Goal: Task Accomplishment & Management: Complete application form

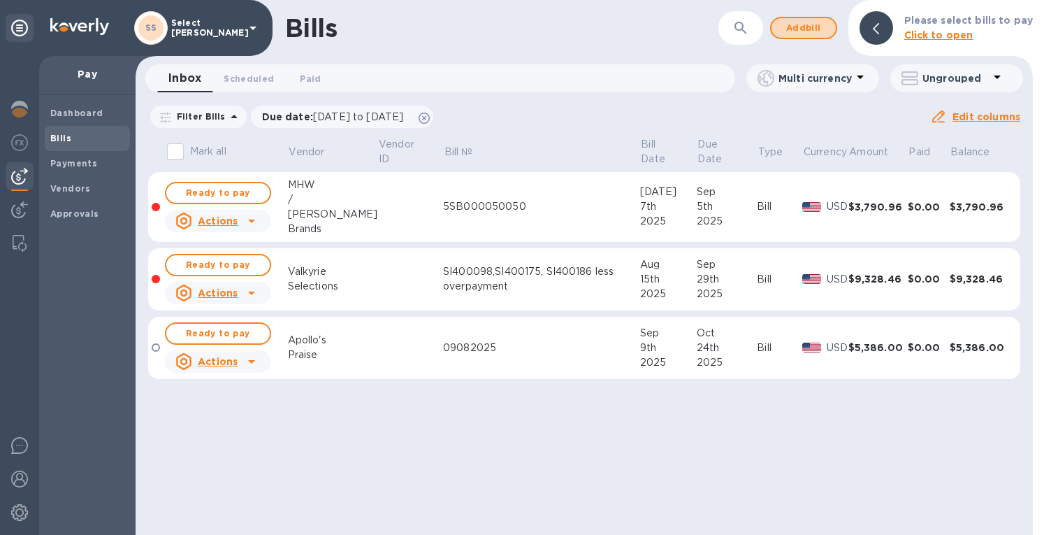
click at [787, 25] on span "Add bill" at bounding box center [804, 28] width 42 height 17
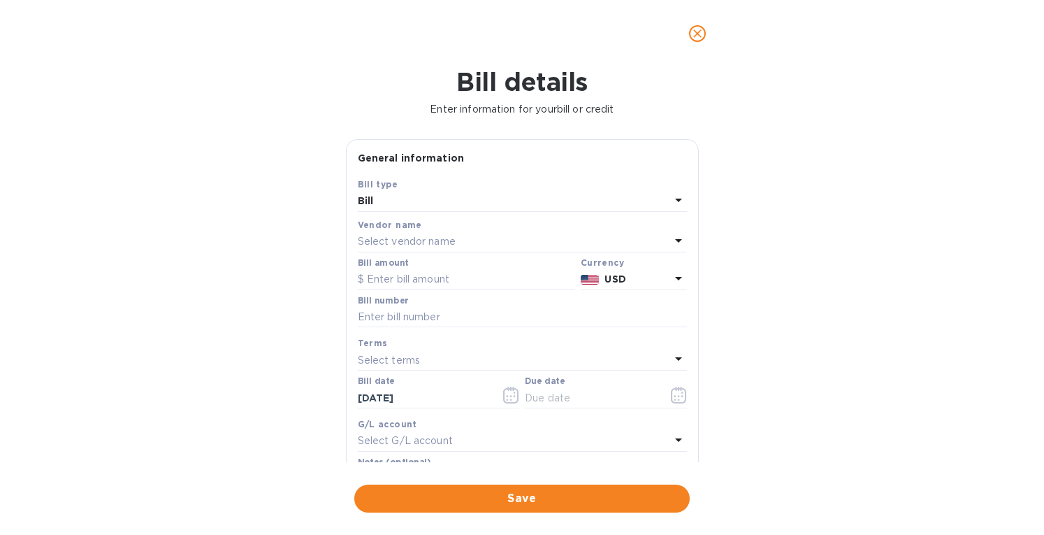
click at [387, 241] on p "Select vendor name" at bounding box center [407, 241] width 98 height 15
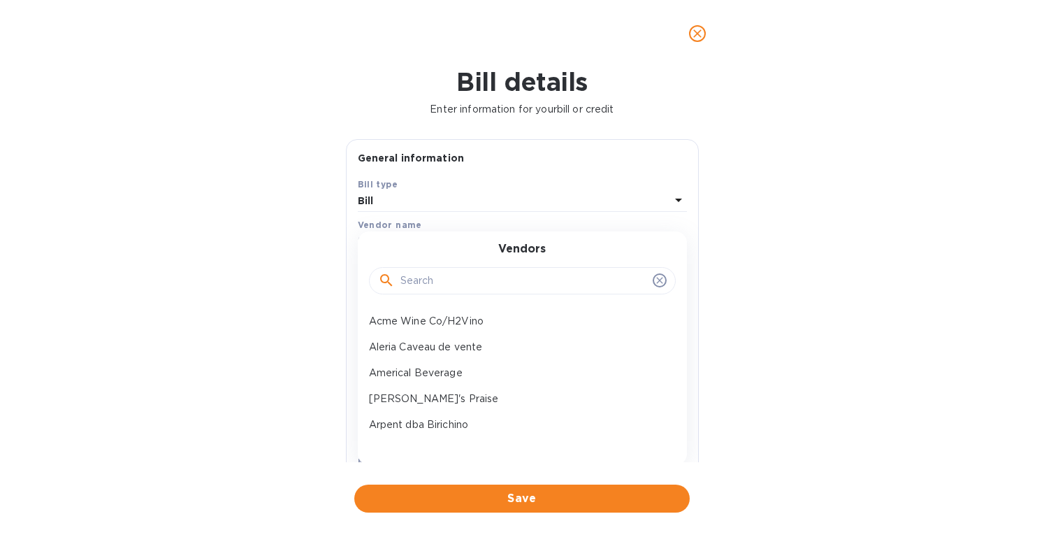
click at [415, 280] on input "text" at bounding box center [524, 281] width 247 height 21
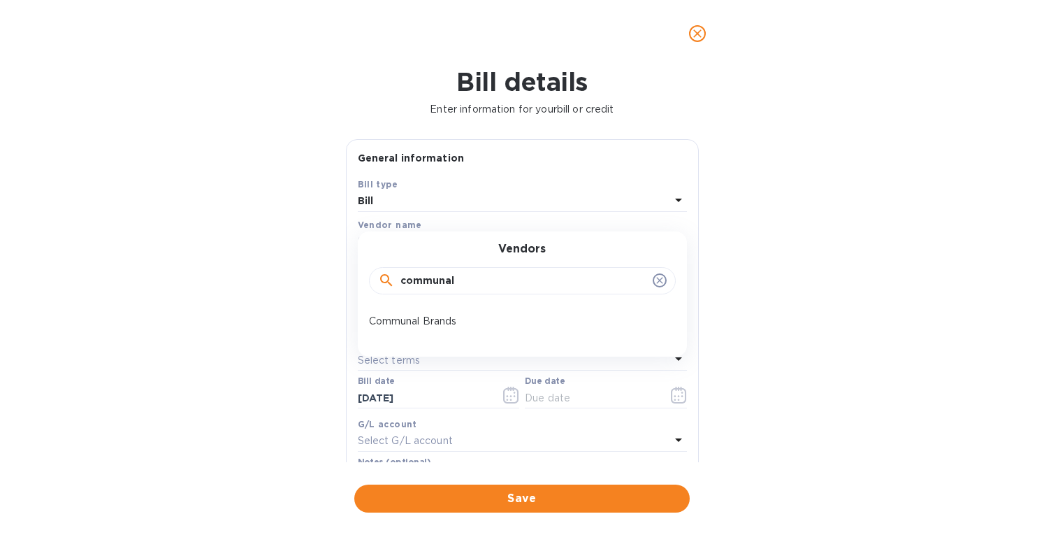
type input "communal"
click at [433, 324] on p "Communal Brands" at bounding box center [517, 321] width 296 height 15
type input "12/09/2025"
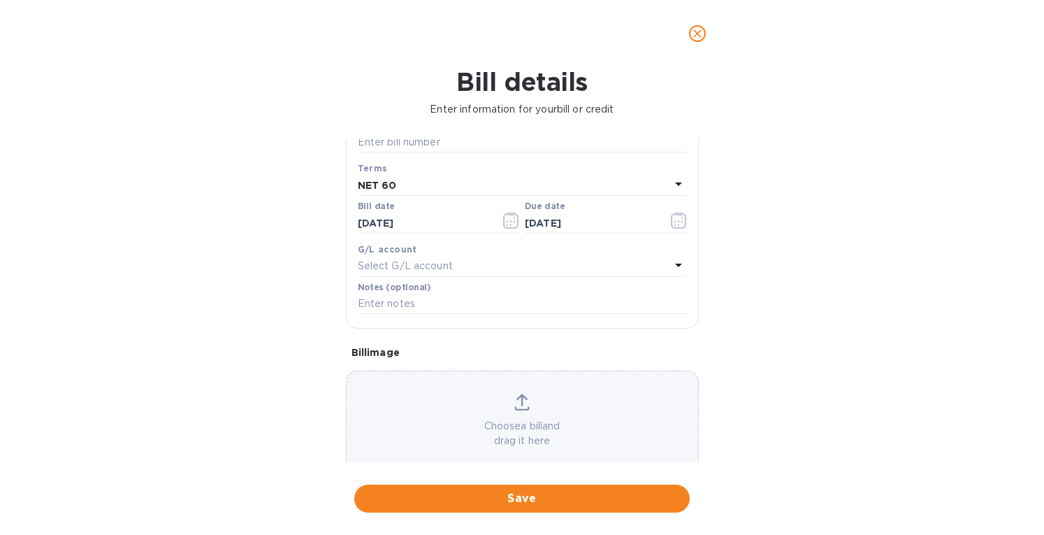
scroll to position [200, 0]
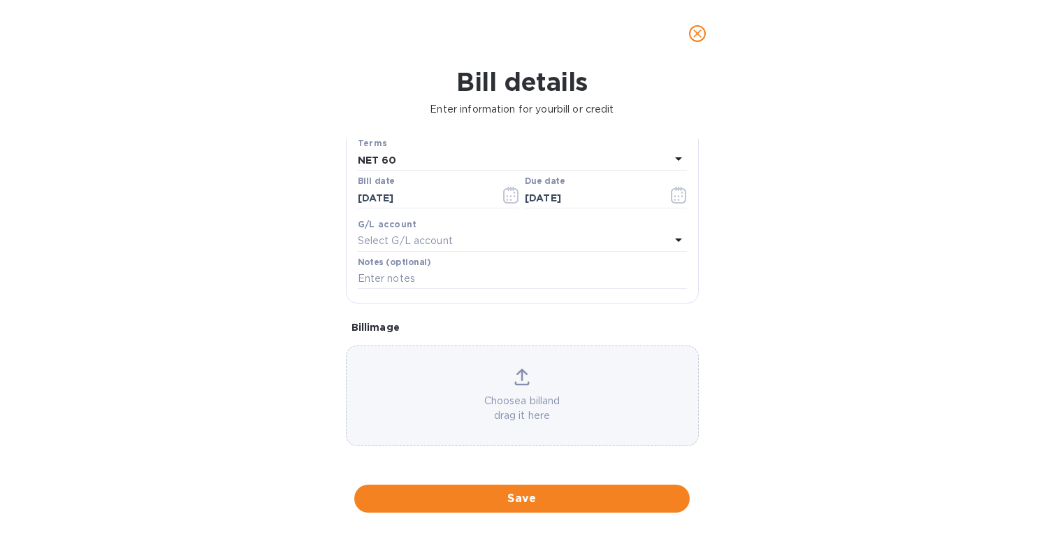
click at [519, 378] on icon at bounding box center [522, 374] width 11 height 13
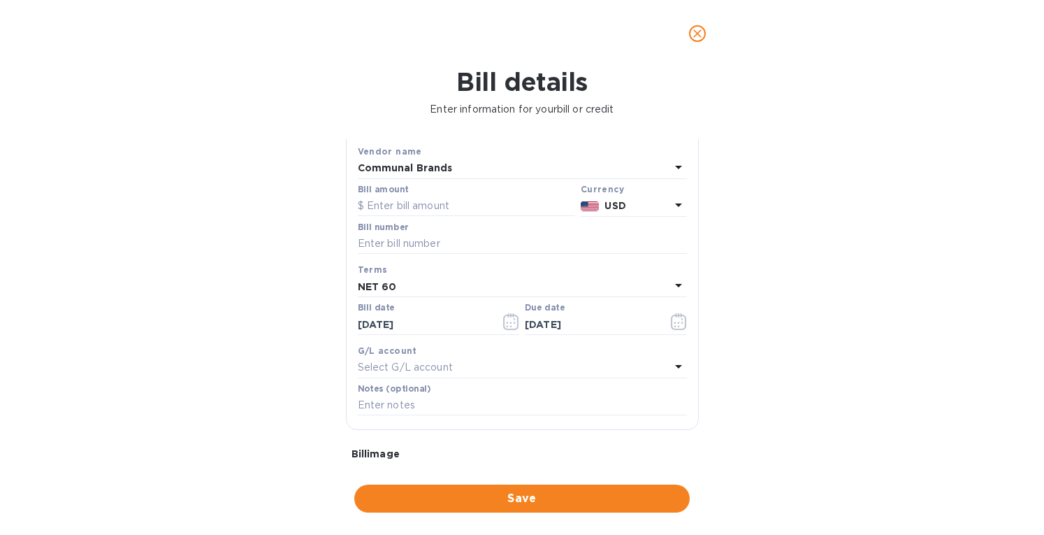
scroll to position [60, 0]
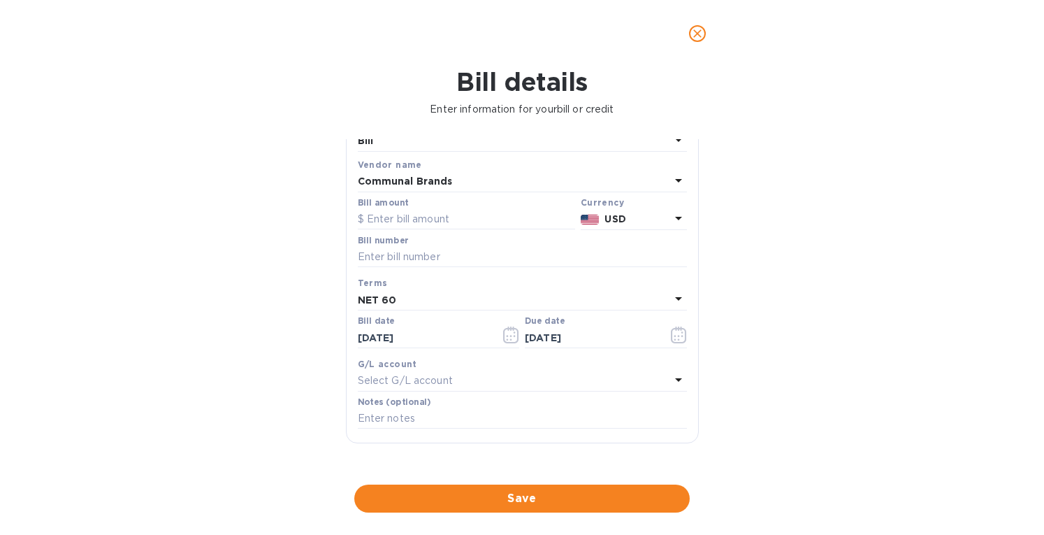
click at [394, 252] on input "text" at bounding box center [522, 257] width 329 height 21
type input "60344"
click at [412, 216] on input "text" at bounding box center [466, 219] width 217 height 21
click at [447, 217] on input "text" at bounding box center [466, 219] width 217 height 21
type input "5,422"
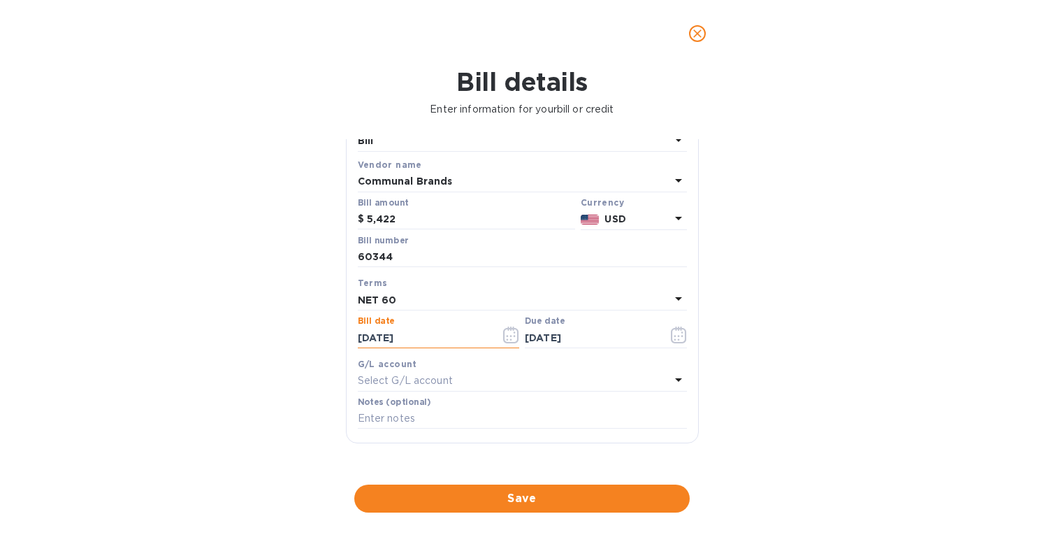
drag, startPoint x: 383, startPoint y: 332, endPoint x: 281, endPoint y: 346, distance: 103.0
click at [281, 346] on div "Bill details Enter information for your bill or credit General information Save…" at bounding box center [522, 301] width 1044 height 468
type input "07/15/2025"
click at [383, 300] on b "NET 60" at bounding box center [377, 299] width 39 height 11
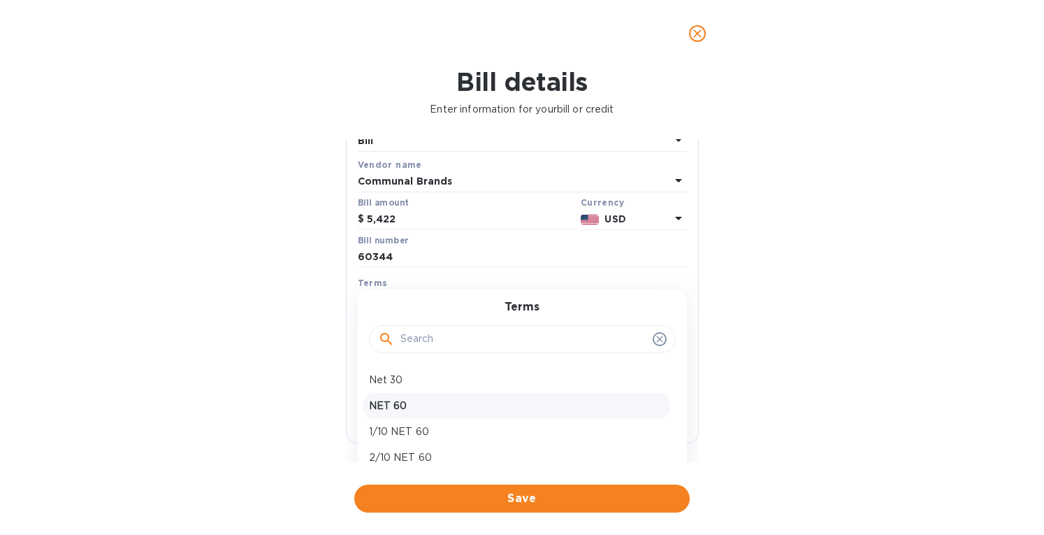
click at [382, 398] on p "NET 60" at bounding box center [517, 405] width 296 height 15
type input "09/13/2025"
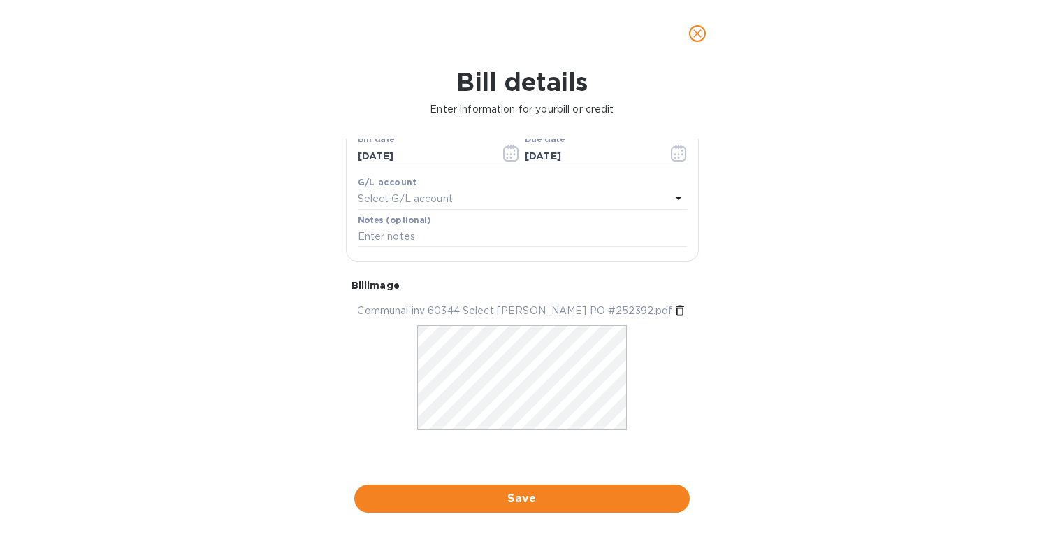
scroll to position [243, 0]
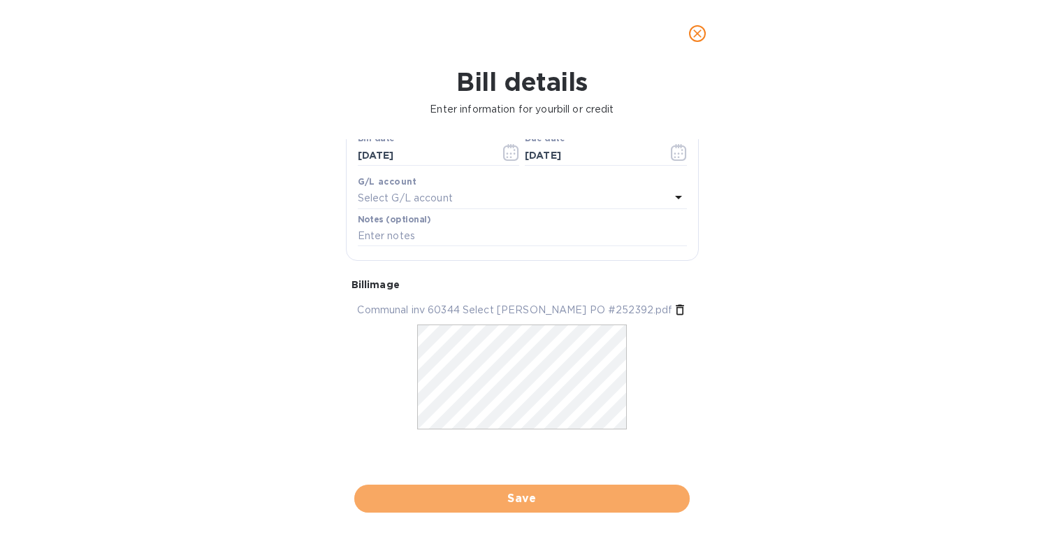
click at [525, 500] on span "Save" at bounding box center [522, 498] width 313 height 17
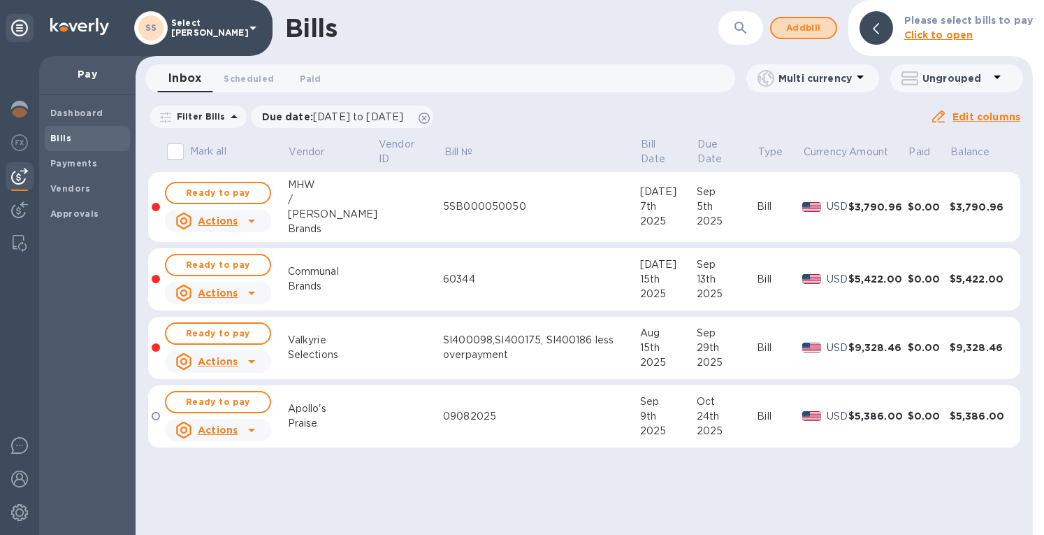
click at [789, 29] on span "Add bill" at bounding box center [804, 28] width 42 height 17
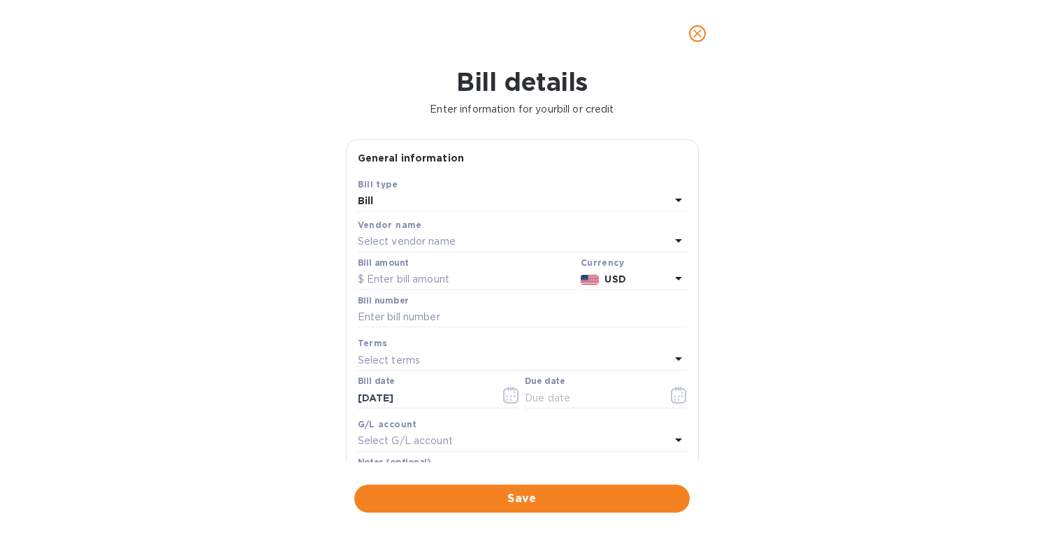
click at [401, 240] on p "Select vendor name" at bounding box center [407, 241] width 98 height 15
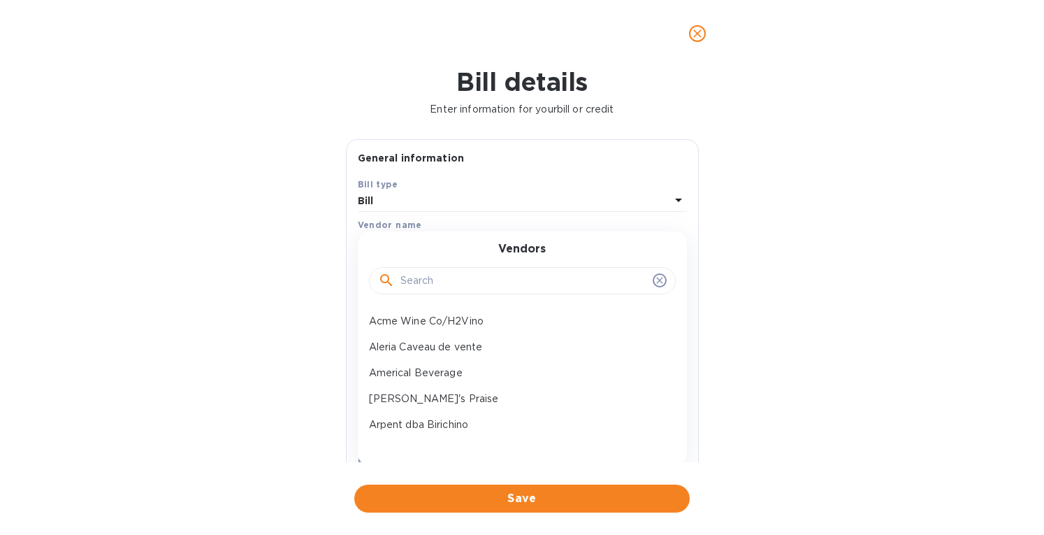
click at [418, 282] on input "text" at bounding box center [524, 281] width 247 height 21
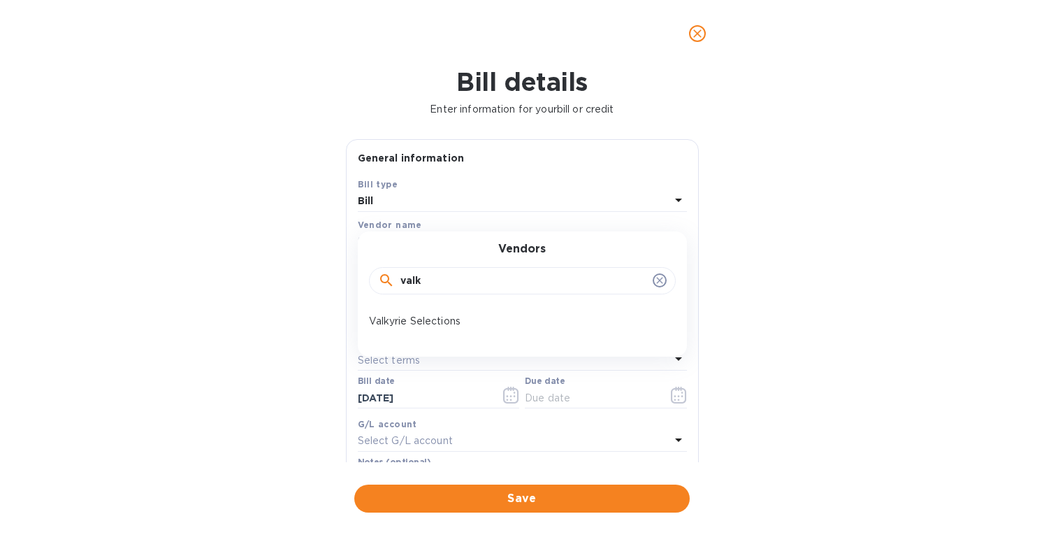
type input "valk"
click at [401, 317] on p "Valkyrie Selections" at bounding box center [517, 321] width 296 height 15
type input "11/24/2025"
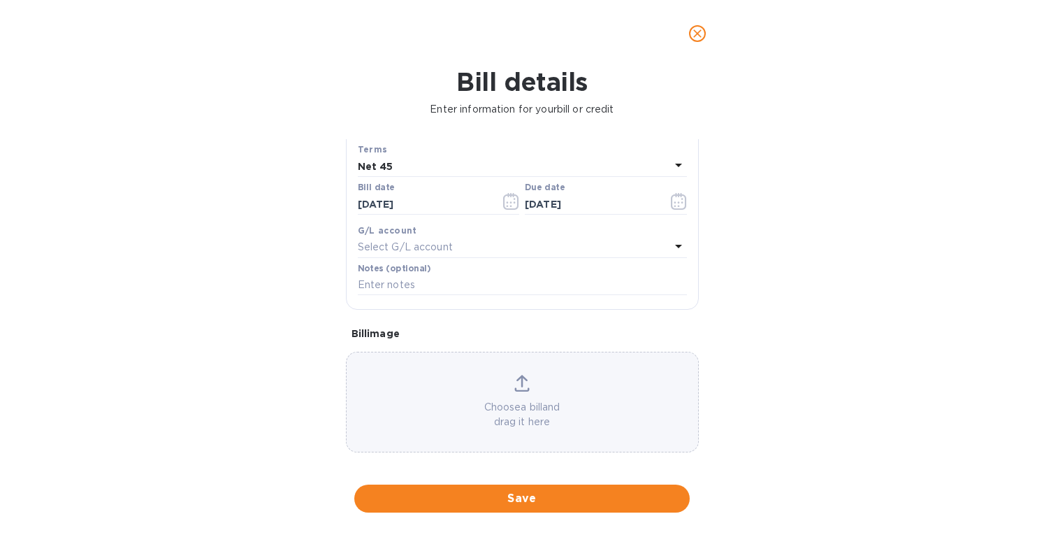
scroll to position [200, 0]
click at [516, 373] on icon at bounding box center [522, 376] width 15 height 17
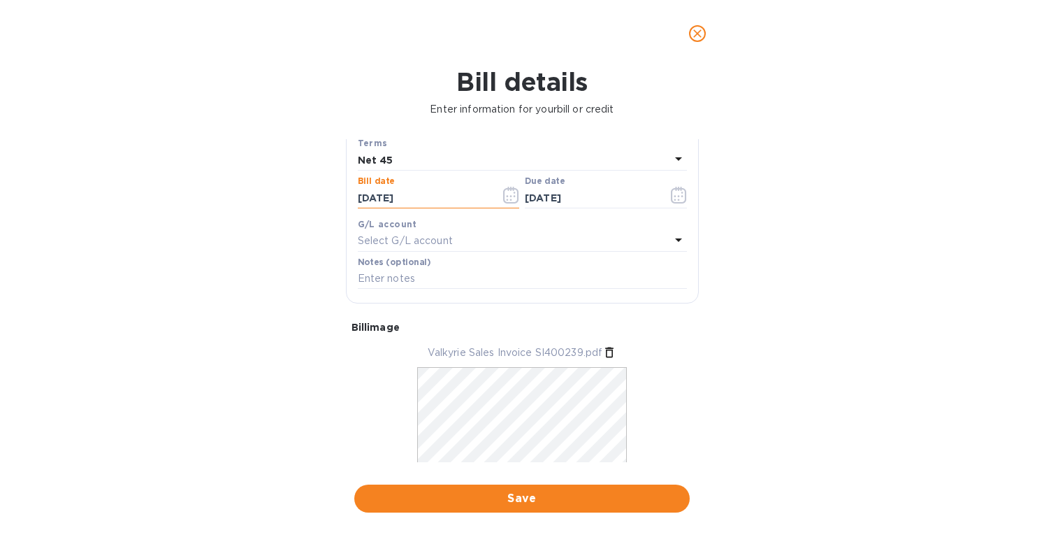
drag, startPoint x: 419, startPoint y: 199, endPoint x: 282, endPoint y: 197, distance: 137.0
click at [282, 197] on div "Bill details Enter information for your bill or credit General information Save…" at bounding box center [522, 301] width 1044 height 468
type input "08/26/2025"
click at [384, 159] on b "Net 45" at bounding box center [376, 159] width 36 height 11
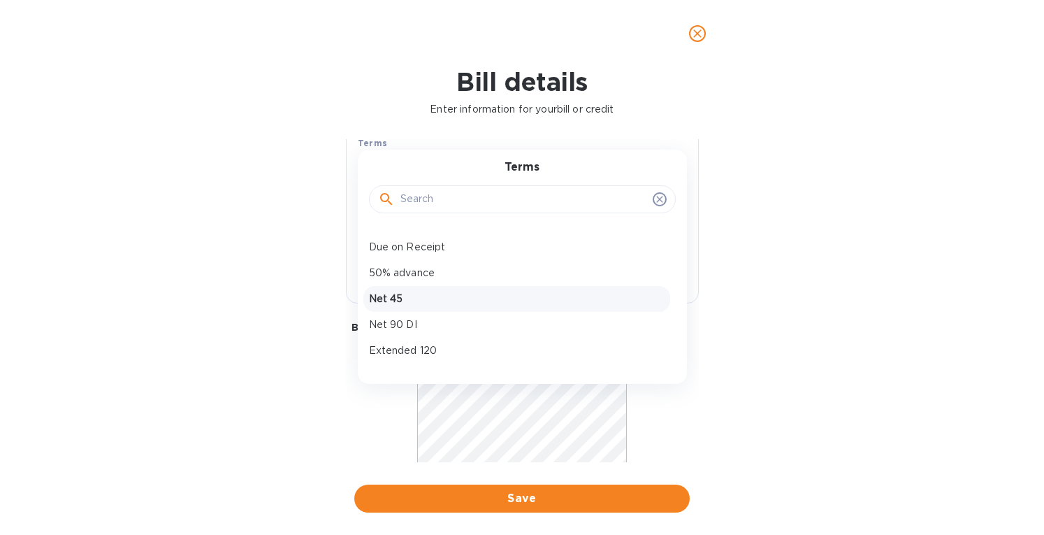
scroll to position [124, 0]
click at [407, 271] on p "Net 45" at bounding box center [517, 271] width 296 height 15
type input "[DATE]"
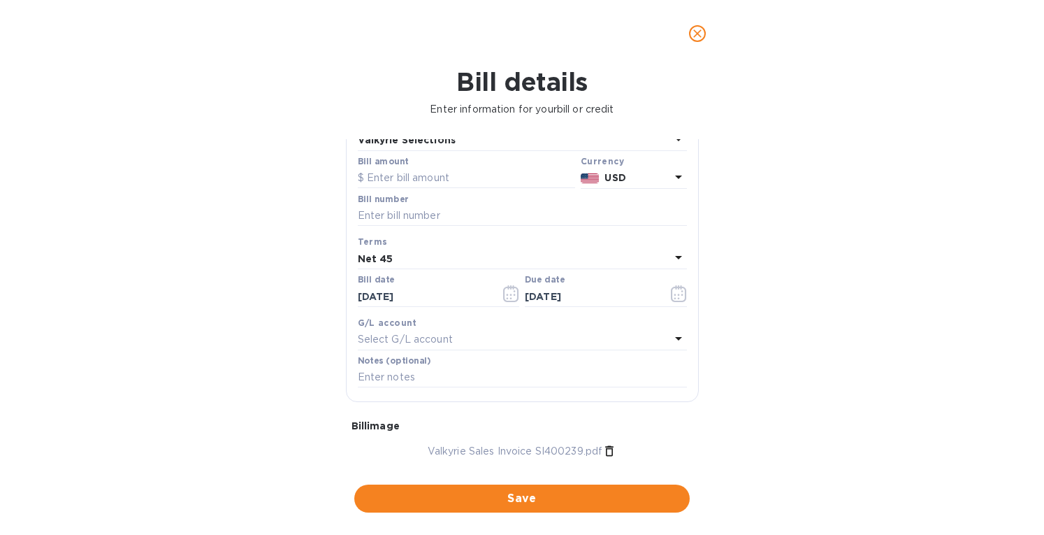
scroll to position [0, 0]
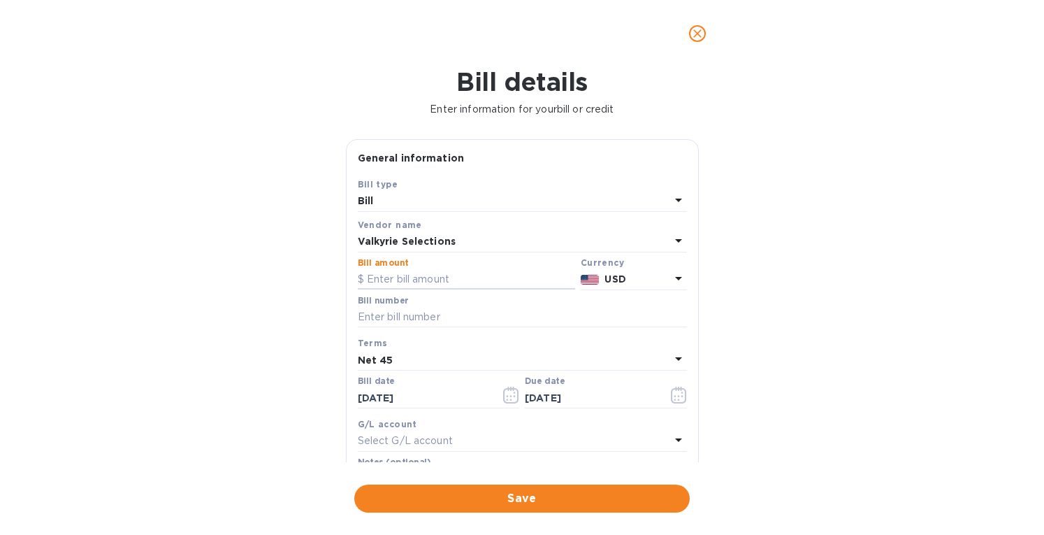
click at [415, 278] on input "text" at bounding box center [466, 279] width 217 height 21
type input "10,862.32"
click at [421, 317] on input "text" at bounding box center [522, 317] width 329 height 21
paste input "SI400239"
paste input "SI400240"
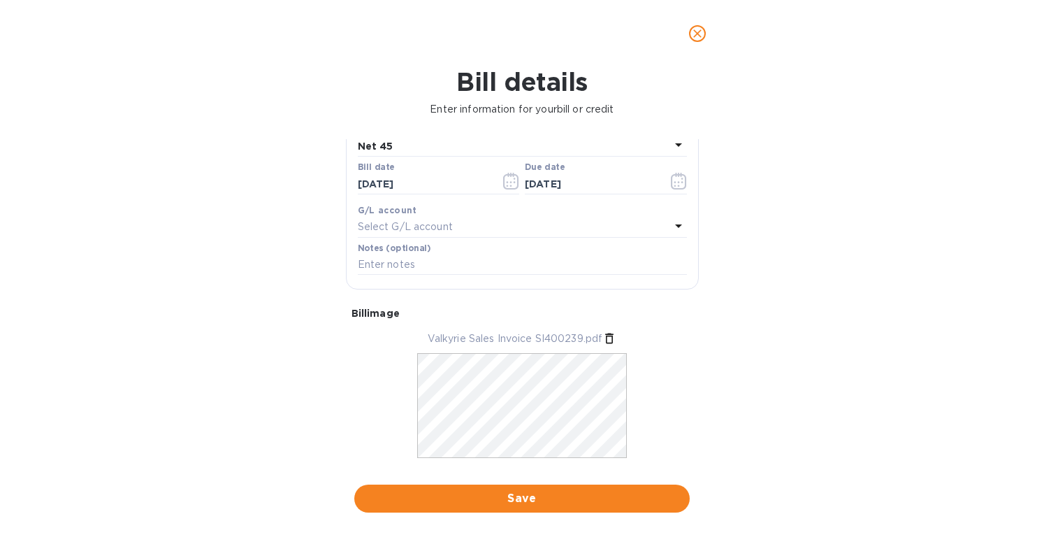
scroll to position [243, 0]
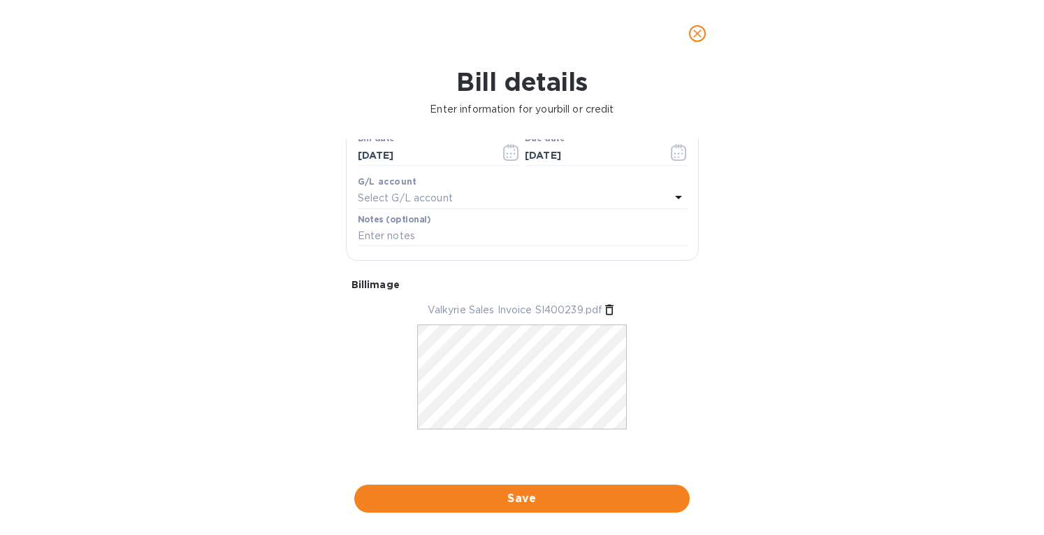
type input "SI400239,SI400240"
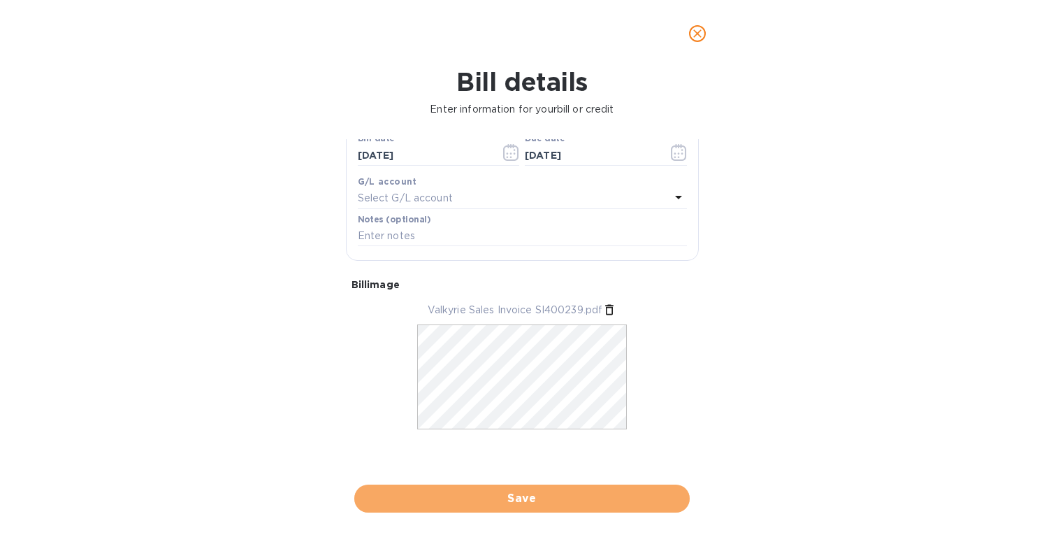
drag, startPoint x: 530, startPoint y: 500, endPoint x: 958, endPoint y: 152, distance: 552.1
click at [531, 497] on span "Save" at bounding box center [522, 498] width 313 height 17
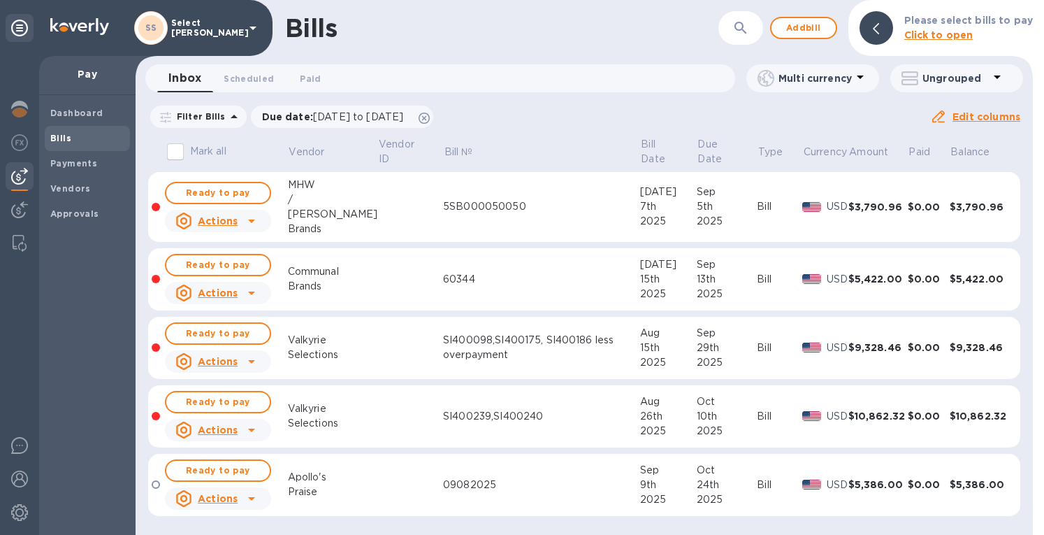
click at [65, 186] on b "Vendors" at bounding box center [70, 188] width 41 height 10
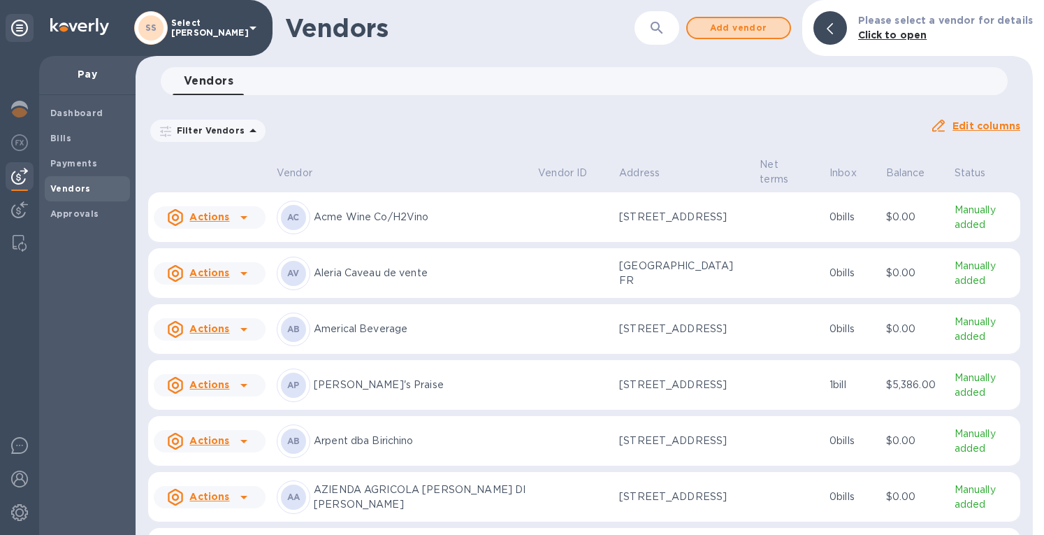
click at [751, 23] on span "Add vendor" at bounding box center [739, 28] width 80 height 17
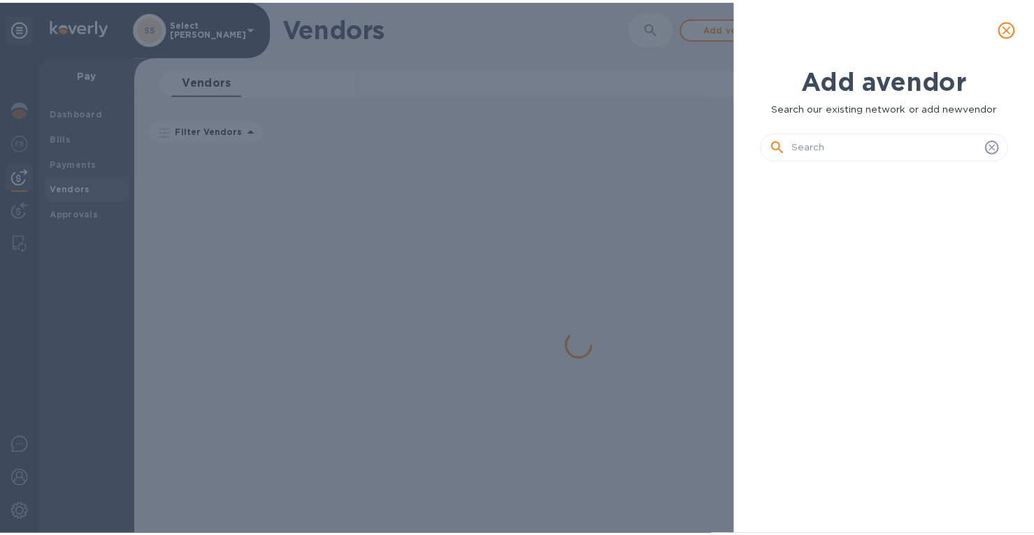
scroll to position [316, 256]
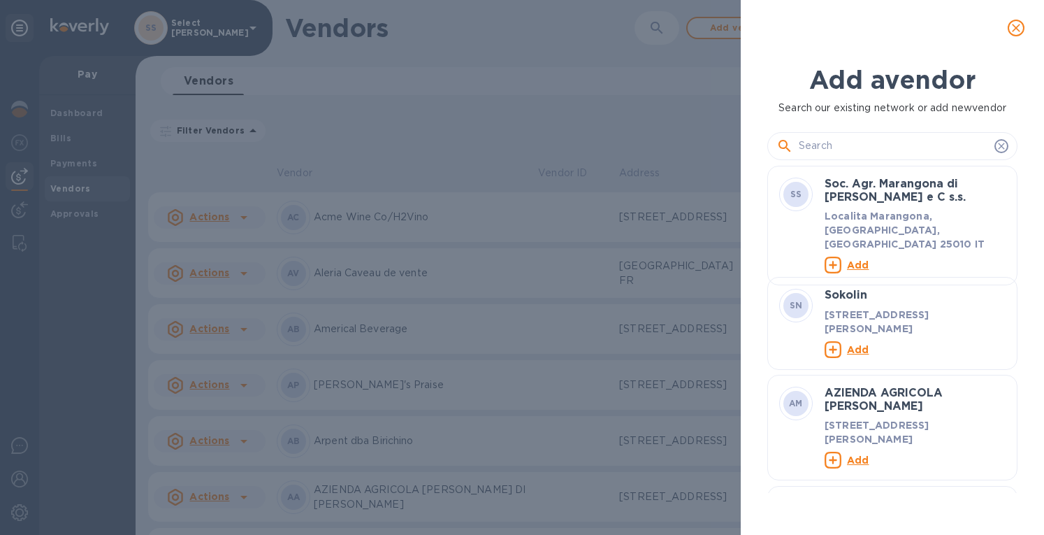
click at [806, 146] on input "text" at bounding box center [894, 146] width 190 height 21
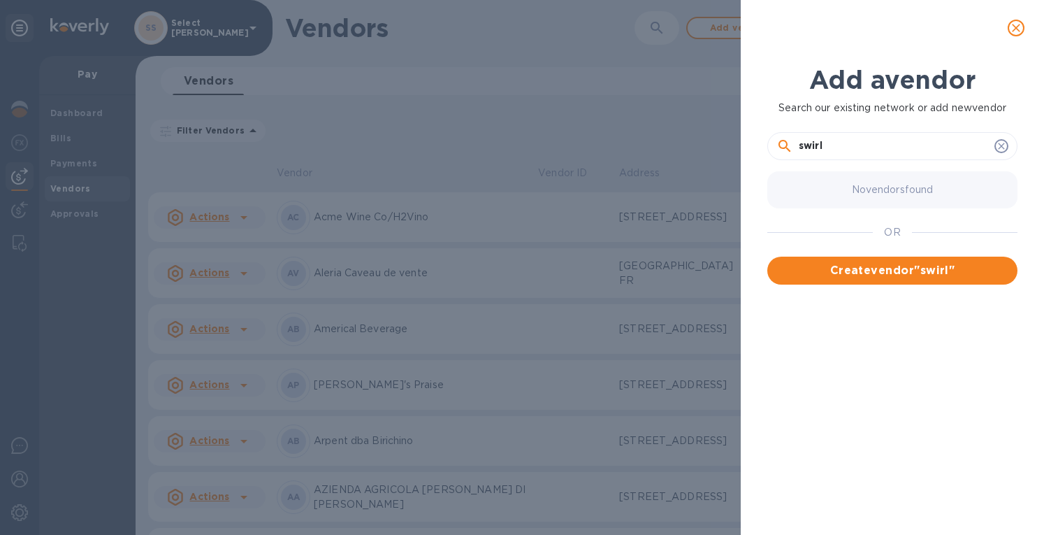
drag, startPoint x: 828, startPoint y: 149, endPoint x: 713, endPoint y: 150, distance: 114.7
click at [713, 150] on div "Add a vendor Search our existing network or add new vendor swirl No vendors fou…" at bounding box center [522, 267] width 1044 height 535
type input "Swirl Beverage"
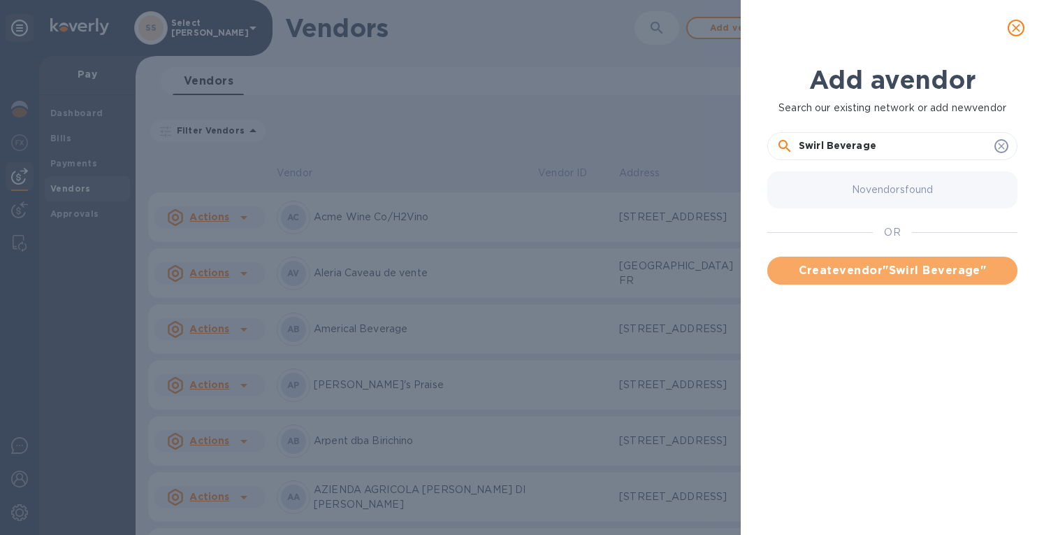
click at [833, 260] on button "Create vendor " Swirl Beverage "" at bounding box center [893, 271] width 250 height 28
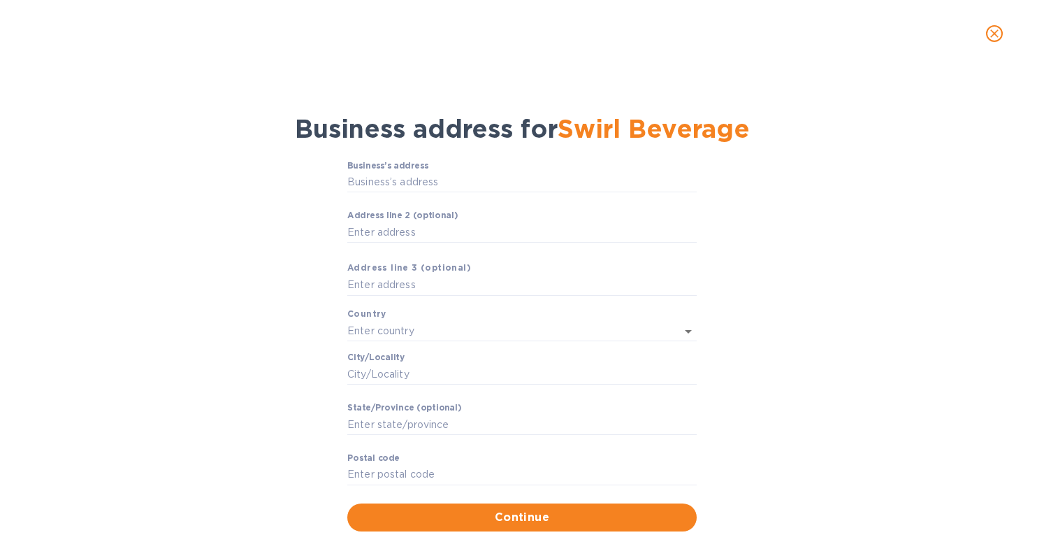
click at [398, 182] on input "Business’s аddress" at bounding box center [522, 182] width 350 height 21
paste input "6851 Jericho Turnpike, Suite 115 Syosset, NY 11791"
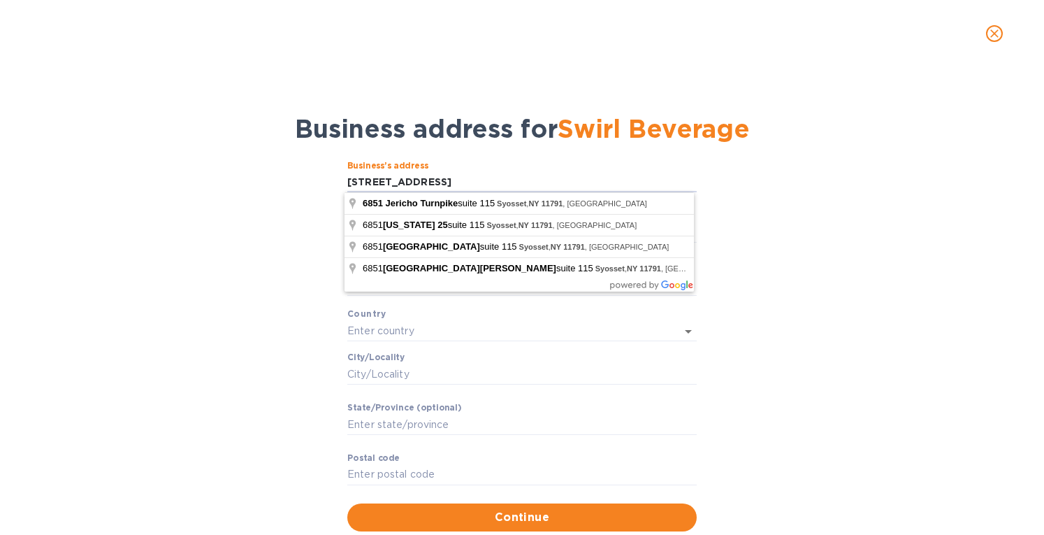
type input "6851 Jericho Turnpike"
type input "[GEOGRAPHIC_DATA]"
type input "Syosset"
type input "NY"
type input "11791"
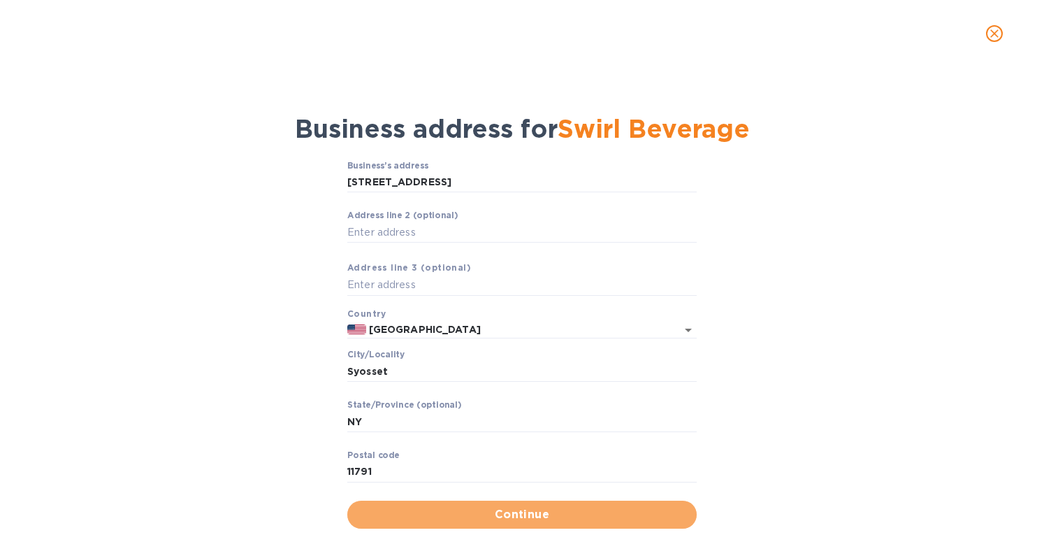
click at [490, 514] on span "Continue" at bounding box center [522, 514] width 327 height 17
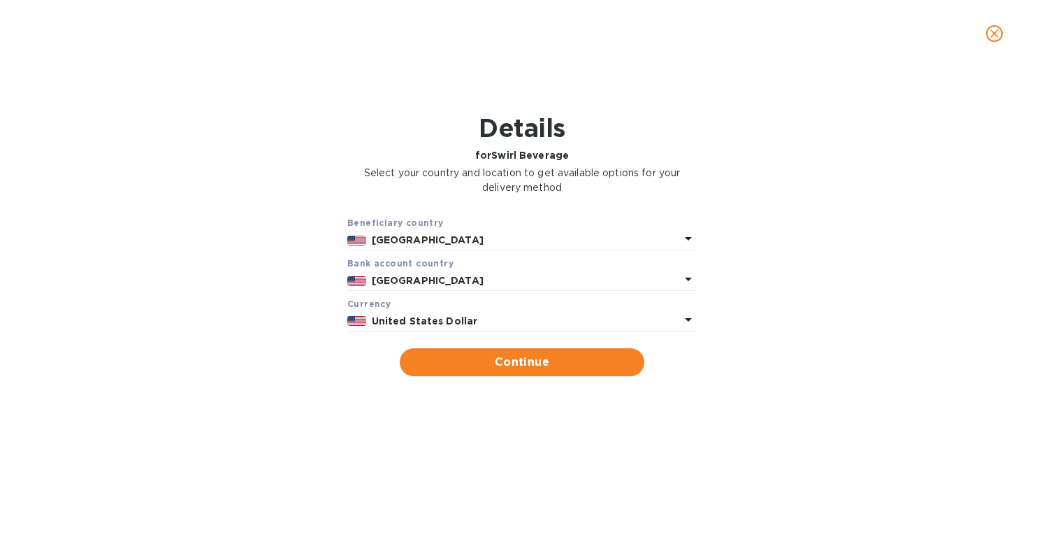
click at [540, 352] on button "Continue" at bounding box center [522, 362] width 245 height 28
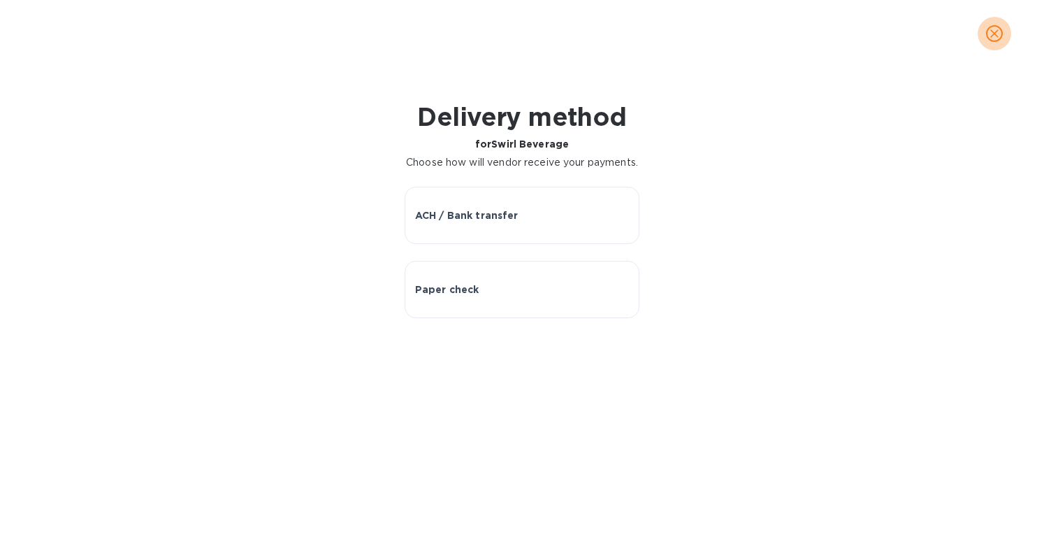
drag, startPoint x: 991, startPoint y: 29, endPoint x: 935, endPoint y: 47, distance: 58.6
click at [991, 29] on icon "close" at bounding box center [995, 34] width 14 height 14
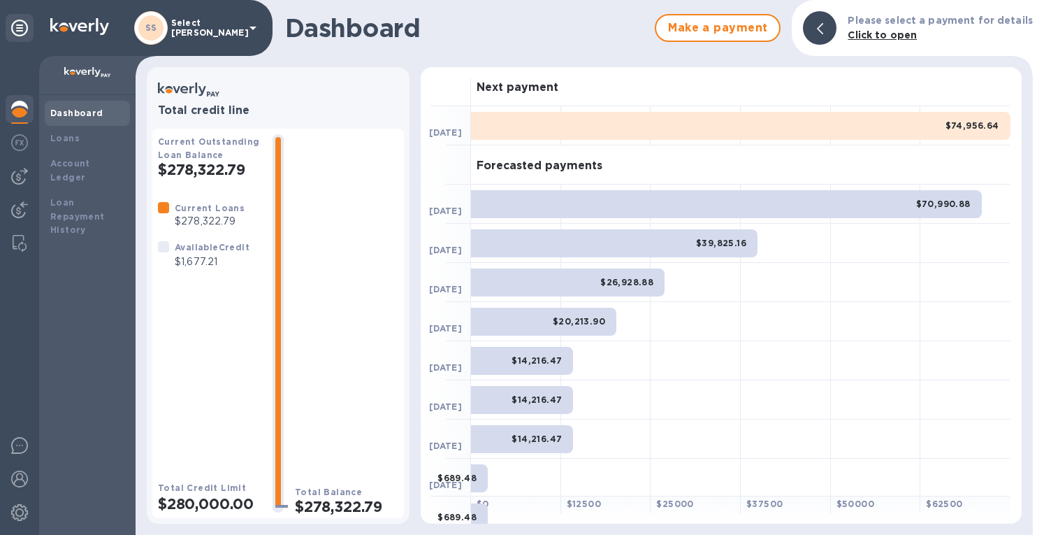
click at [22, 172] on img at bounding box center [19, 176] width 17 height 17
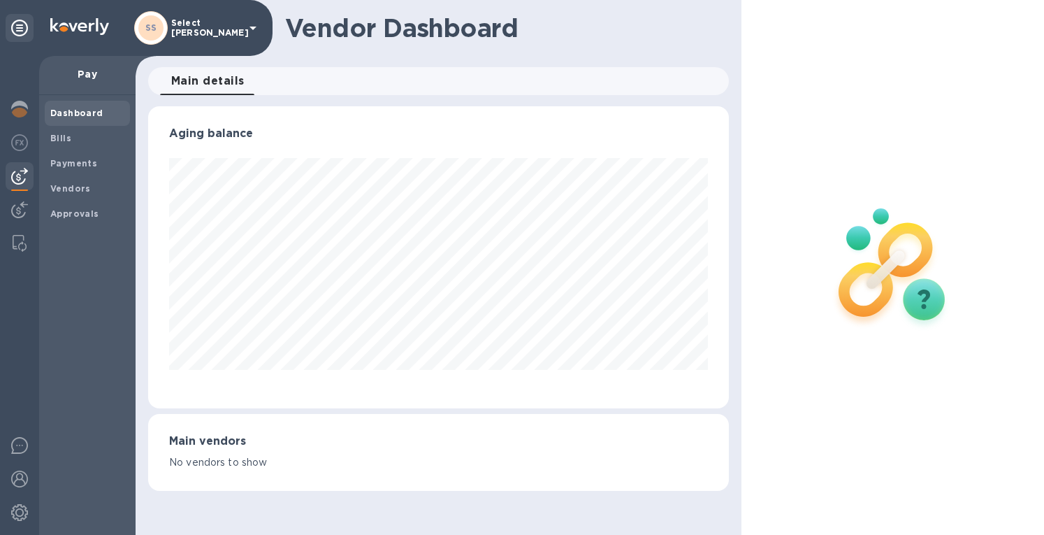
scroll to position [302, 580]
click at [79, 191] on b "Vendors" at bounding box center [70, 188] width 41 height 10
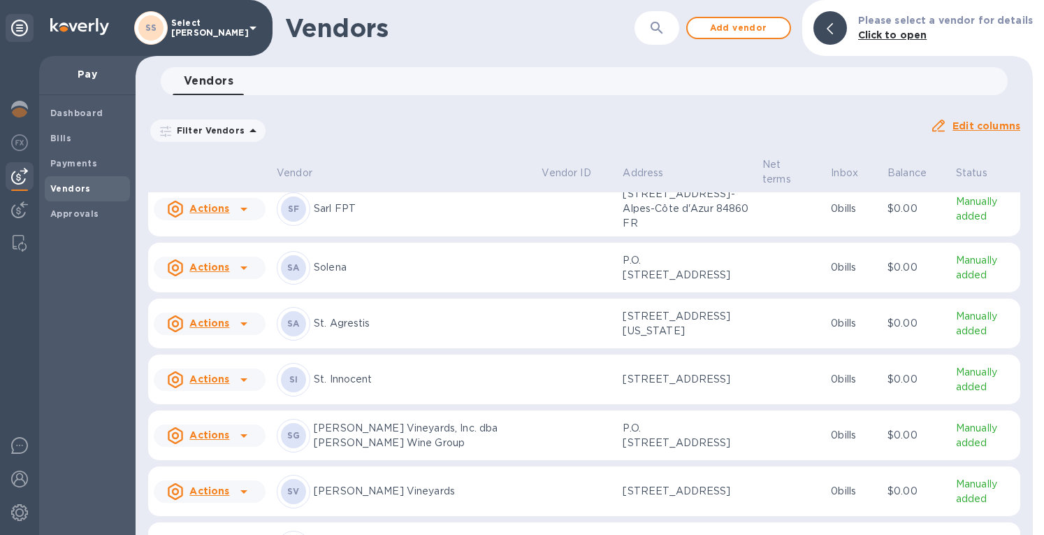
scroll to position [9423, 0]
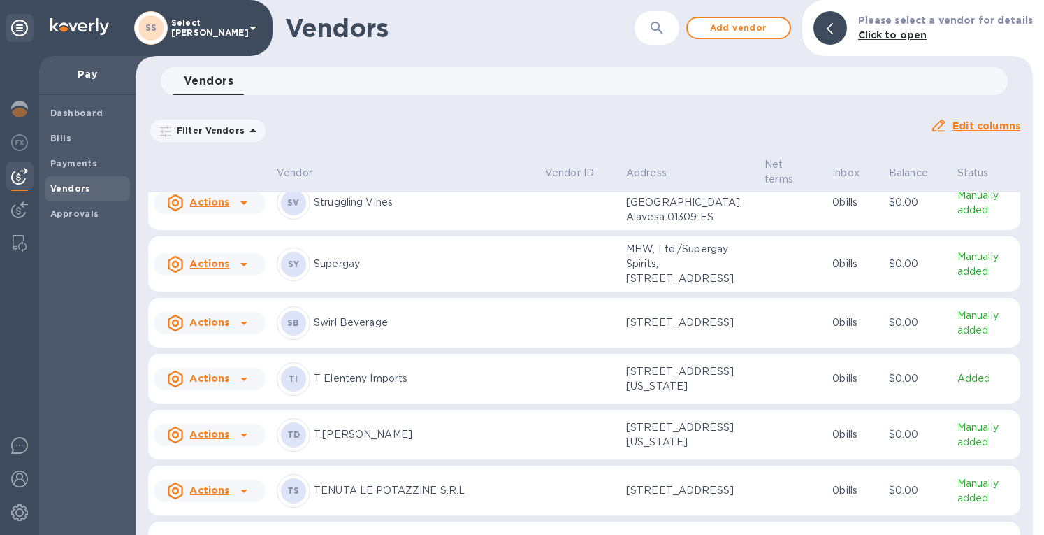
click at [399, 330] on p "Swirl Beverage" at bounding box center [424, 322] width 220 height 15
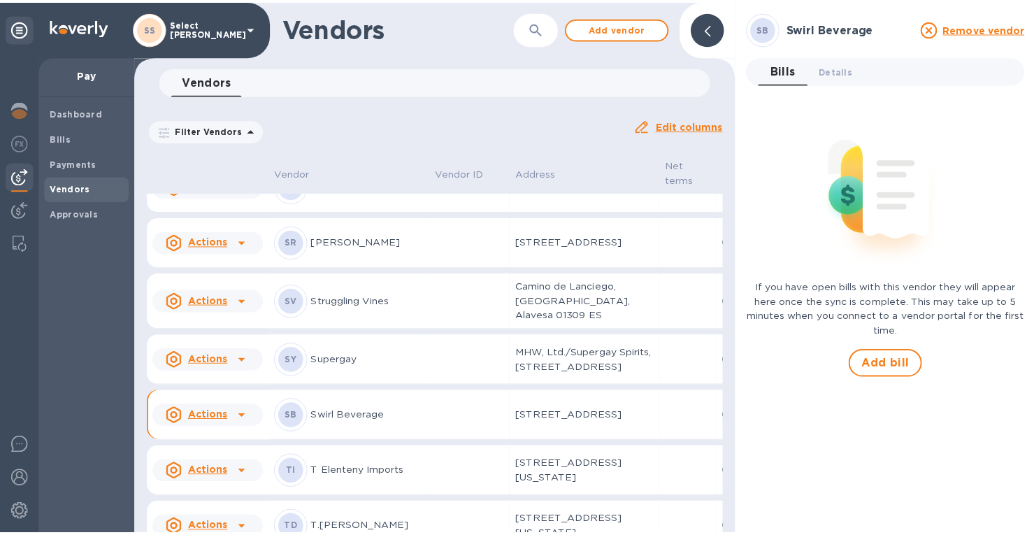
scroll to position [9816, 0]
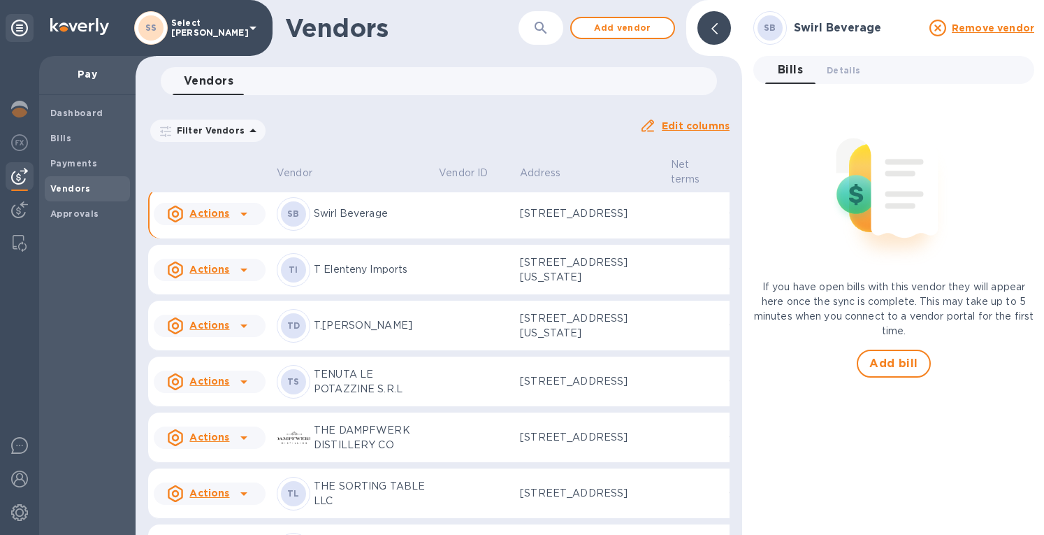
click at [840, 69] on span "Details 0" at bounding box center [844, 70] width 34 height 15
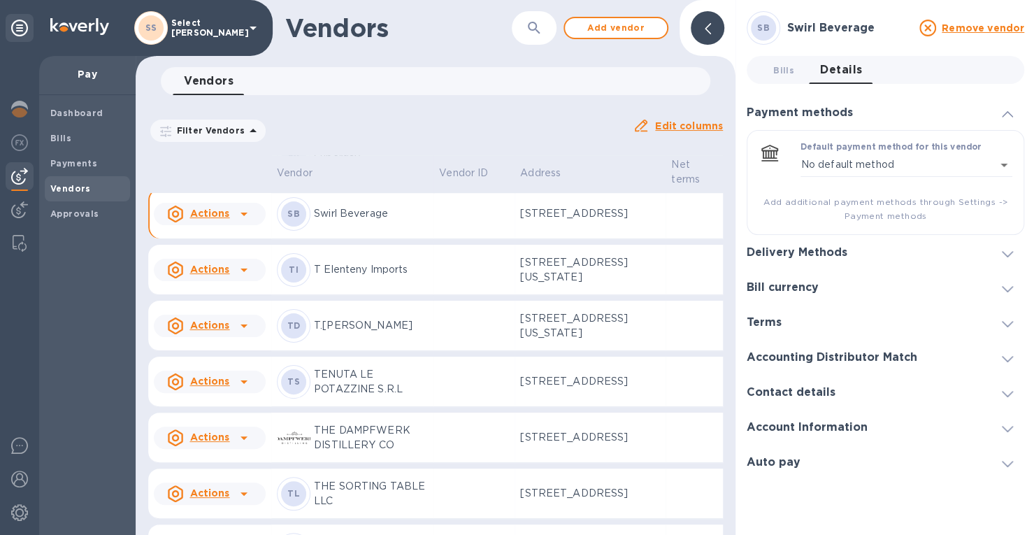
click at [879, 292] on div "Bill currency" at bounding box center [886, 287] width 278 height 35
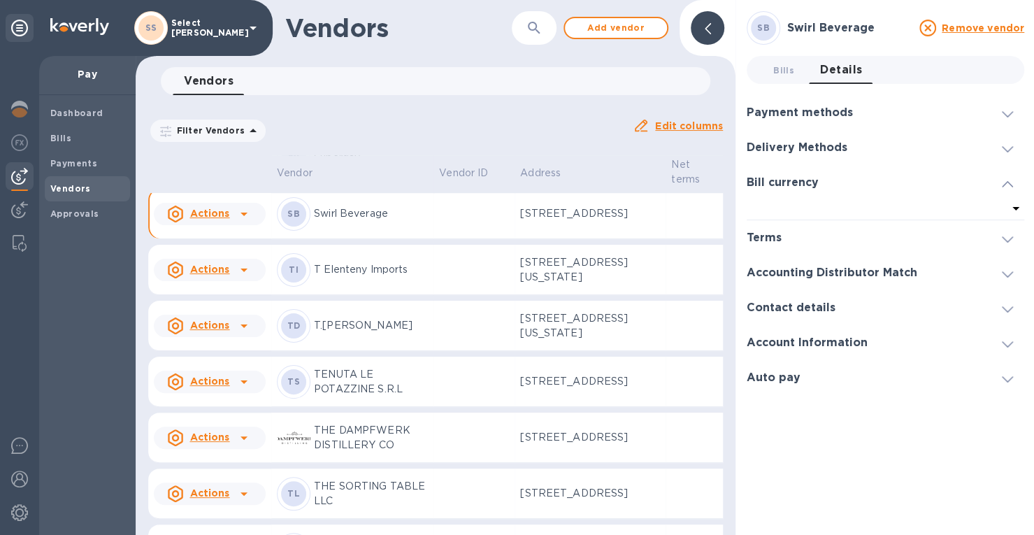
click at [999, 150] on div at bounding box center [1008, 148] width 34 height 14
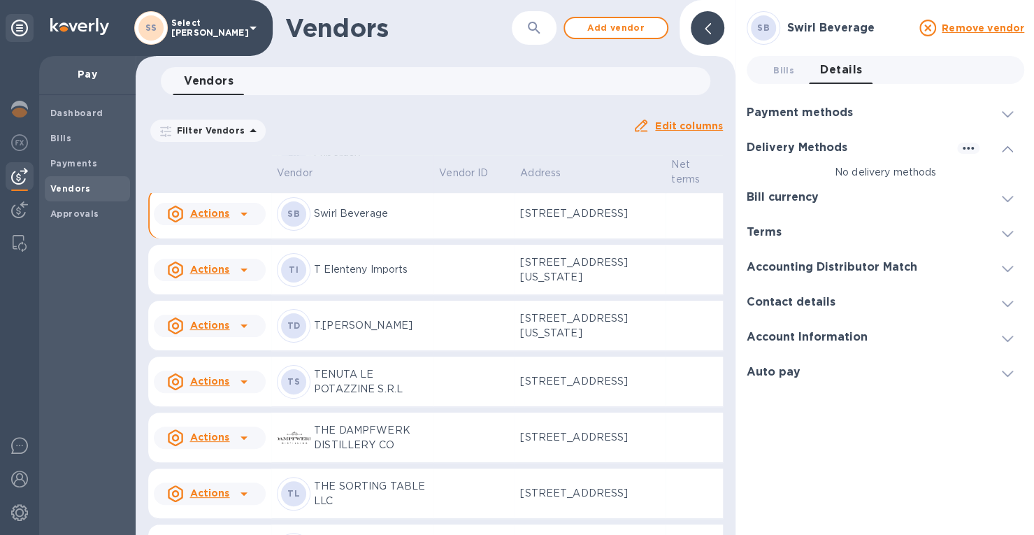
click at [972, 148] on icon "button" at bounding box center [968, 148] width 11 height 3
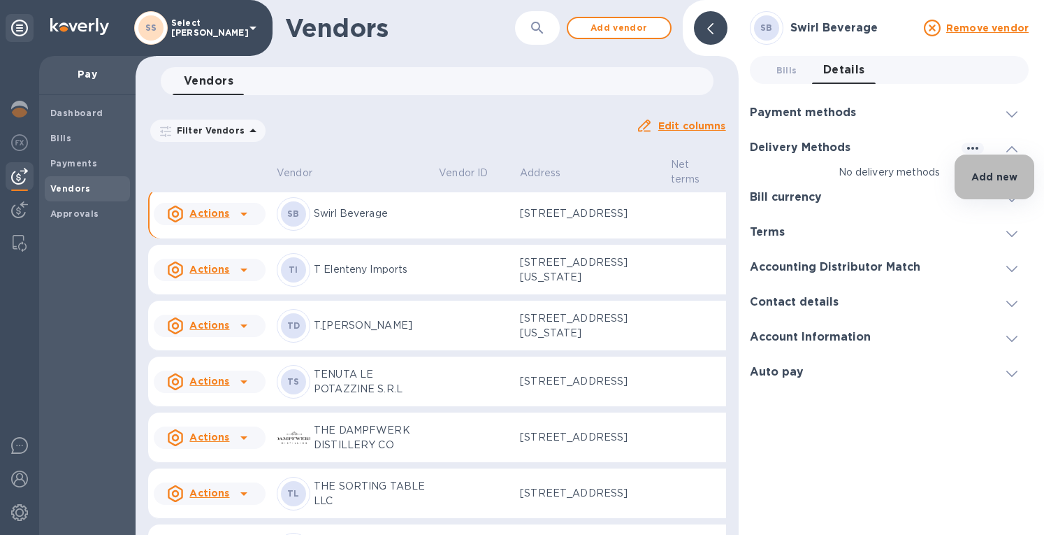
click at [967, 173] on li "Add new" at bounding box center [995, 176] width 80 height 45
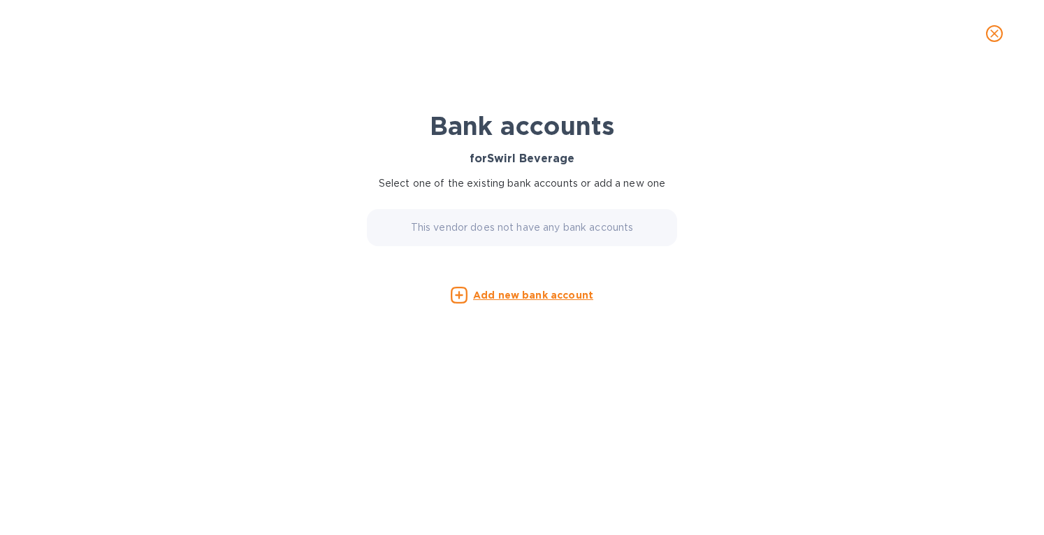
click at [515, 297] on u "Add new bank account" at bounding box center [533, 294] width 120 height 11
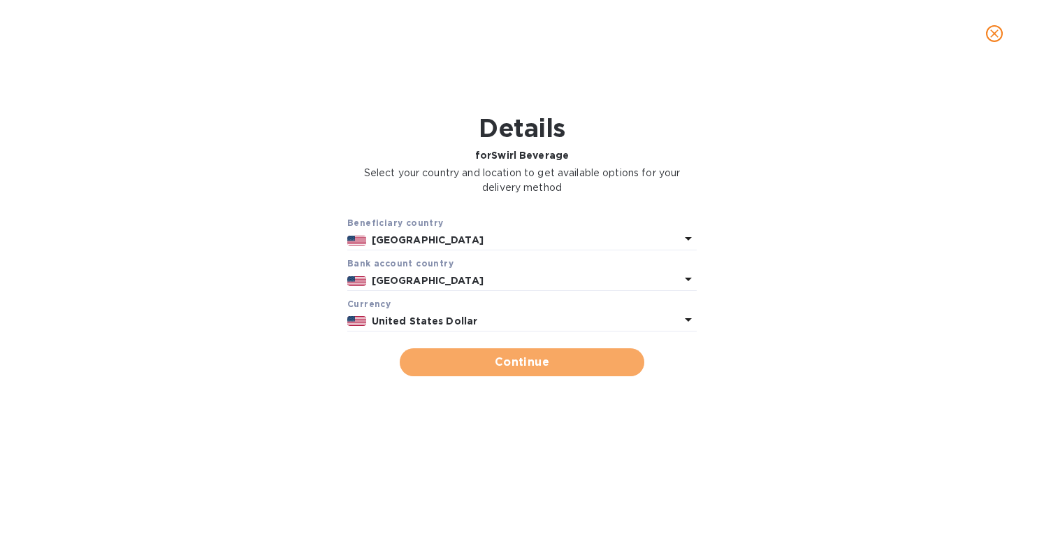
click at [474, 352] on button "Continue" at bounding box center [522, 362] width 245 height 28
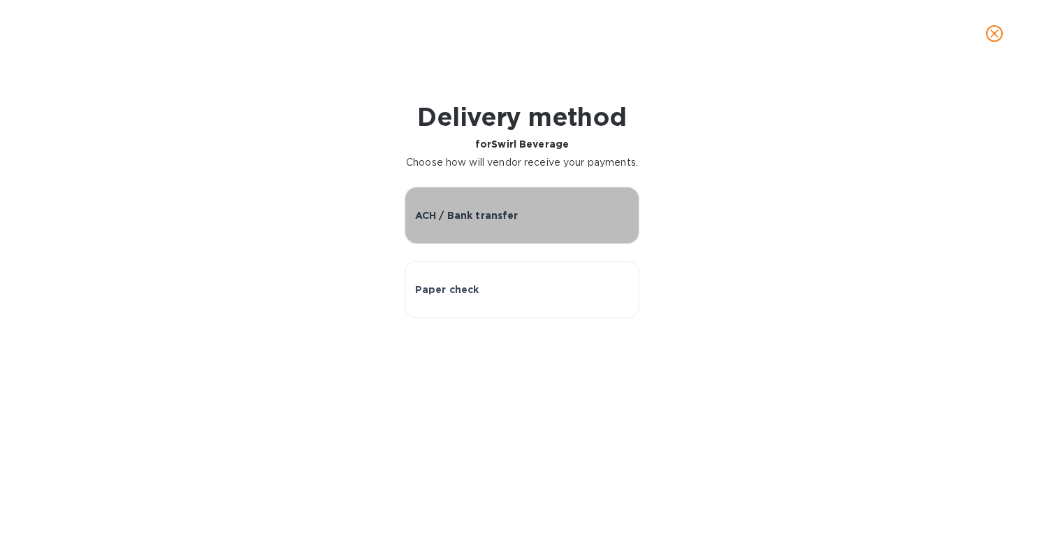
click at [462, 222] on p "ACH / Bank transfer" at bounding box center [466, 215] width 103 height 14
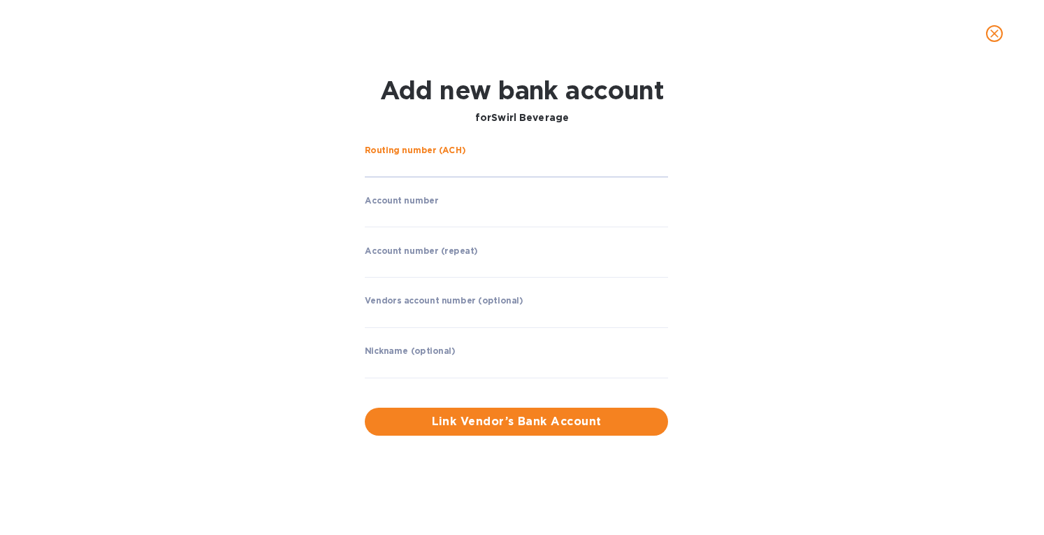
click at [431, 167] on input "string" at bounding box center [516, 167] width 303 height 21
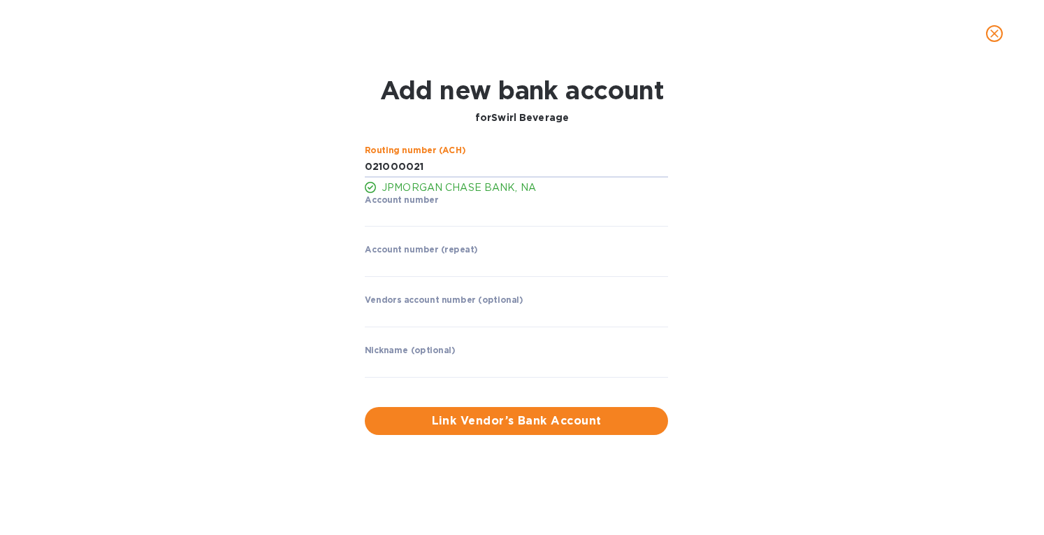
drag, startPoint x: 444, startPoint y: 167, endPoint x: 452, endPoint y: 164, distance: 8.4
click at [445, 166] on input "string" at bounding box center [516, 167] width 303 height 21
type input "021000021"
click at [415, 224] on input "string" at bounding box center [516, 216] width 303 height 21
type input "925692870"
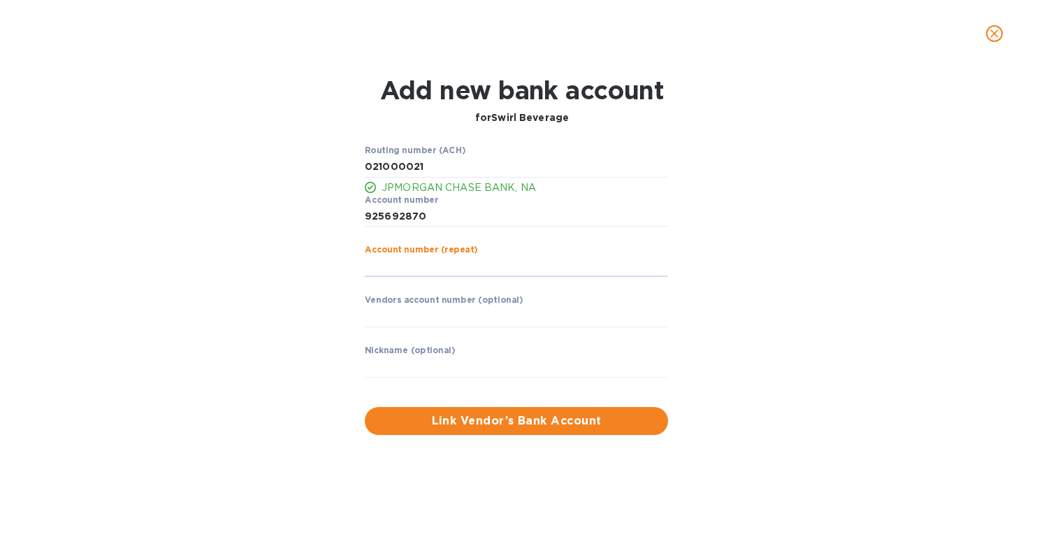
click at [426, 266] on input "string" at bounding box center [516, 266] width 303 height 21
type input "925692870"
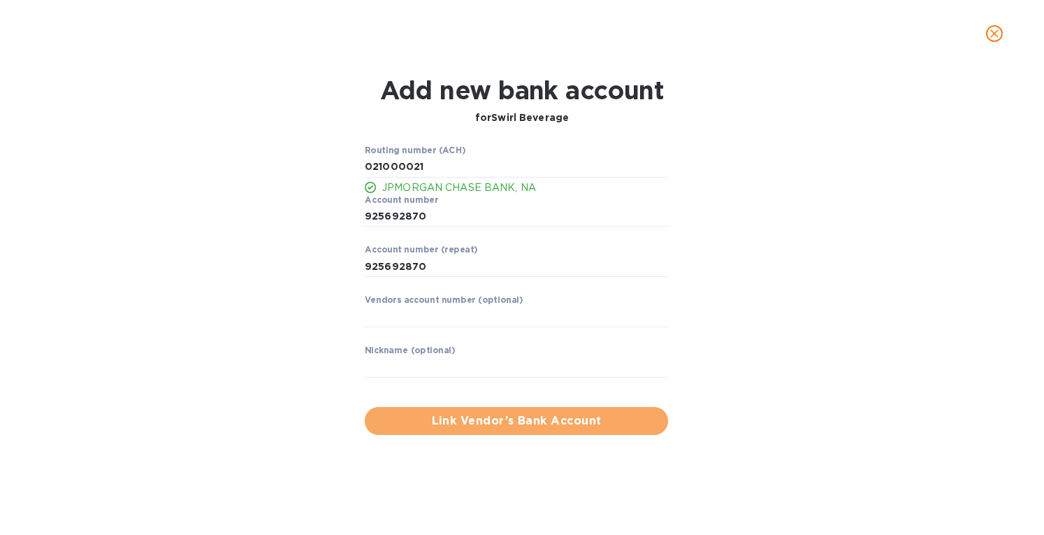
click at [483, 414] on span "Link Vendor’s Bank Account" at bounding box center [516, 420] width 281 height 17
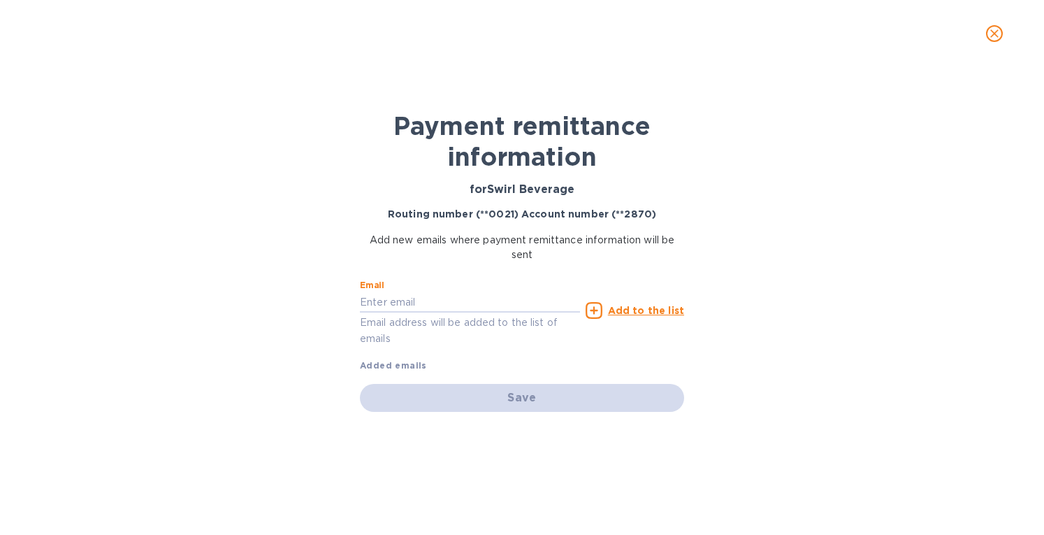
click at [407, 302] on input "text" at bounding box center [470, 302] width 220 height 21
paste input "[PERSON_NAME][EMAIL_ADDRESS][DOMAIN_NAME]"
type input "[PERSON_NAME][EMAIL_ADDRESS][DOMAIN_NAME]"
click at [652, 311] on u "Add to the list" at bounding box center [646, 310] width 76 height 11
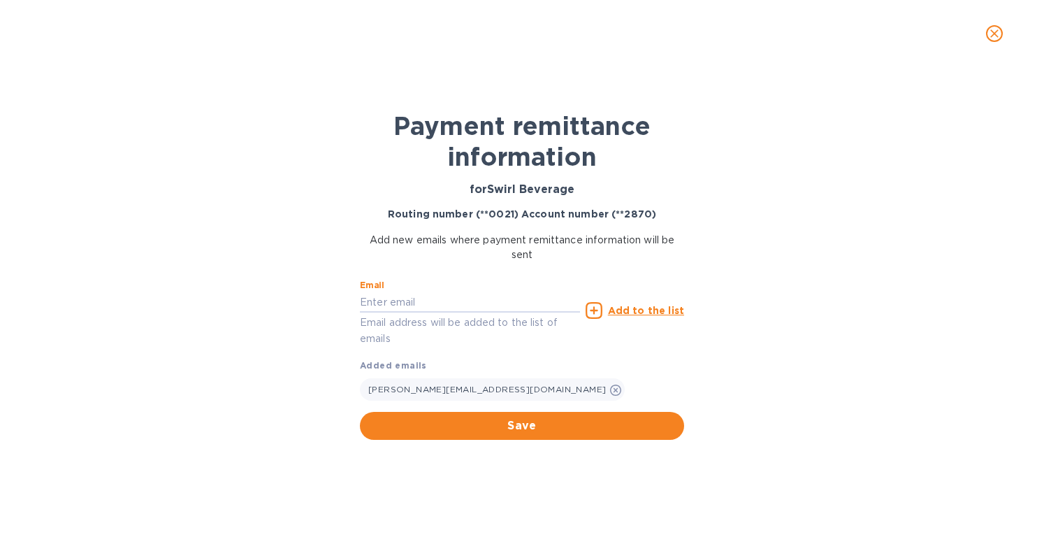
click at [444, 301] on input "text" at bounding box center [470, 302] width 220 height 21
paste input "[EMAIL_ADDRESS][DOMAIN_NAME]"
type input "[EMAIL_ADDRESS][DOMAIN_NAME]"
click at [635, 312] on u "Add to the list" at bounding box center [646, 310] width 76 height 11
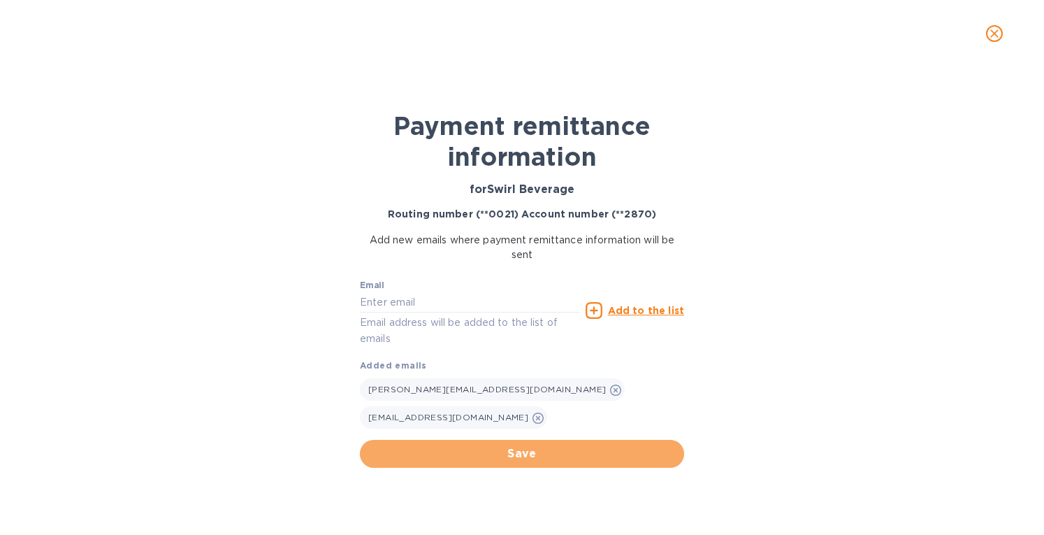
click at [570, 448] on span "Save" at bounding box center [522, 453] width 302 height 17
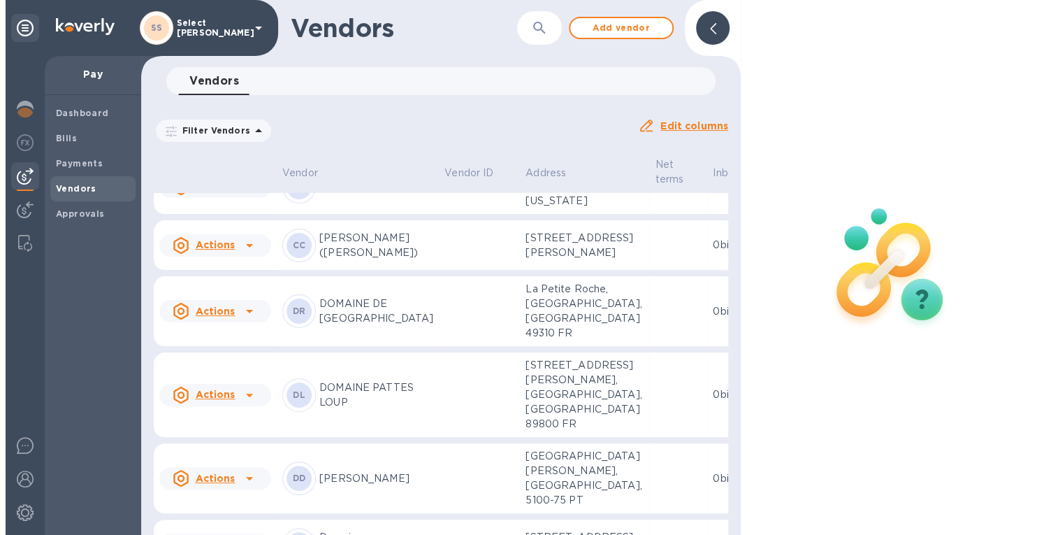
scroll to position [2184, 0]
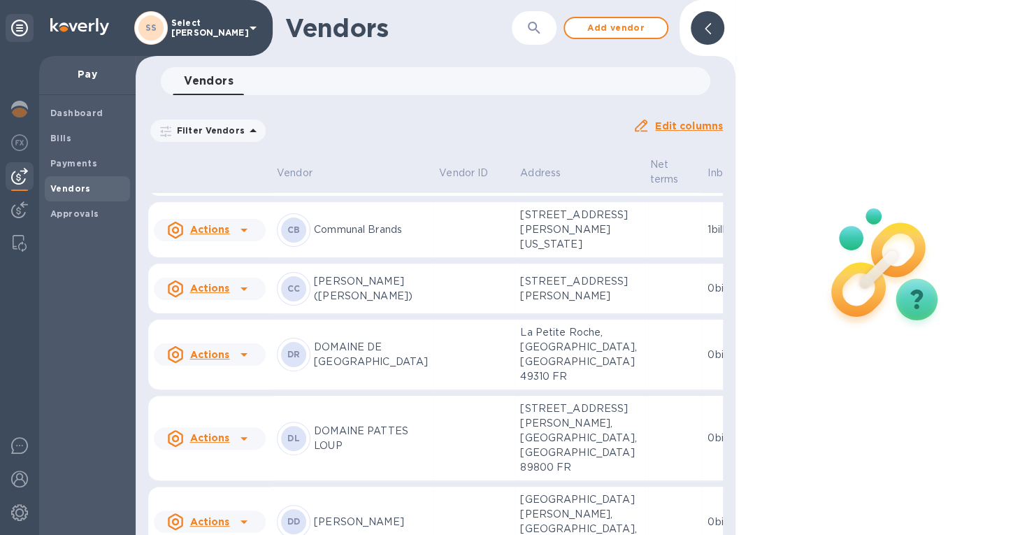
click at [547, 19] on button "button" at bounding box center [534, 28] width 34 height 34
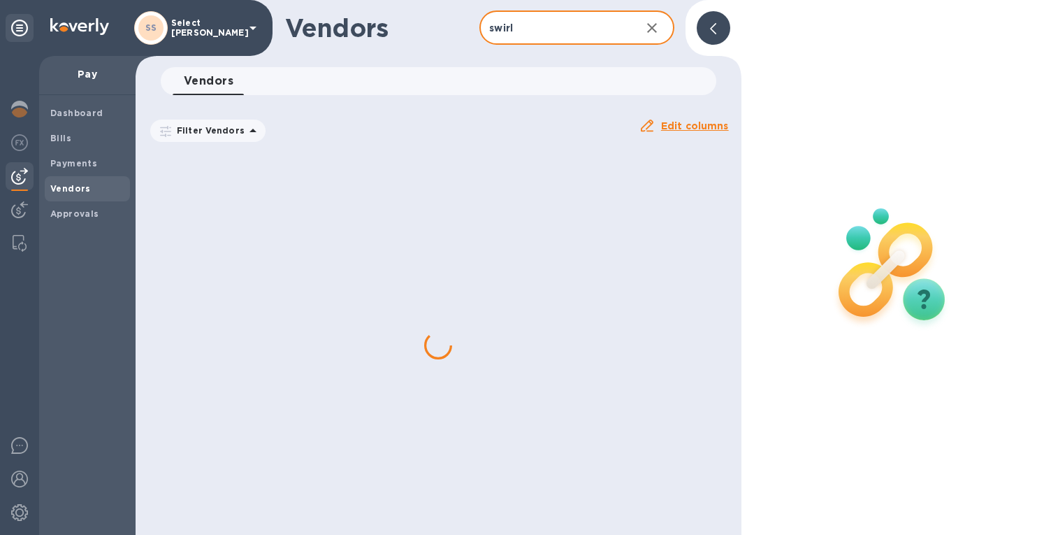
type input "swirl"
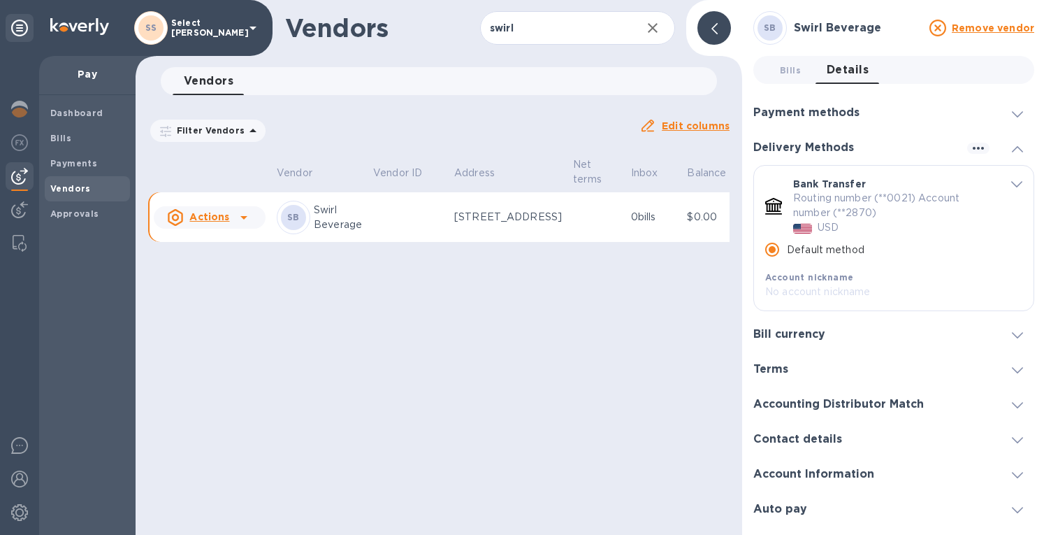
drag, startPoint x: 782, startPoint y: 66, endPoint x: 921, endPoint y: 240, distance: 222.8
click at [784, 68] on span "Bills 0" at bounding box center [790, 70] width 21 height 15
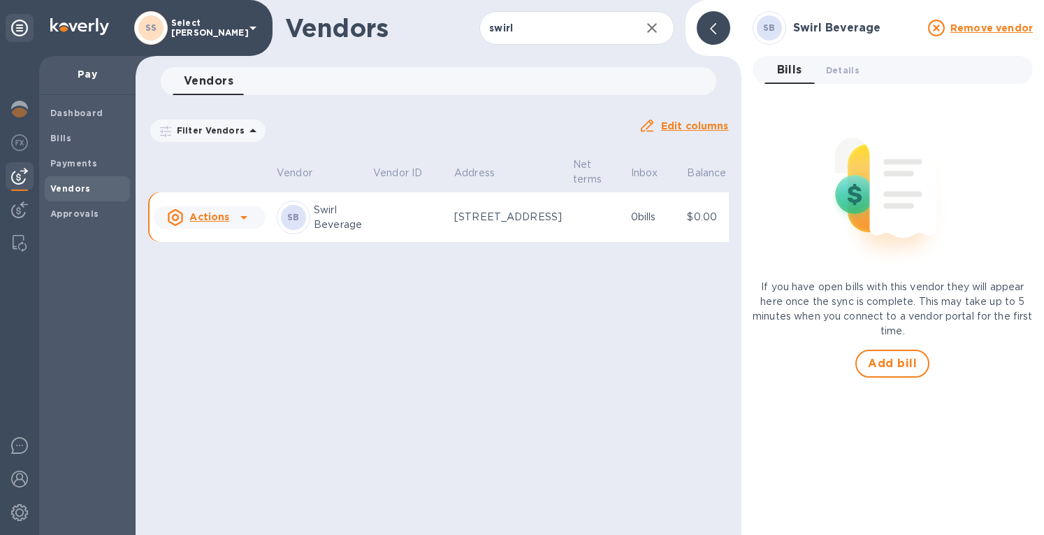
click at [885, 358] on span "Add bill" at bounding box center [892, 363] width 49 height 17
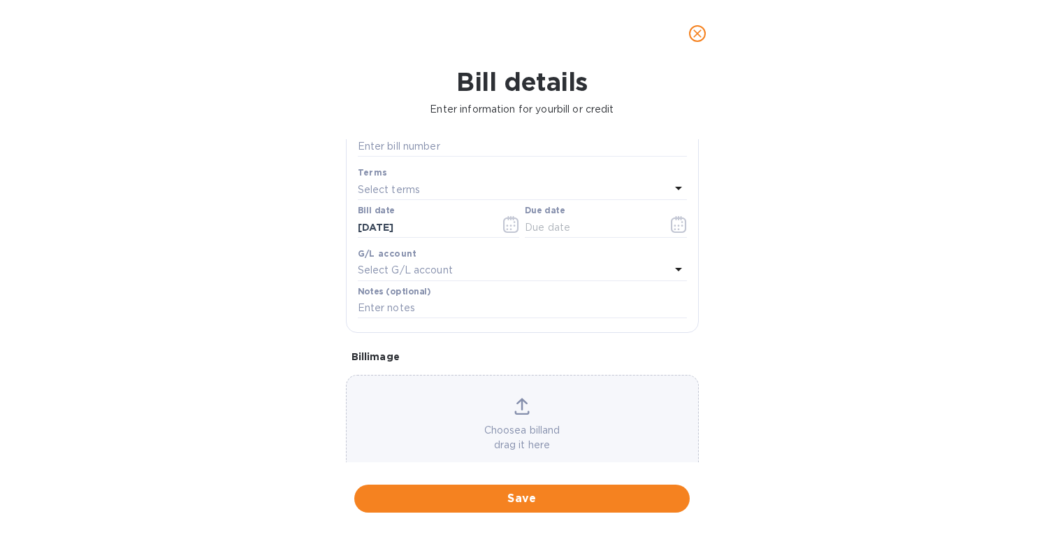
scroll to position [200, 0]
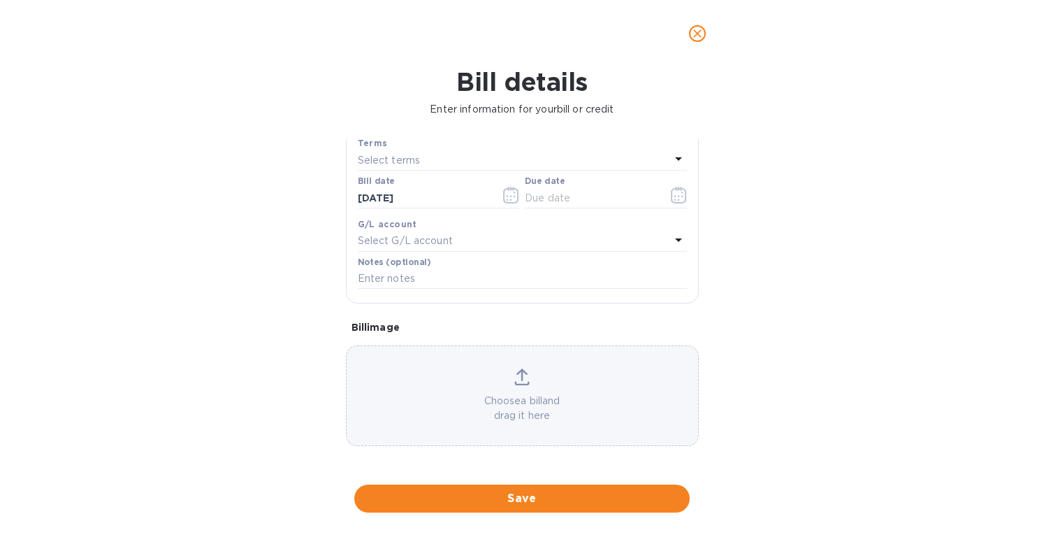
click at [527, 368] on div "Choose a bill and drag it here" at bounding box center [523, 395] width 352 height 55
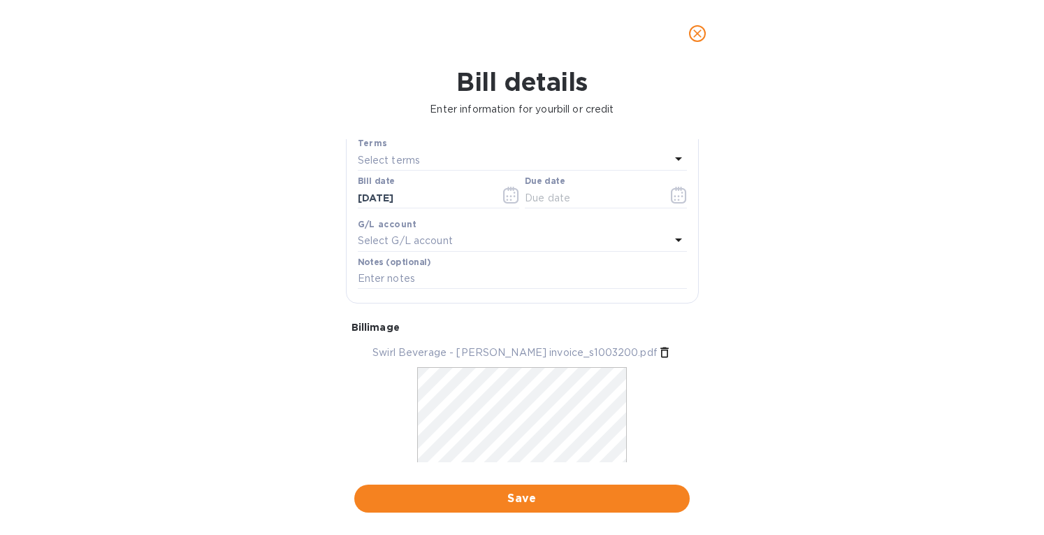
scroll to position [60, 0]
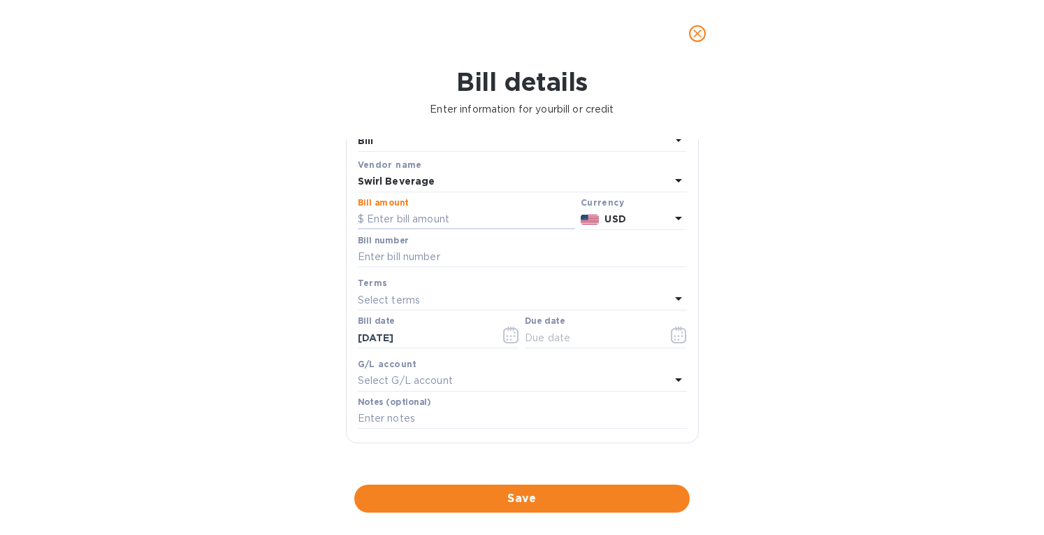
click at [429, 217] on input "text" at bounding box center [466, 219] width 217 height 21
paste input "1,003,200"
type input "1,003,200"
click at [407, 248] on input "text" at bounding box center [522, 257] width 329 height 21
paste input "S1003200"
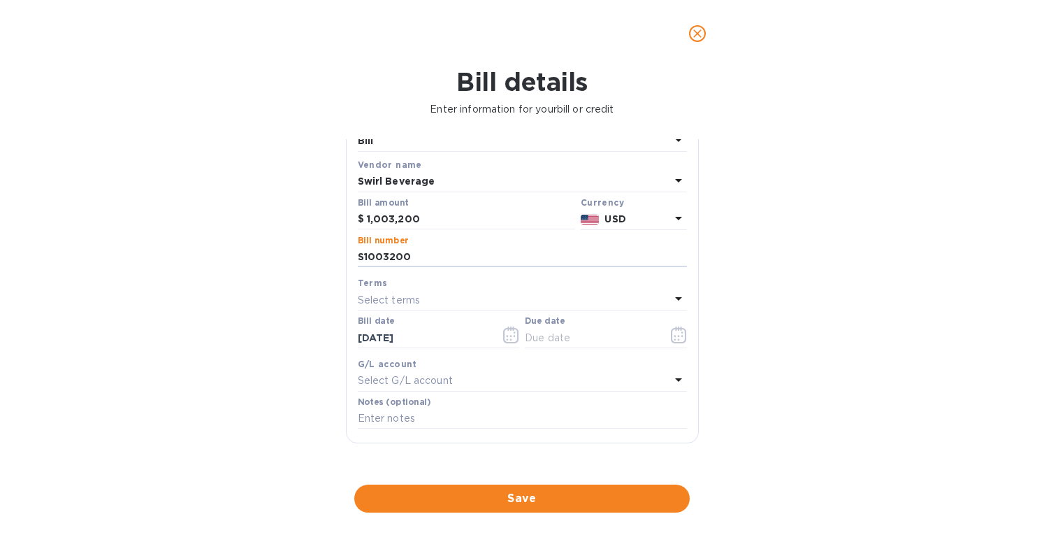
type input "S1003200"
drag, startPoint x: 421, startPoint y: 224, endPoint x: 332, endPoint y: 224, distance: 88.8
click at [332, 226] on div "Bill details Enter information for your bill or credit General information Save…" at bounding box center [522, 301] width 1044 height 468
type input "3,023.04"
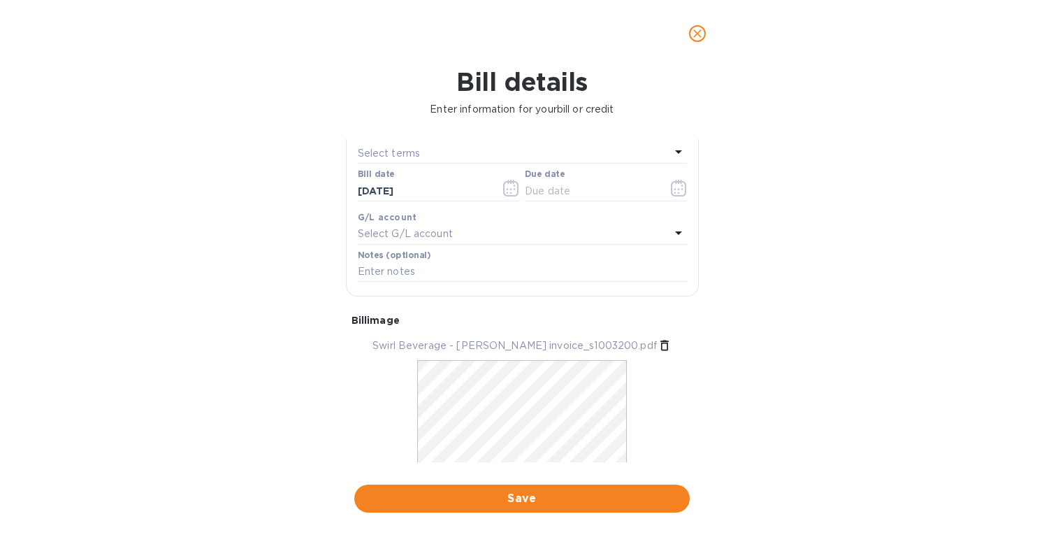
scroll to position [243, 0]
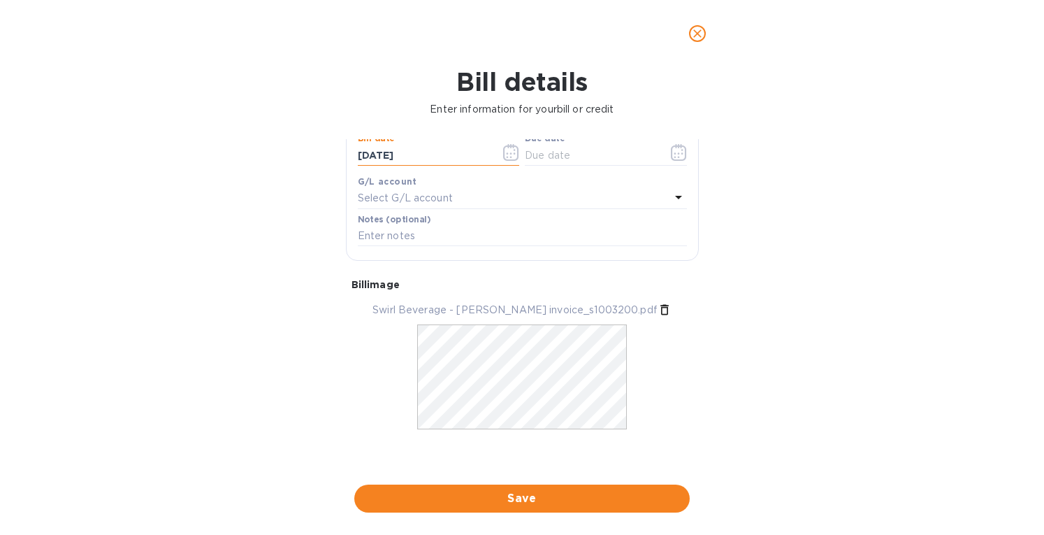
drag, startPoint x: 431, startPoint y: 154, endPoint x: 224, endPoint y: 175, distance: 207.4
click at [224, 178] on div "Bill details Enter information for your bill or credit General information Save…" at bounding box center [522, 301] width 1044 height 468
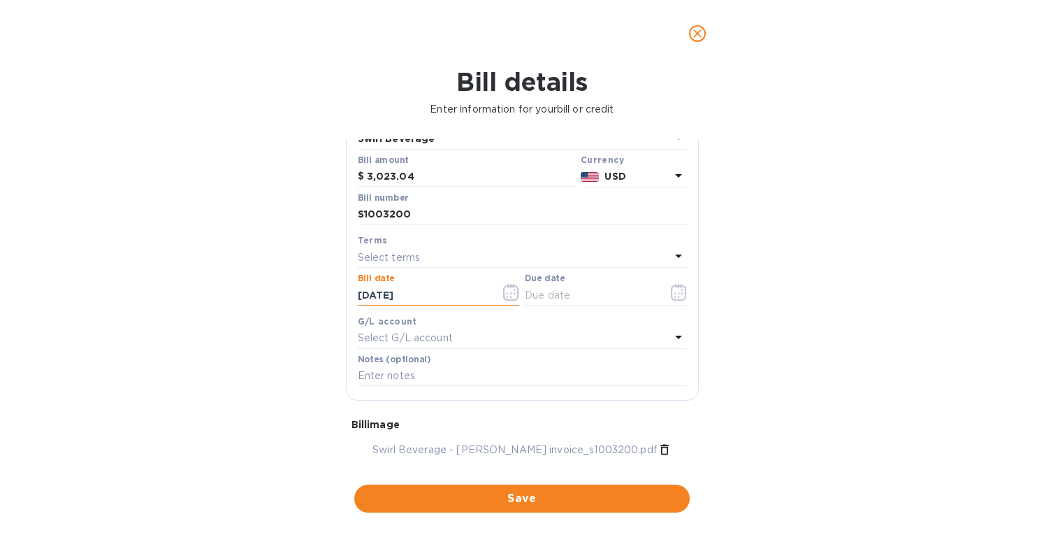
type input "[DATE]"
click at [396, 255] on p "Select terms" at bounding box center [389, 257] width 63 height 15
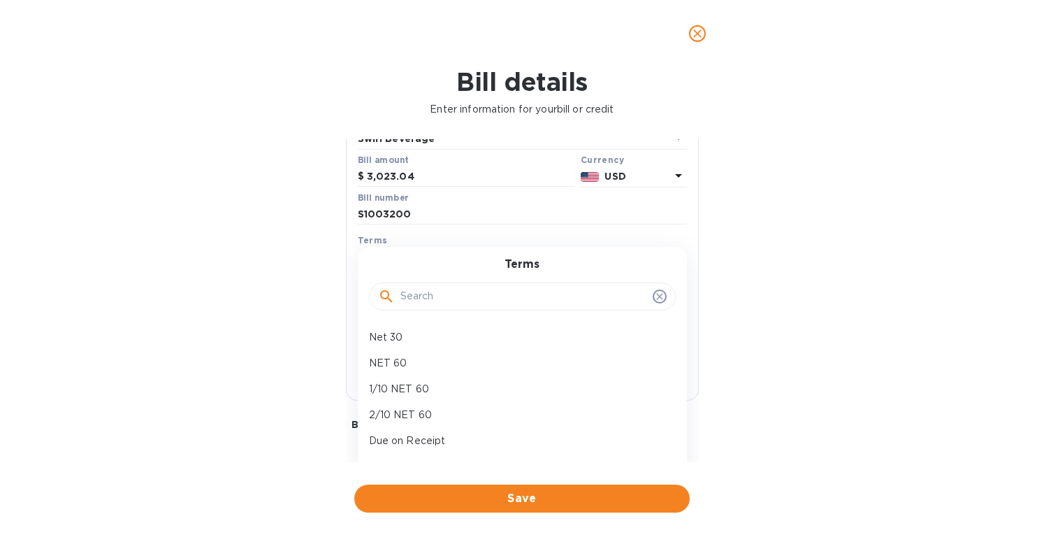
click at [402, 361] on p "NET 60" at bounding box center [517, 363] width 296 height 15
type input "[DATE]"
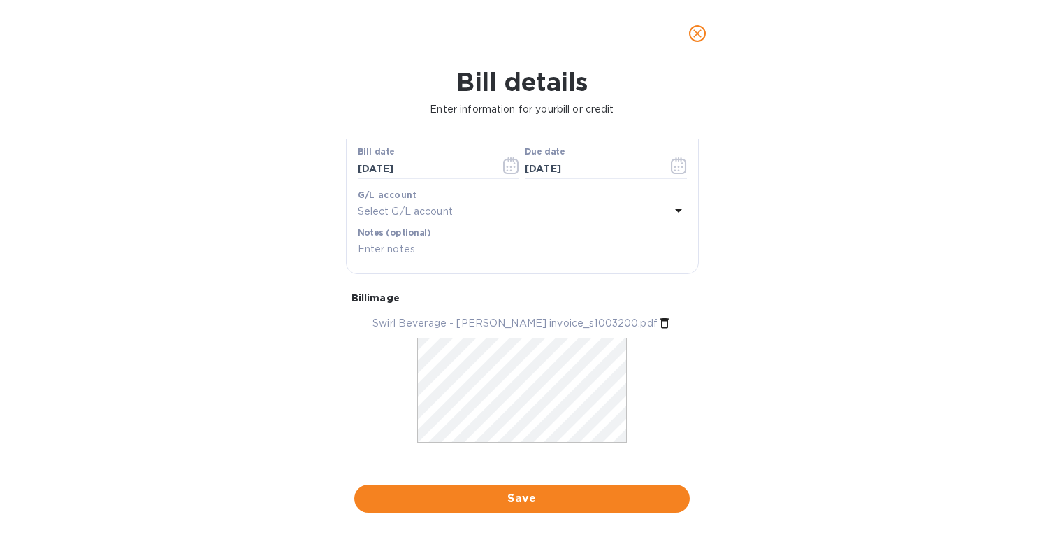
scroll to position [243, 0]
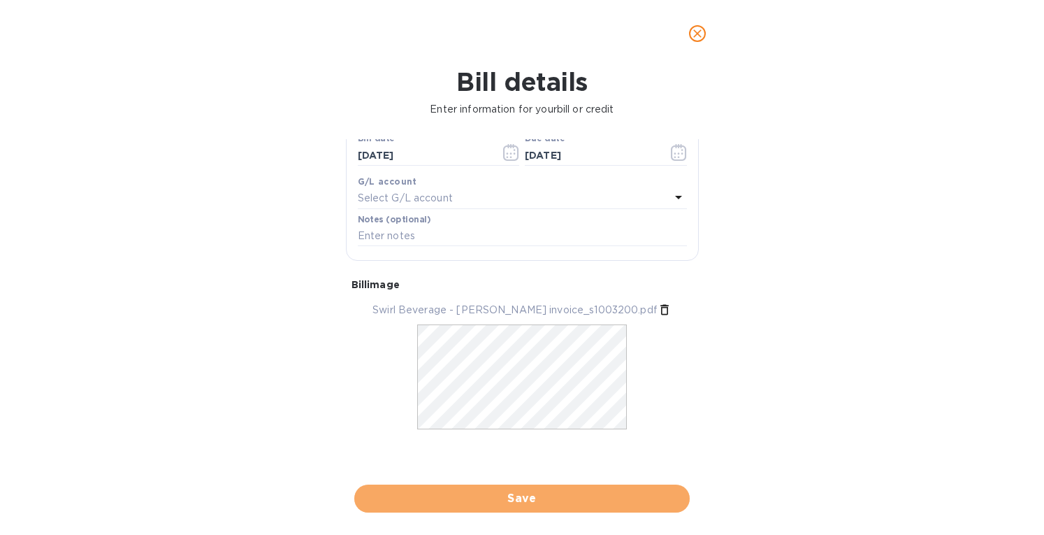
click at [507, 500] on span "Save" at bounding box center [522, 498] width 313 height 17
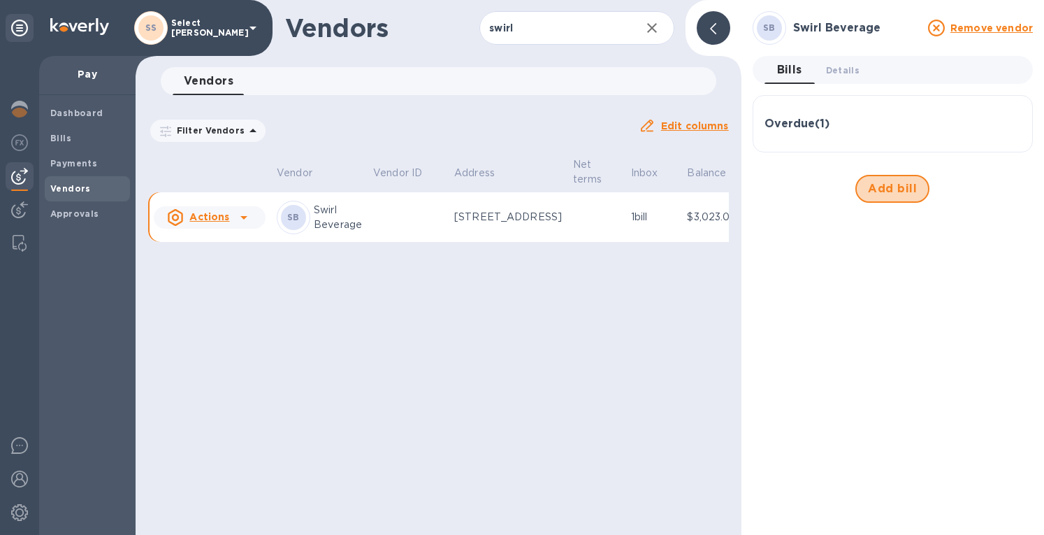
click at [873, 187] on span "Add bill" at bounding box center [892, 188] width 49 height 17
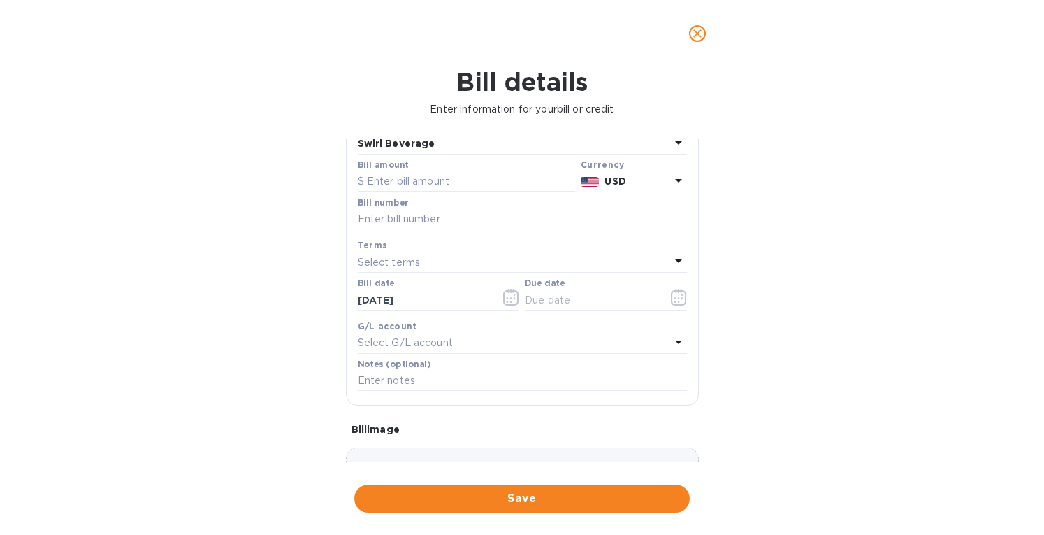
scroll to position [200, 0]
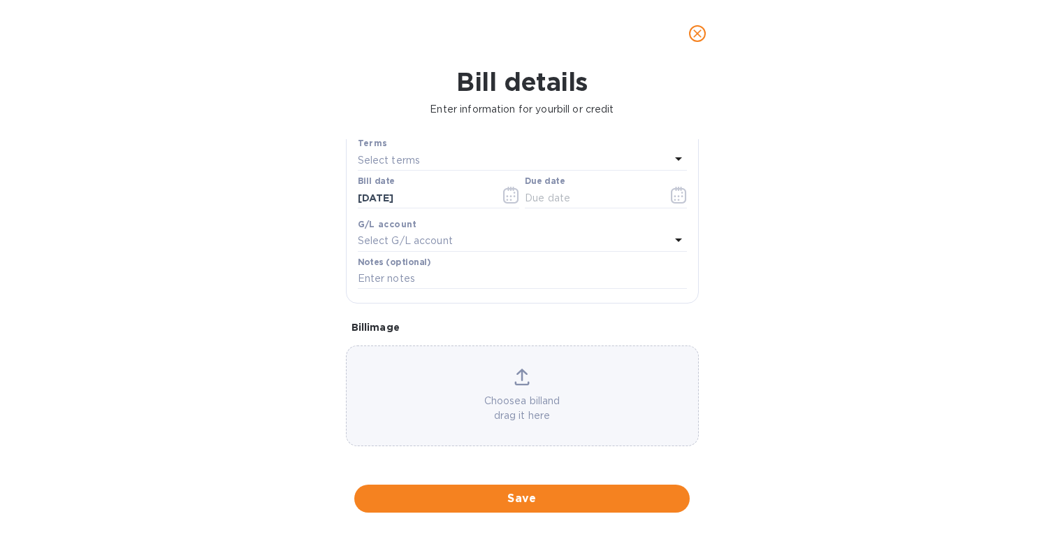
click at [517, 391] on div "Choose a bill and drag it here" at bounding box center [523, 395] width 352 height 55
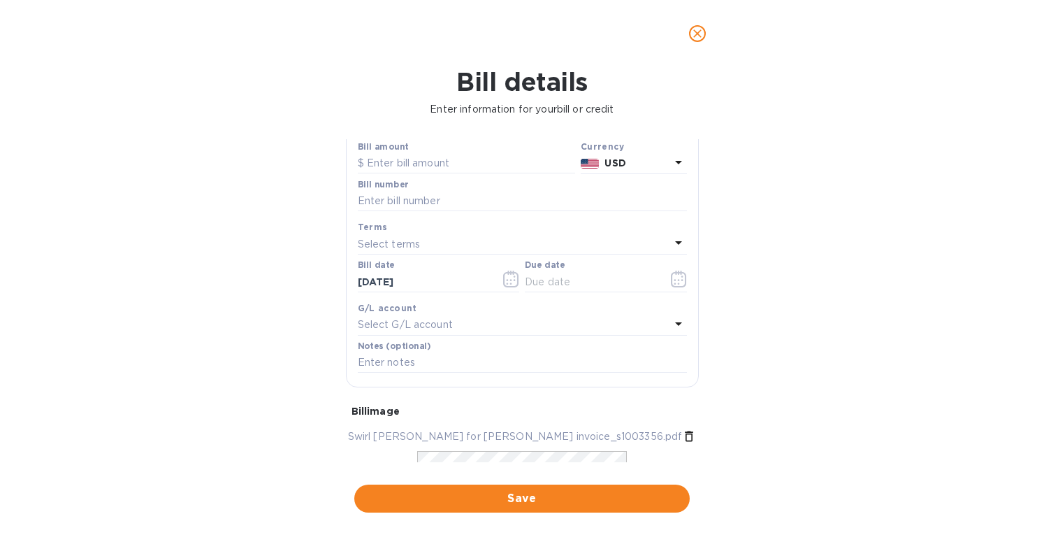
scroll to position [60, 0]
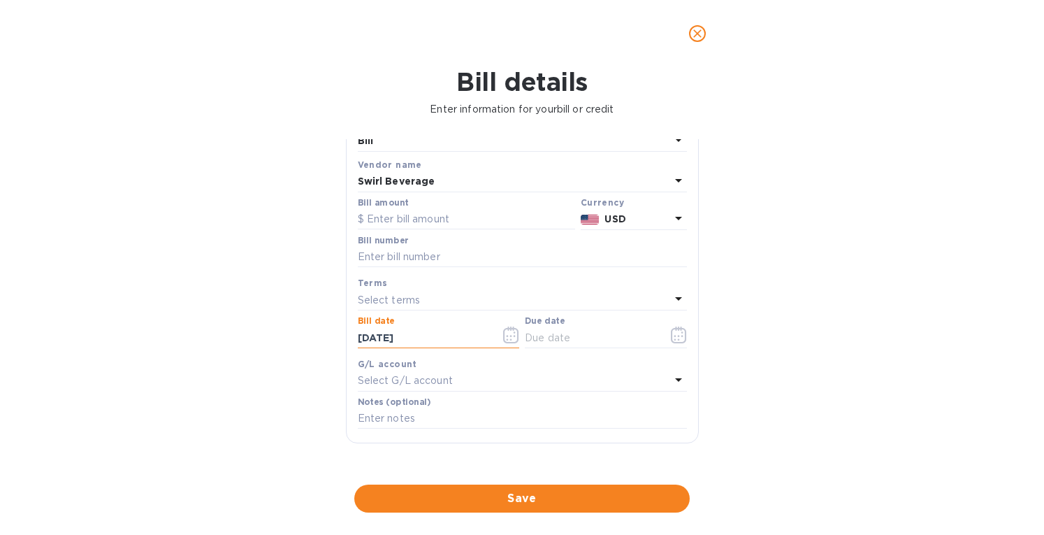
drag, startPoint x: 425, startPoint y: 332, endPoint x: 158, endPoint y: 357, distance: 268.2
click at [158, 357] on div "Bill details Enter information for your bill or credit General information Save…" at bounding box center [522, 301] width 1044 height 468
type input "[DATE]"
click at [402, 296] on p "Select terms" at bounding box center [389, 300] width 63 height 15
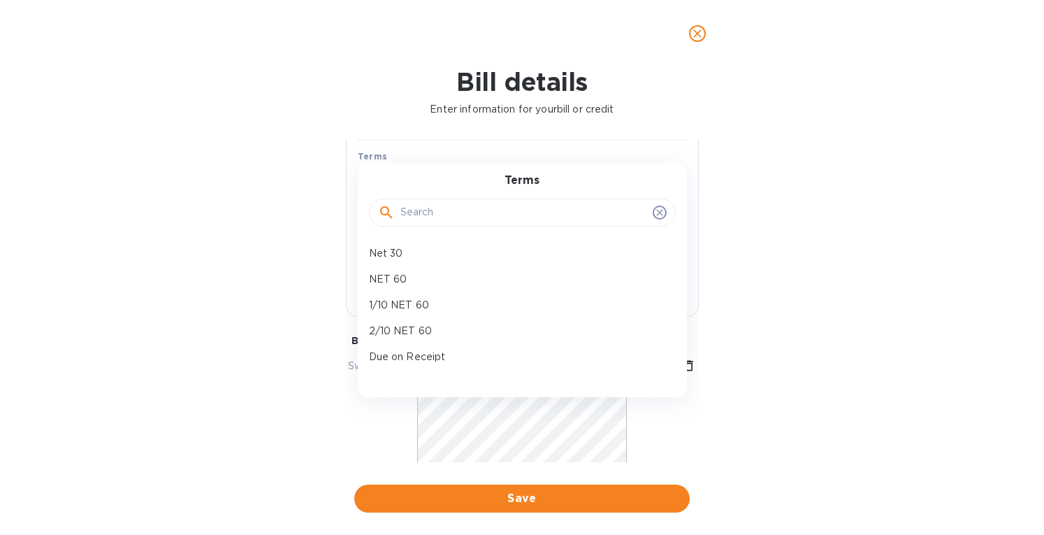
scroll to position [200, 0]
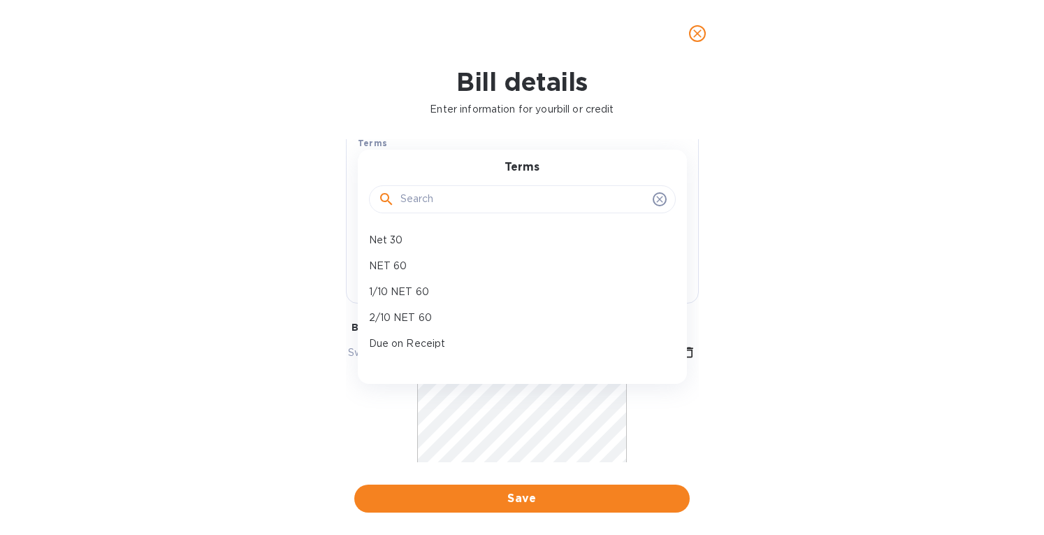
drag, startPoint x: 396, startPoint y: 261, endPoint x: 445, endPoint y: 259, distance: 49.0
click at [396, 261] on p "NET 60" at bounding box center [517, 266] width 296 height 15
type input "[DATE]"
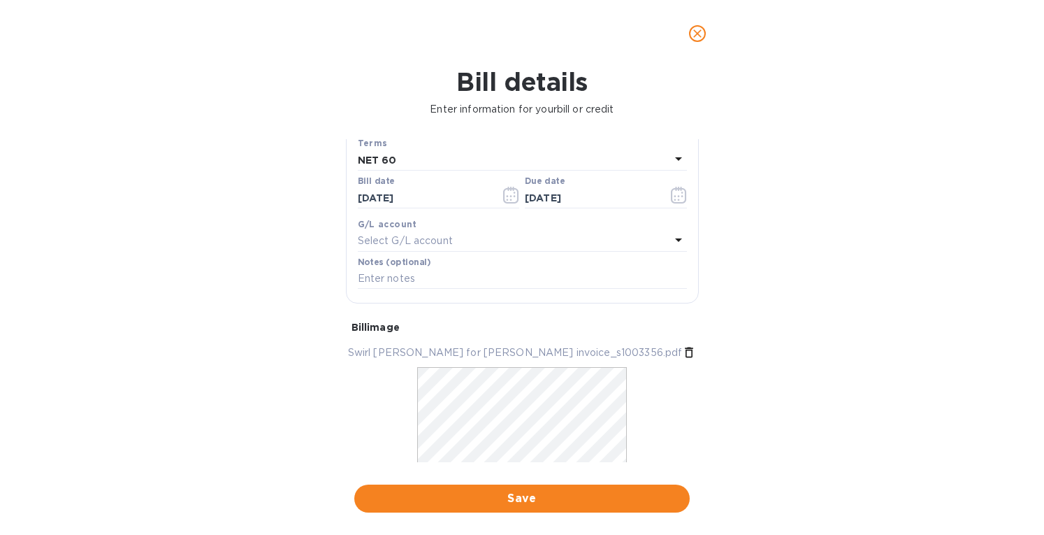
scroll to position [60, 0]
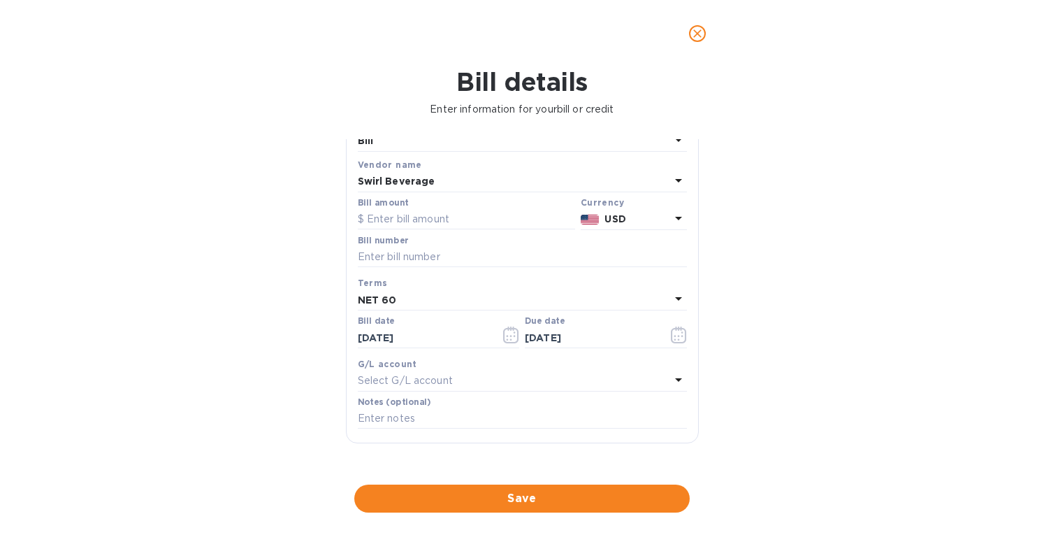
click at [408, 257] on input "text" at bounding box center [522, 257] width 329 height 21
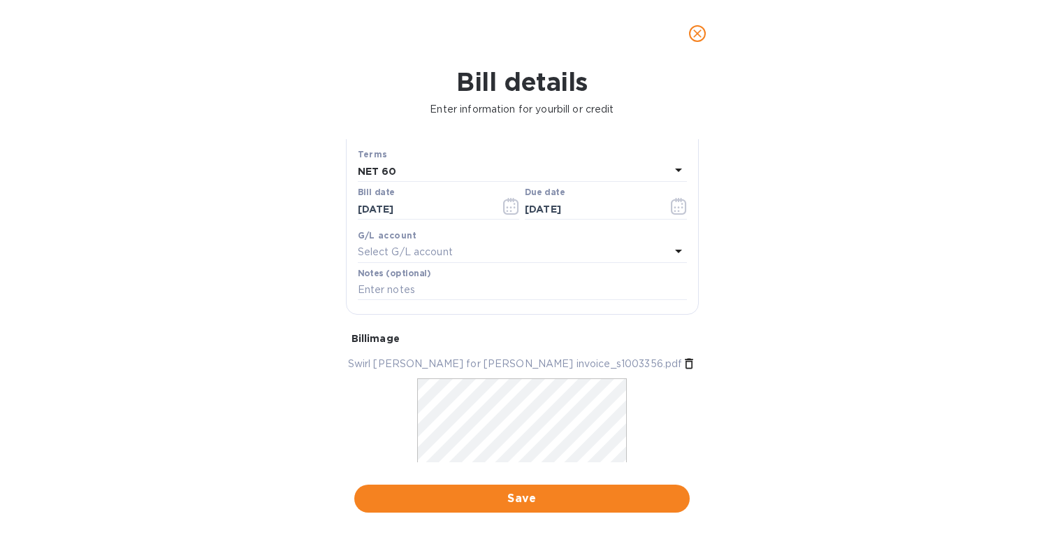
scroll to position [243, 0]
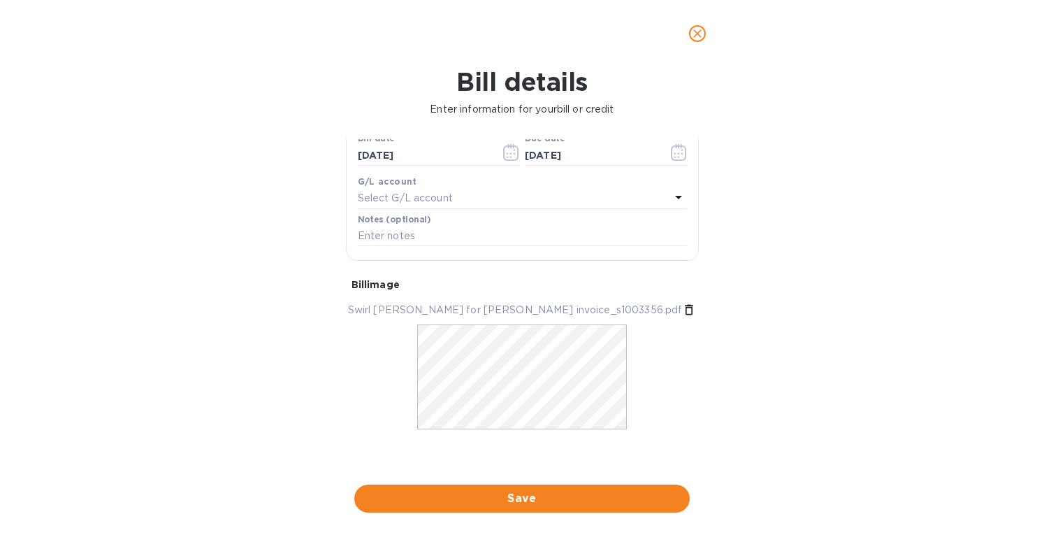
click at [839, 254] on div "Bill details Enter information for your bill or credit General information Save…" at bounding box center [522, 301] width 1044 height 468
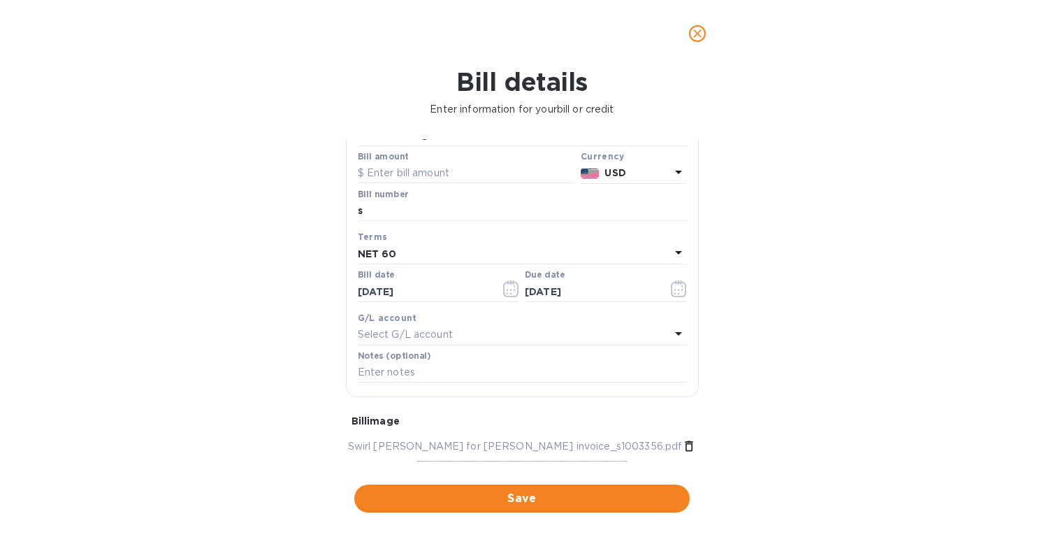
scroll to position [0, 0]
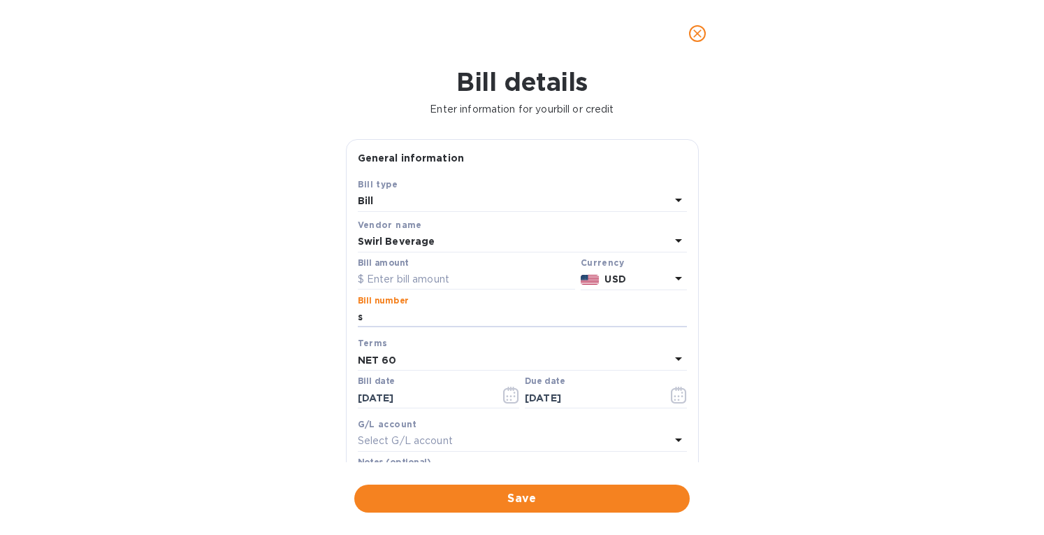
click at [366, 319] on input "s" at bounding box center [522, 317] width 329 height 21
type input "s1003356"
click at [405, 278] on input "text" at bounding box center [466, 279] width 217 height 21
paste input "8,439.48"
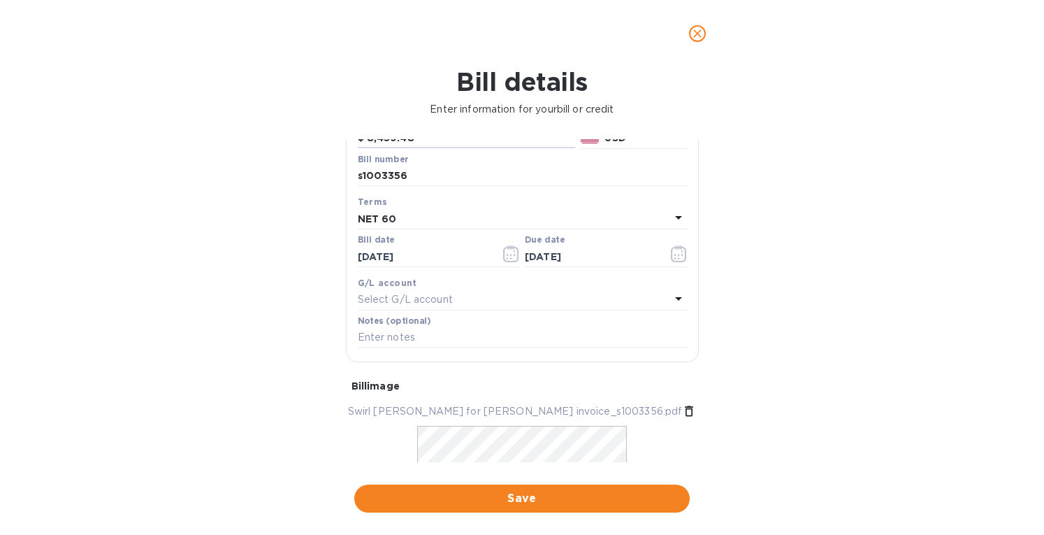
scroll to position [243, 0]
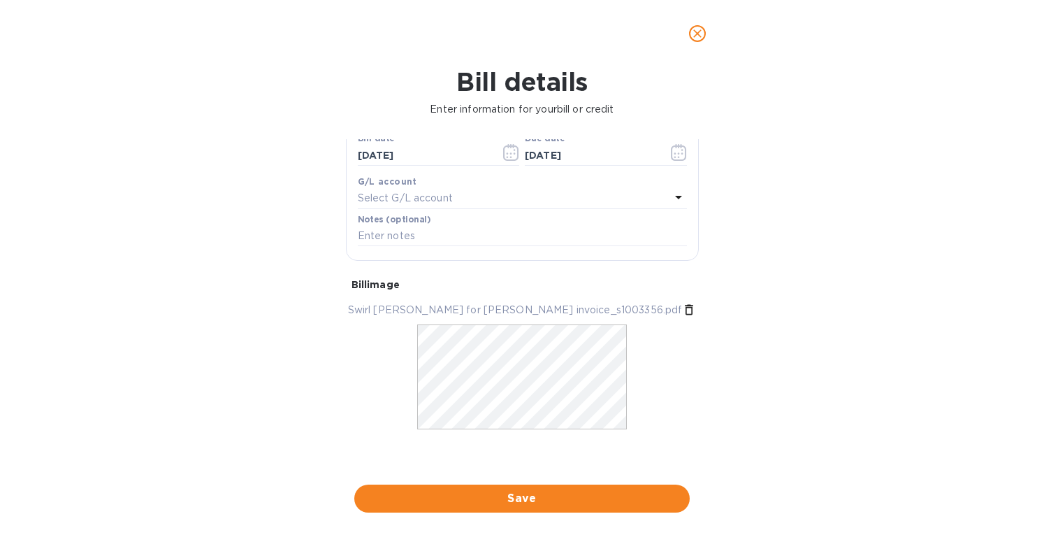
type input "8,439.48"
click at [517, 489] on button "Save" at bounding box center [522, 498] width 336 height 28
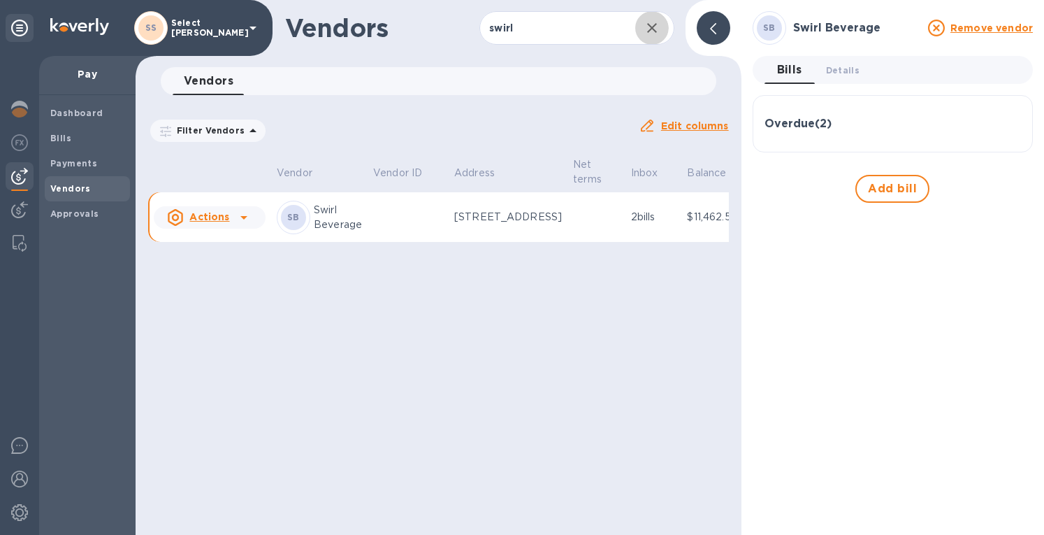
click at [655, 30] on icon "button" at bounding box center [652, 28] width 17 height 17
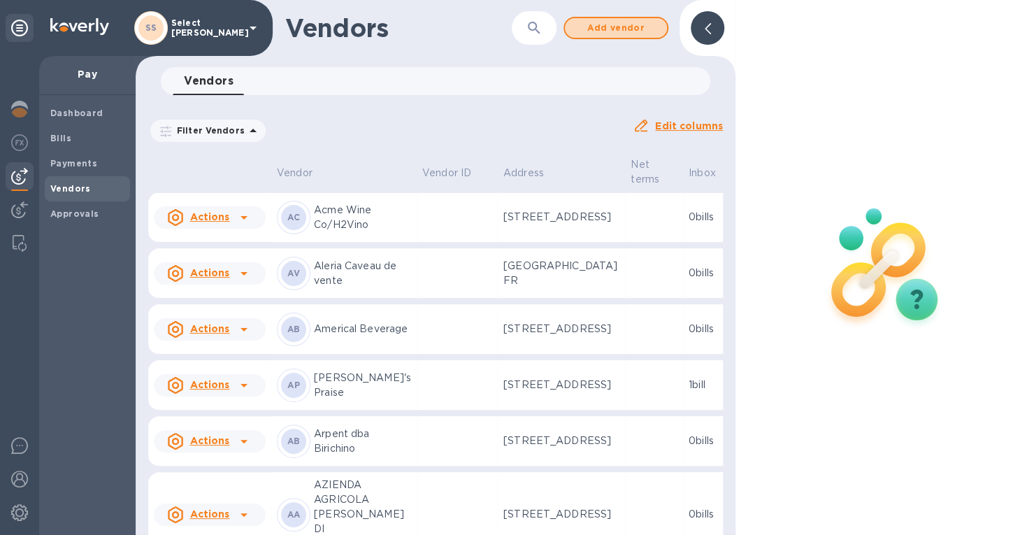
click at [594, 30] on span "Add vendor" at bounding box center [616, 28] width 80 height 17
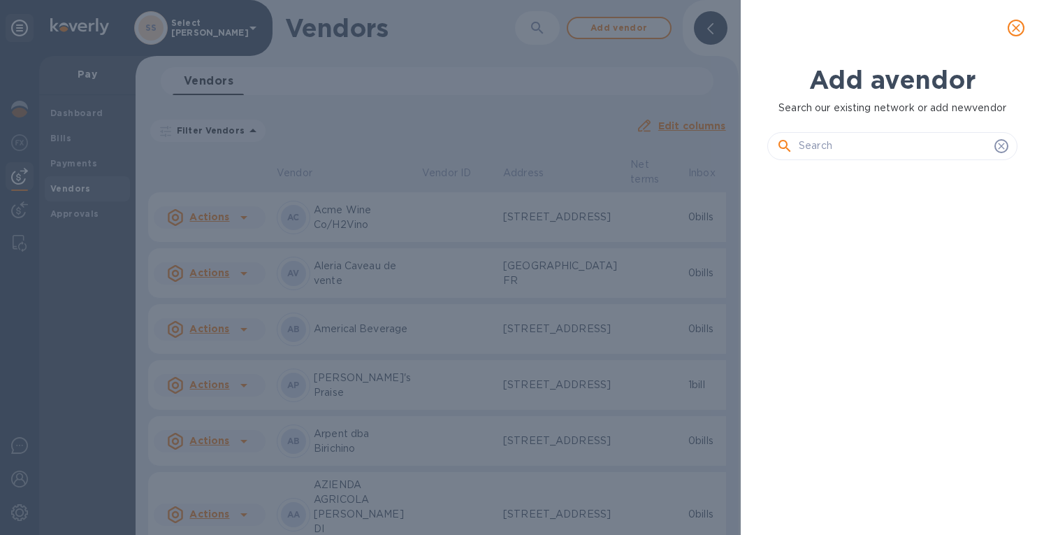
scroll to position [316, 256]
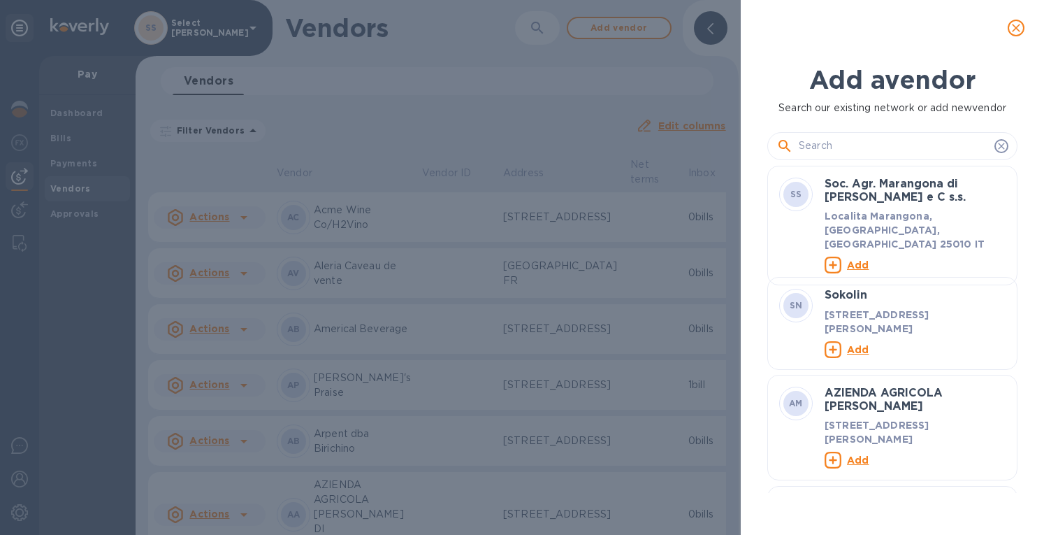
click at [833, 136] on input "text" at bounding box center [894, 146] width 190 height 21
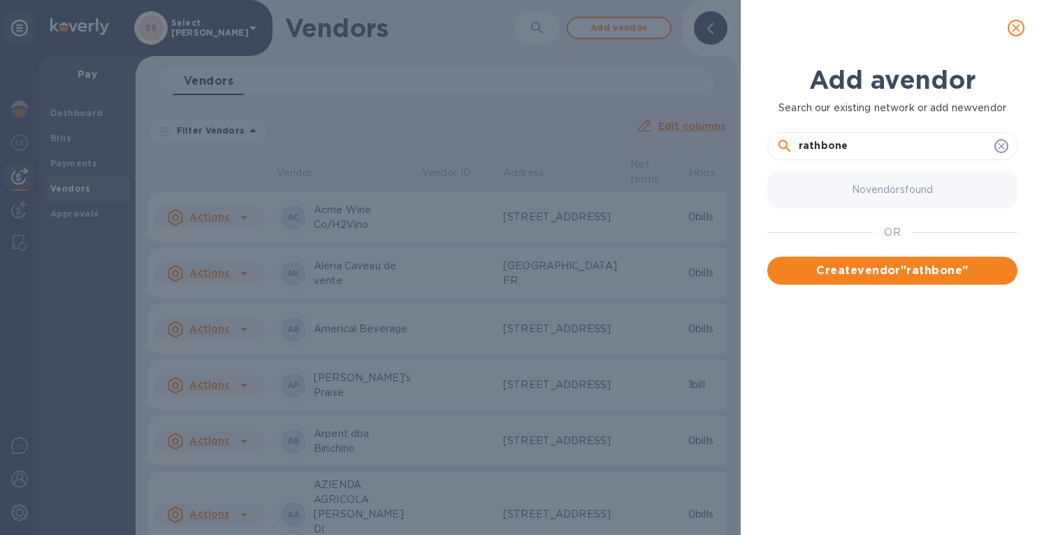
drag, startPoint x: 803, startPoint y: 145, endPoint x: 768, endPoint y: 157, distance: 37.4
click at [768, 157] on div "rathbone" at bounding box center [893, 140] width 250 height 50
click at [873, 148] on input "Rathbone" at bounding box center [894, 146] width 190 height 21
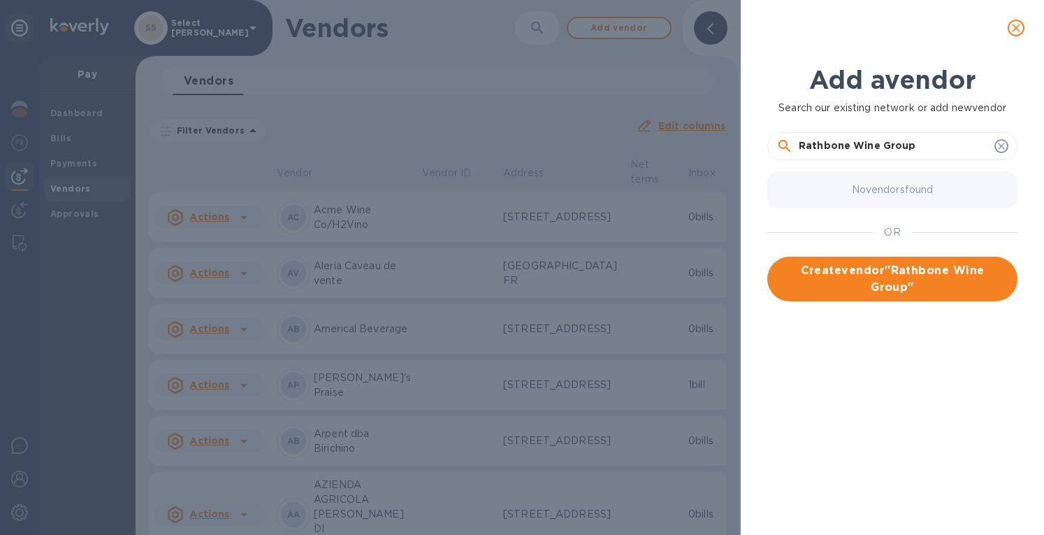
type input "Rathbone Wine Group"
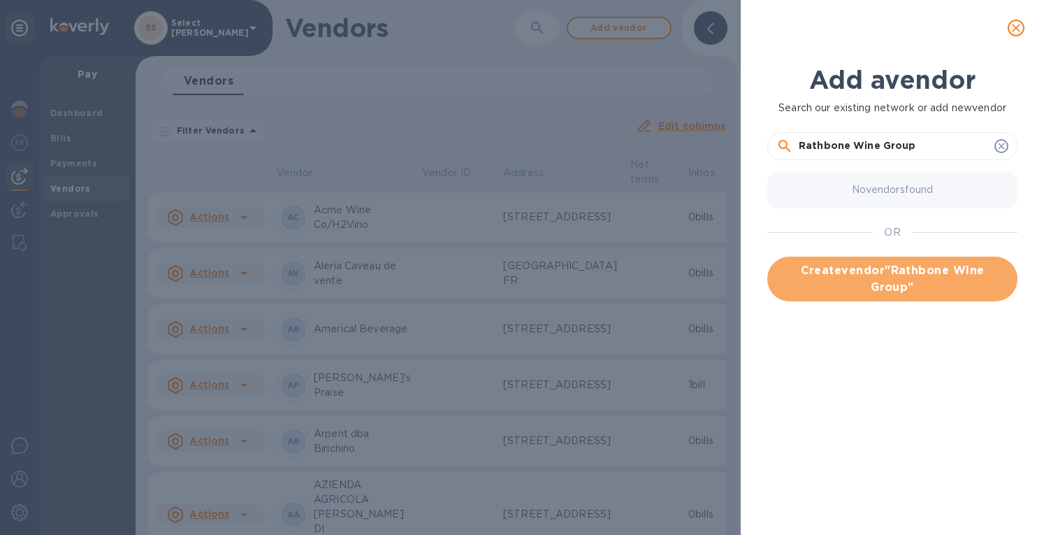
click at [940, 275] on span "Create vendor " Rathbone Wine Group "" at bounding box center [893, 279] width 228 height 34
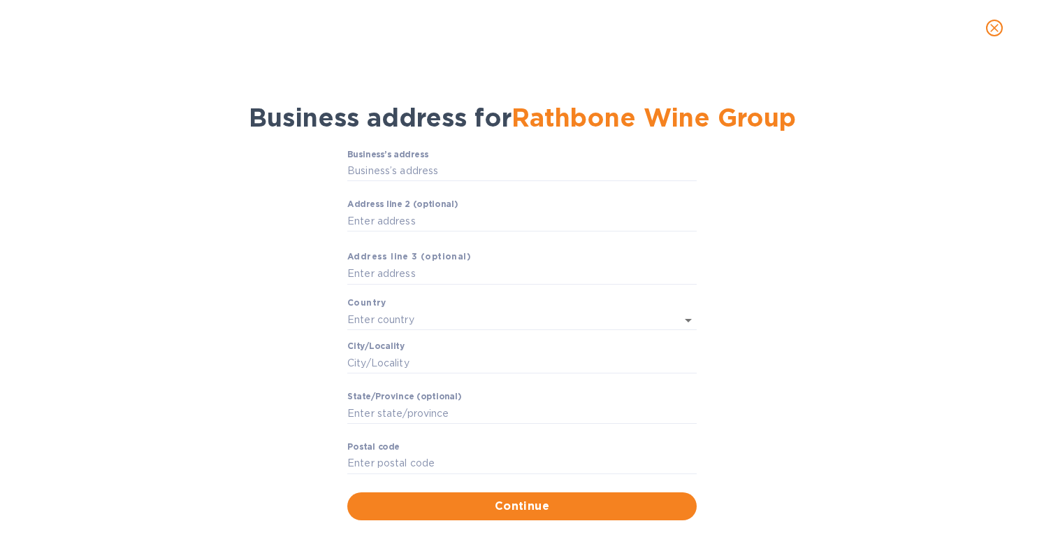
click at [412, 180] on input "Business’s аddress" at bounding box center [522, 171] width 350 height 21
type input "[STREET_ADDRESS]"
type input "[GEOGRAPHIC_DATA]"
type input "Wilmington"
type input "DE"
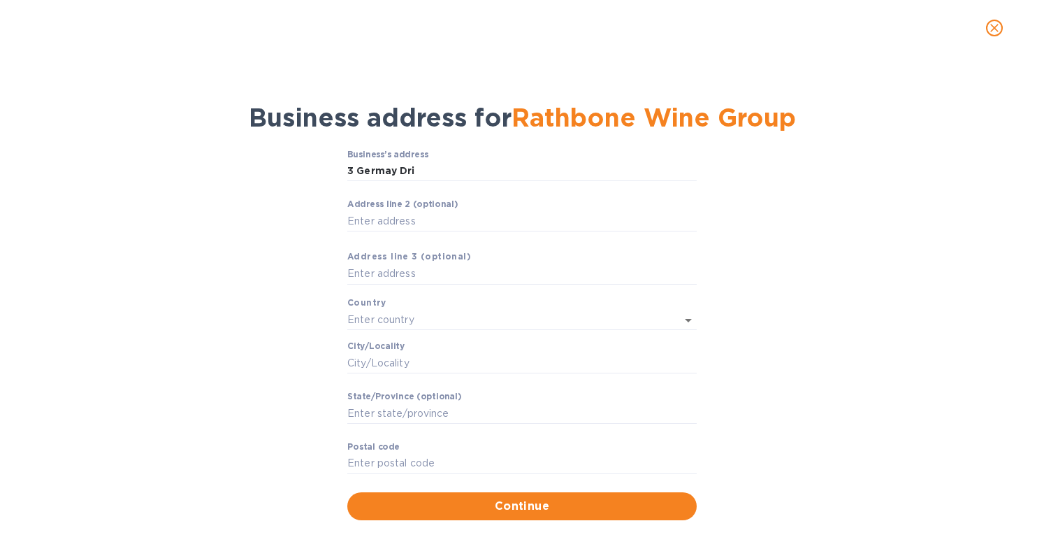
type input "19804"
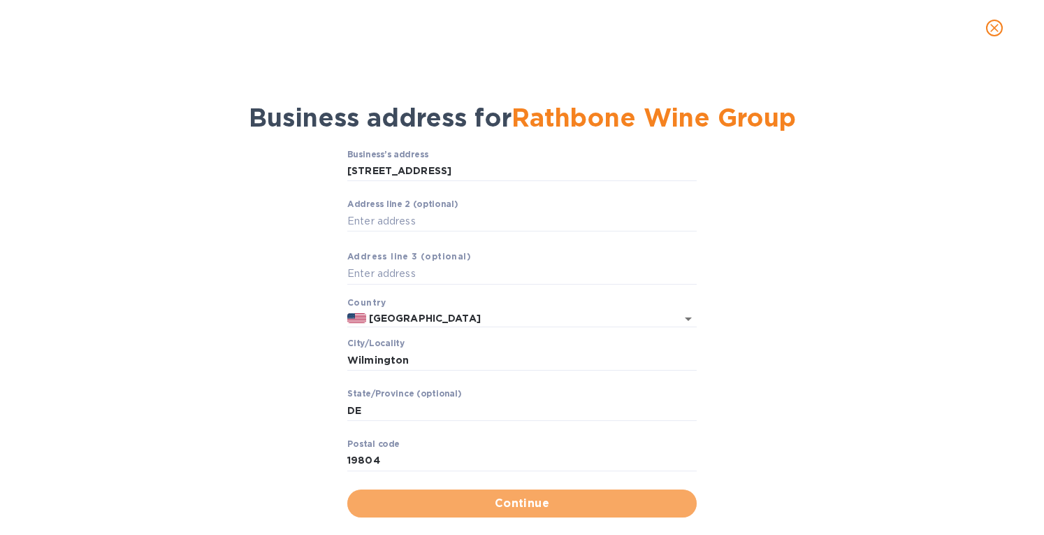
click at [508, 512] on span "Continue" at bounding box center [522, 503] width 327 height 17
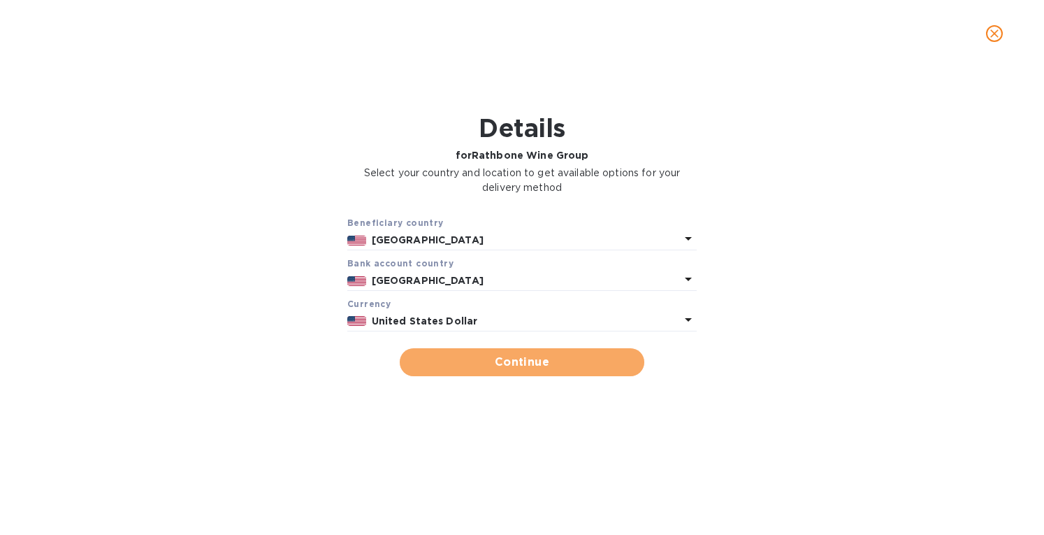
click at [526, 365] on span "Continue" at bounding box center [522, 362] width 222 height 17
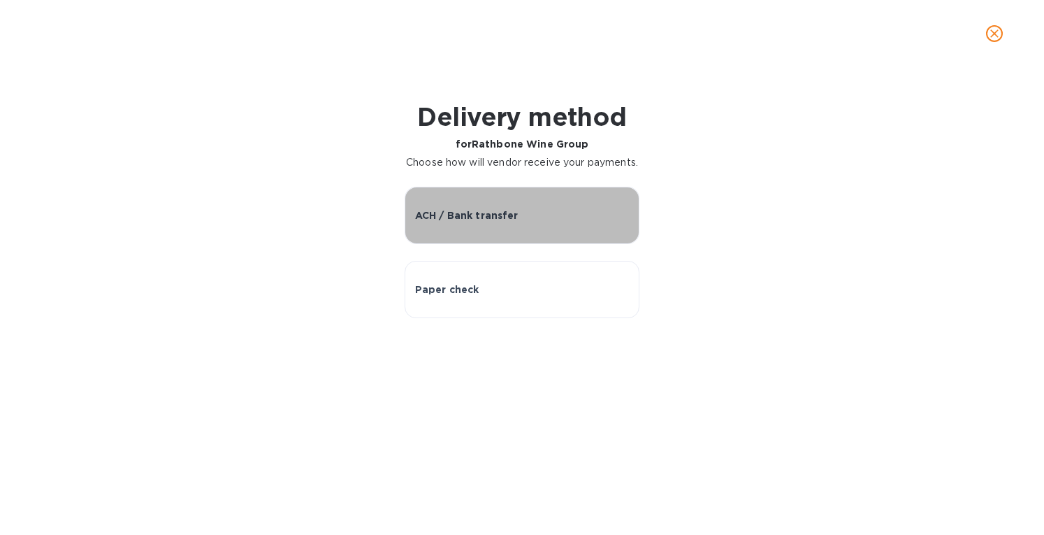
click at [498, 222] on p "ACH / Bank transfer" at bounding box center [466, 215] width 103 height 14
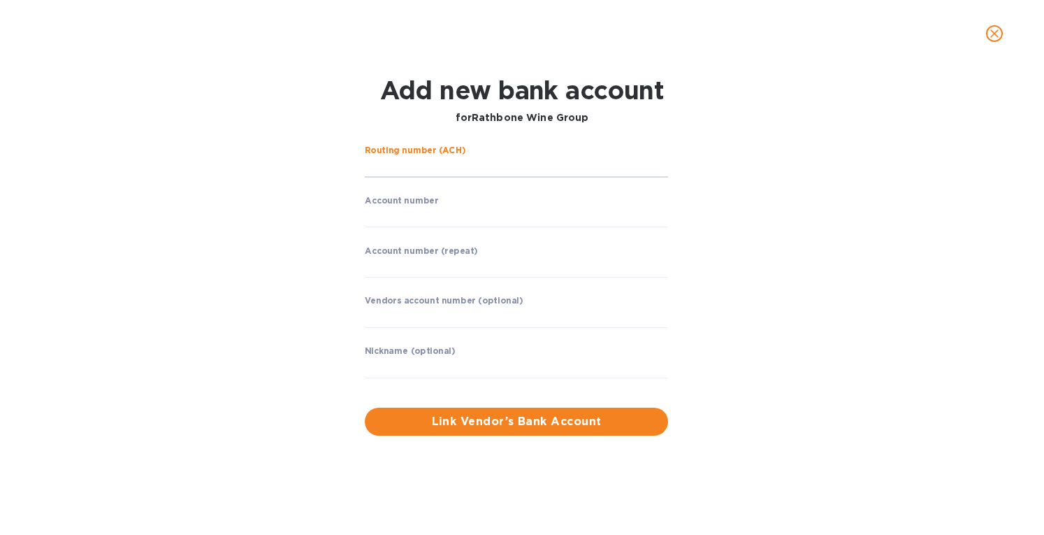
click at [449, 175] on input "string" at bounding box center [516, 167] width 303 height 21
paste input "121000358"
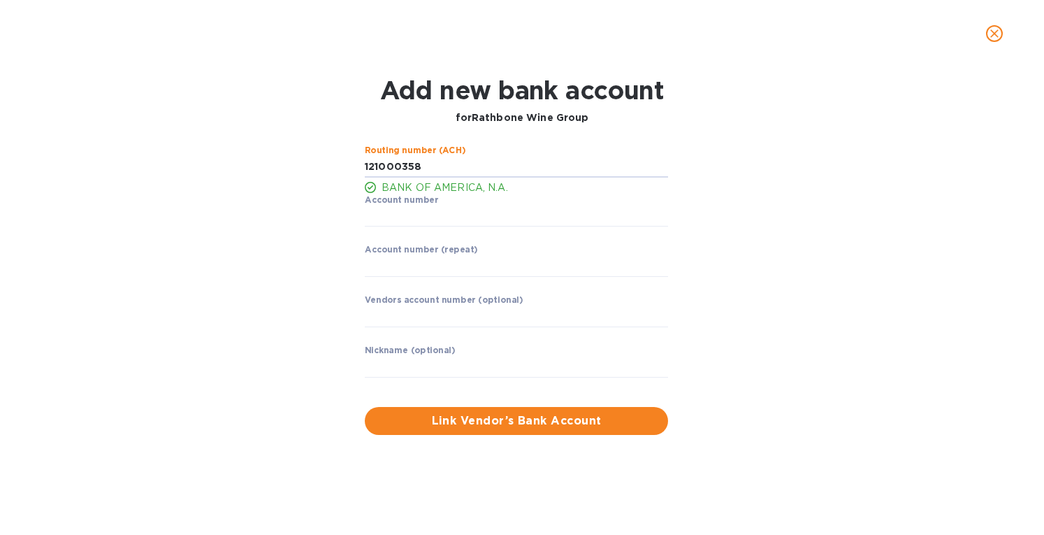
type input "121000358"
paste input "3250 6405 3752"
type input "3250 6405 3752"
paste input "3250 6405 3752"
type input "3250 6405 3752"
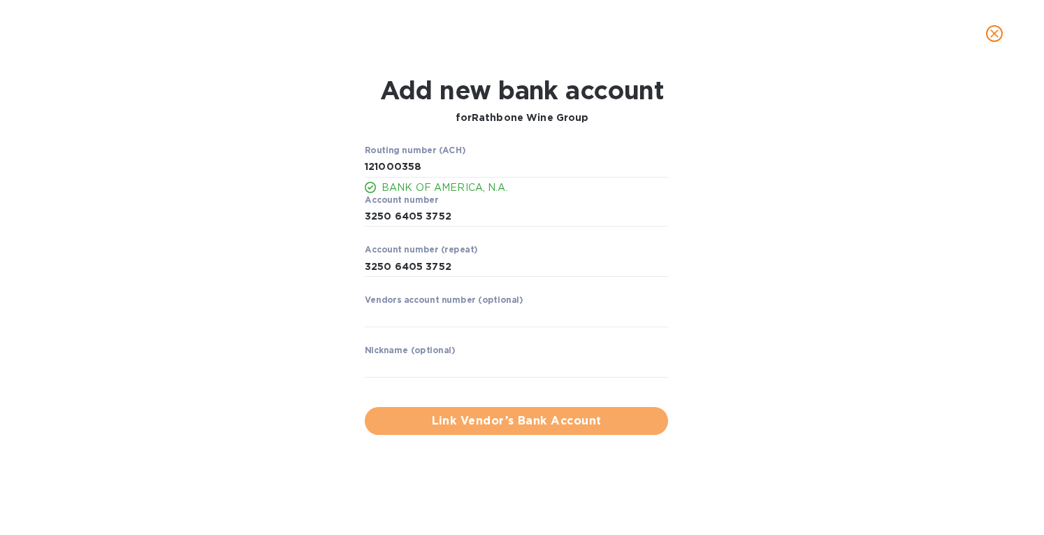
click at [475, 417] on span "Link Vendor’s Bank Account" at bounding box center [516, 420] width 281 height 17
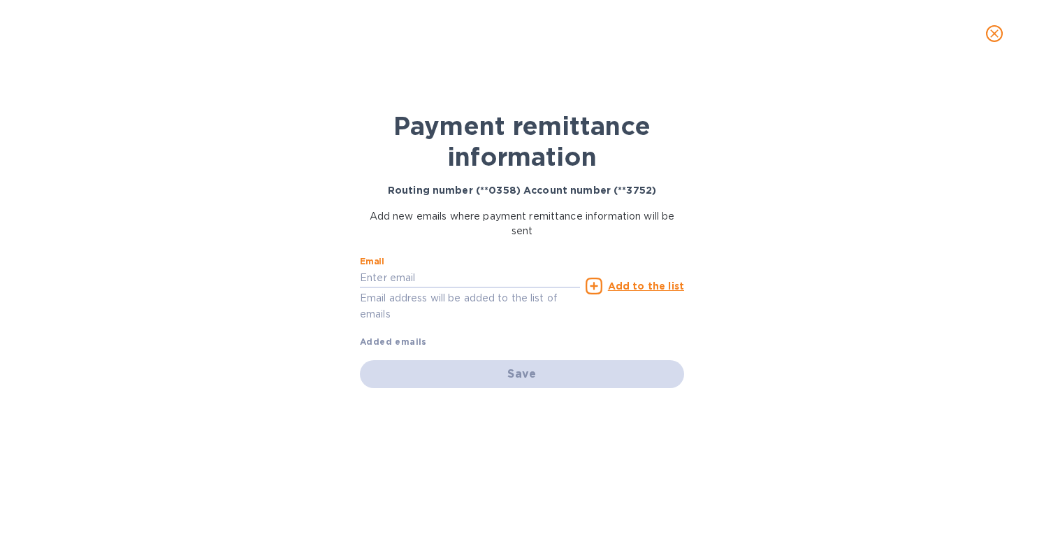
click at [390, 279] on input "text" at bounding box center [470, 278] width 220 height 21
drag, startPoint x: 453, startPoint y: 278, endPoint x: 274, endPoint y: 286, distance: 179.2
click at [274, 286] on div "Payment remittance information Routing number (**0358) Account number (**3752) …" at bounding box center [522, 301] width 1044 height 468
paste input "[PERSON_NAME][EMAIL_ADDRESS][DOMAIN_NAME]"
type input "[EMAIL_ADDRESS][DOMAIN_NAME]"
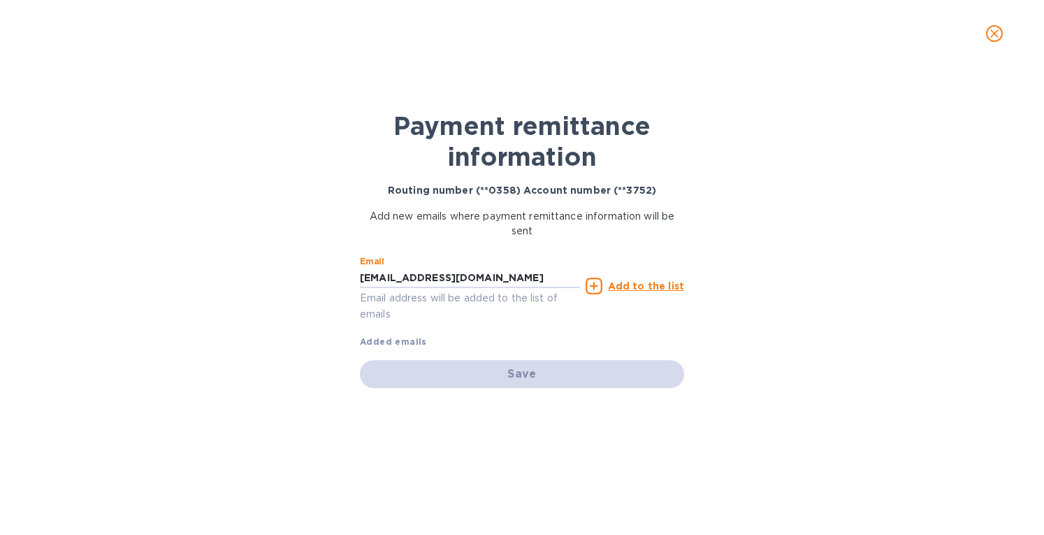
click at [636, 282] on u "Add to the list" at bounding box center [646, 285] width 76 height 11
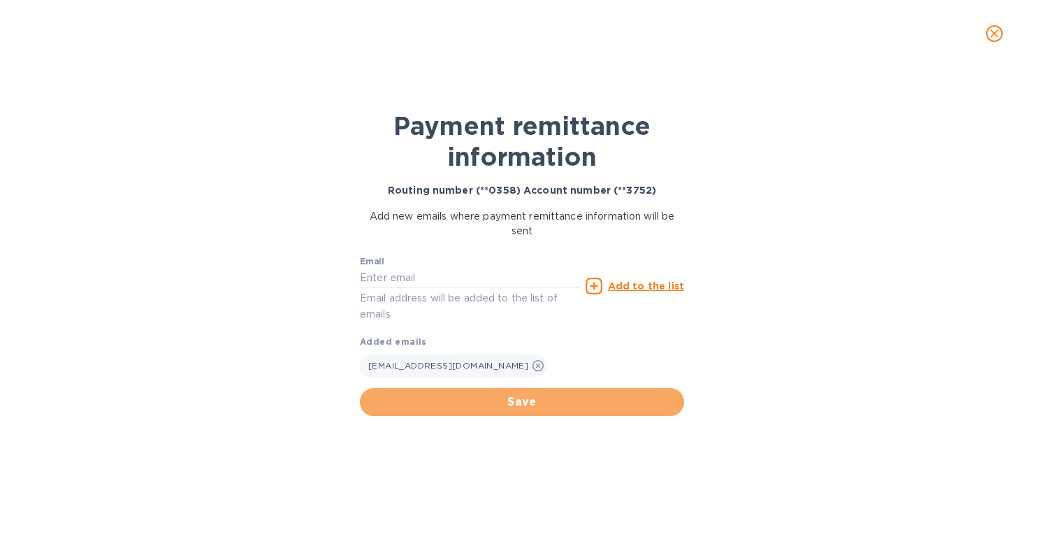
click at [494, 401] on span "Save" at bounding box center [522, 402] width 302 height 17
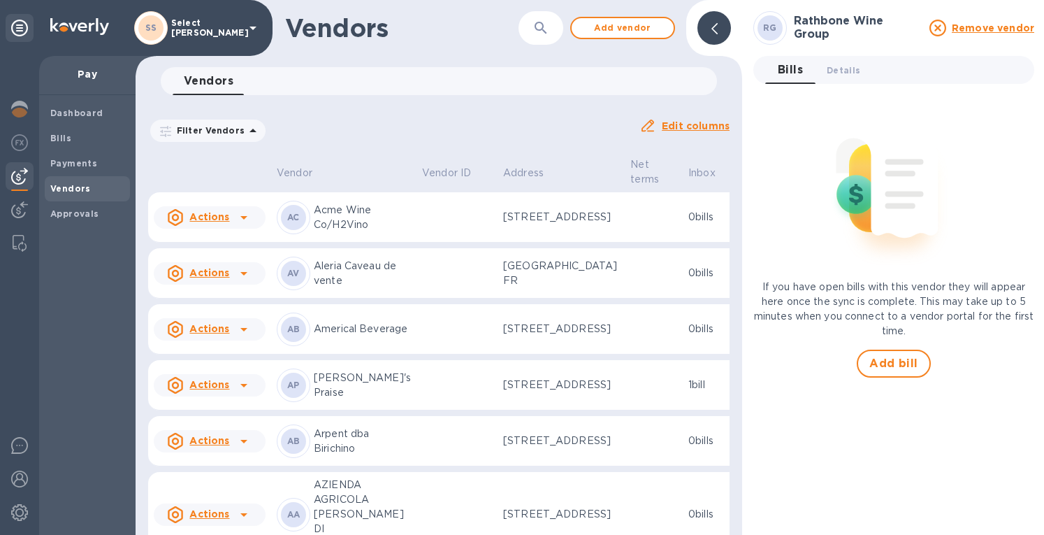
click at [884, 359] on span "Add bill" at bounding box center [894, 363] width 49 height 17
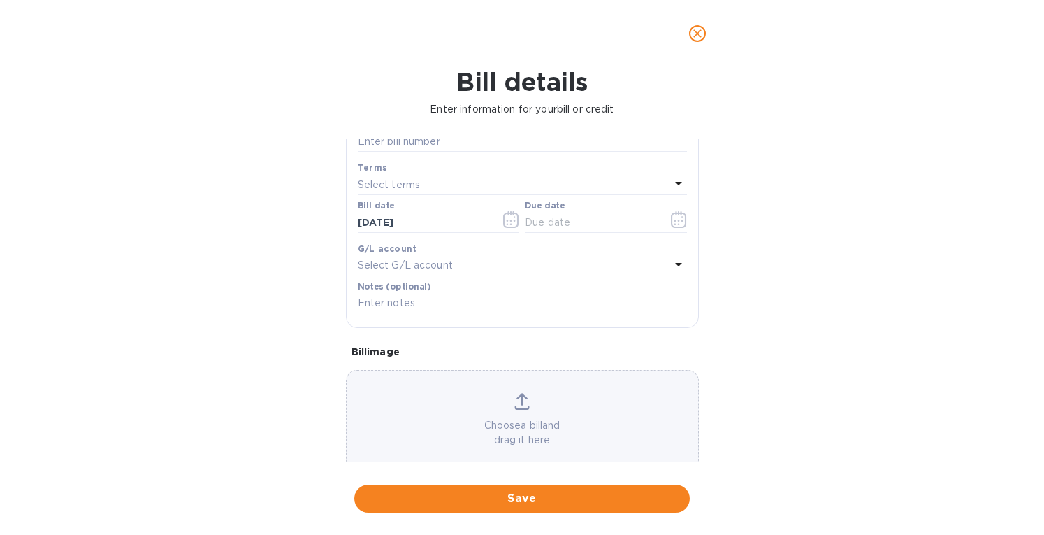
scroll to position [200, 0]
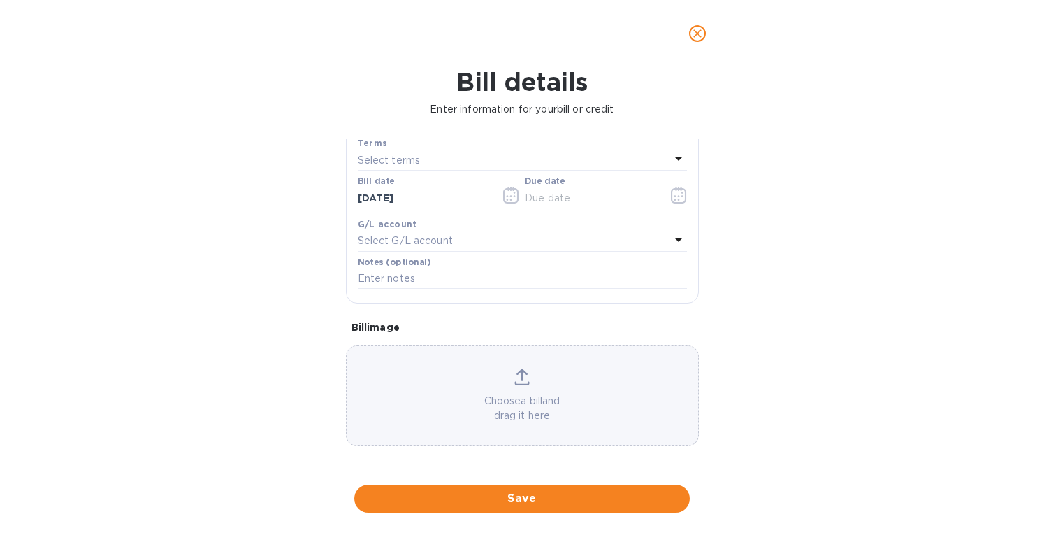
drag, startPoint x: 504, startPoint y: 381, endPoint x: 512, endPoint y: 380, distance: 7.8
click at [510, 380] on div "Choose a bill and drag it here" at bounding box center [523, 395] width 352 height 55
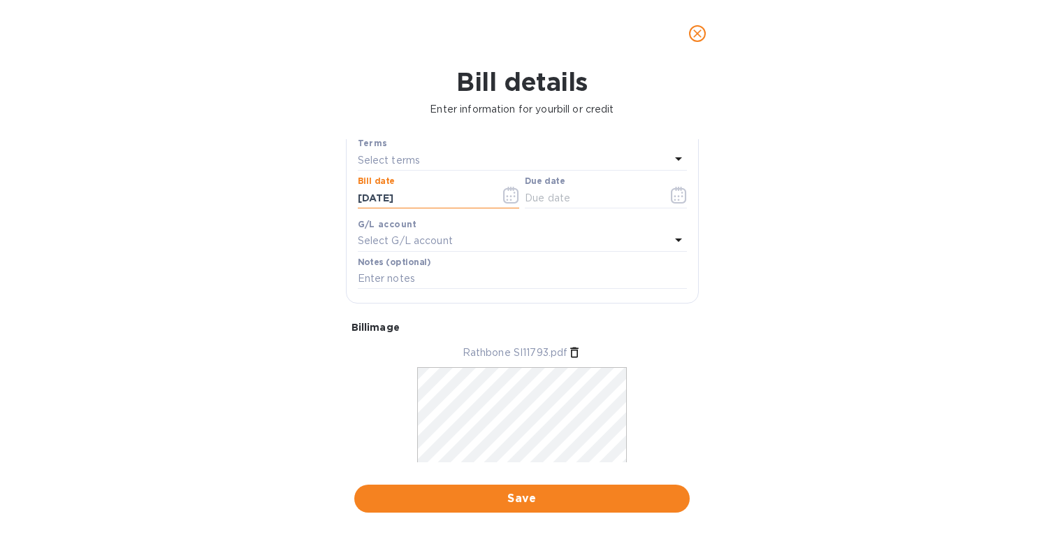
drag, startPoint x: 384, startPoint y: 196, endPoint x: 220, endPoint y: 181, distance: 164.3
click at [220, 181] on div "Bill details Enter information for your bill or credit General information Save…" at bounding box center [522, 301] width 1044 height 468
type input "[DATE]"
click at [359, 154] on p "Select terms" at bounding box center [389, 160] width 63 height 15
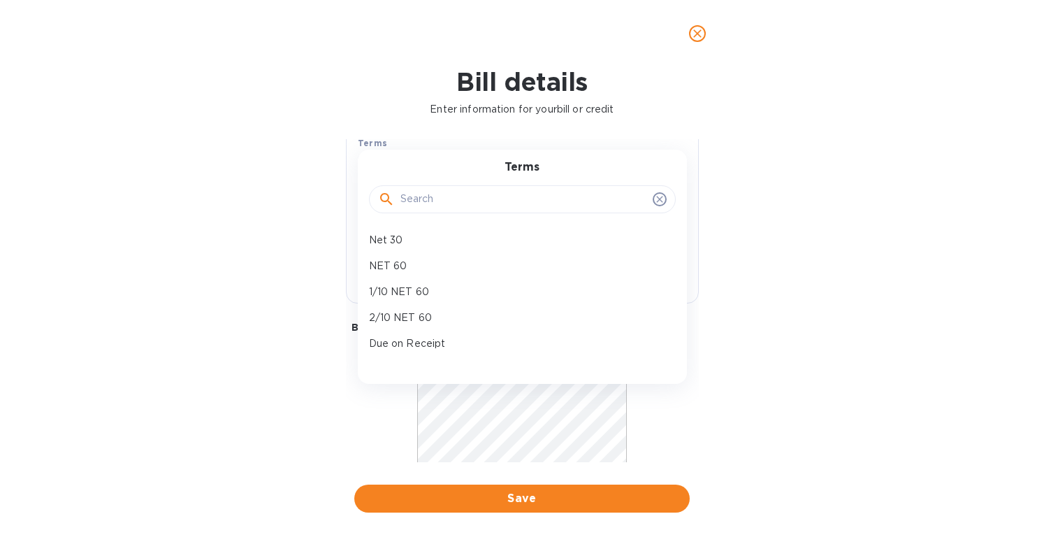
click at [397, 266] on p "NET 60" at bounding box center [517, 266] width 296 height 15
type input "[DATE]"
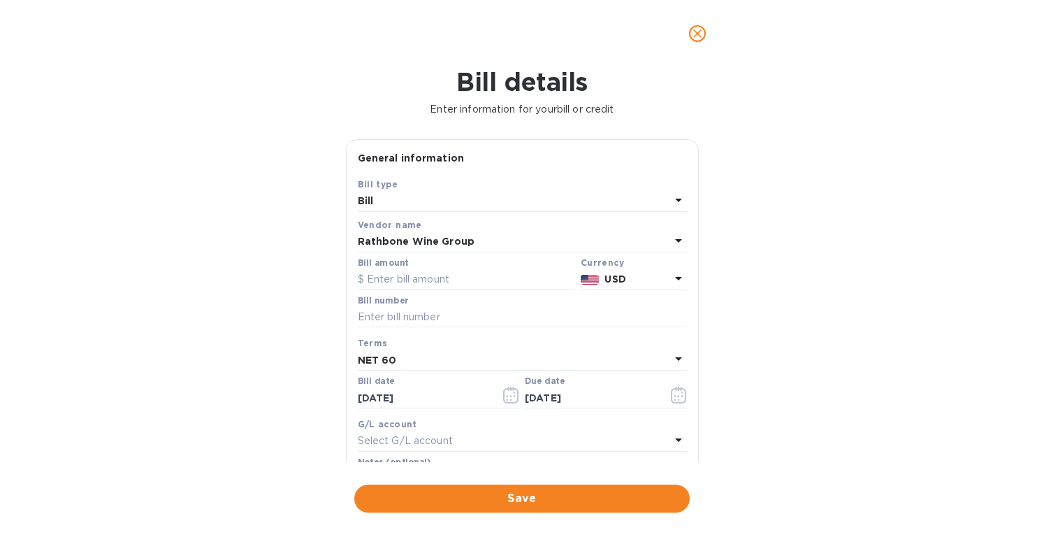
scroll to position [0, 0]
click at [389, 278] on input "text" at bounding box center [466, 279] width 217 height 21
click at [365, 317] on input "text" at bounding box center [522, 317] width 329 height 21
paste input "SI11793"
type input "SI11793"
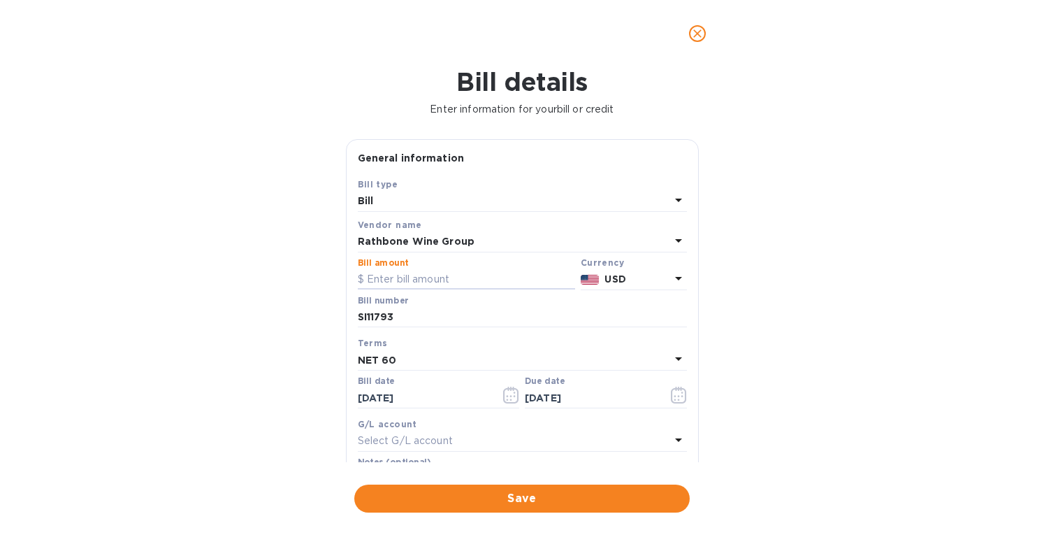
click at [385, 275] on input "text" at bounding box center [466, 279] width 217 height 21
type input "2,436"
click at [464, 494] on span "Save" at bounding box center [522, 498] width 313 height 17
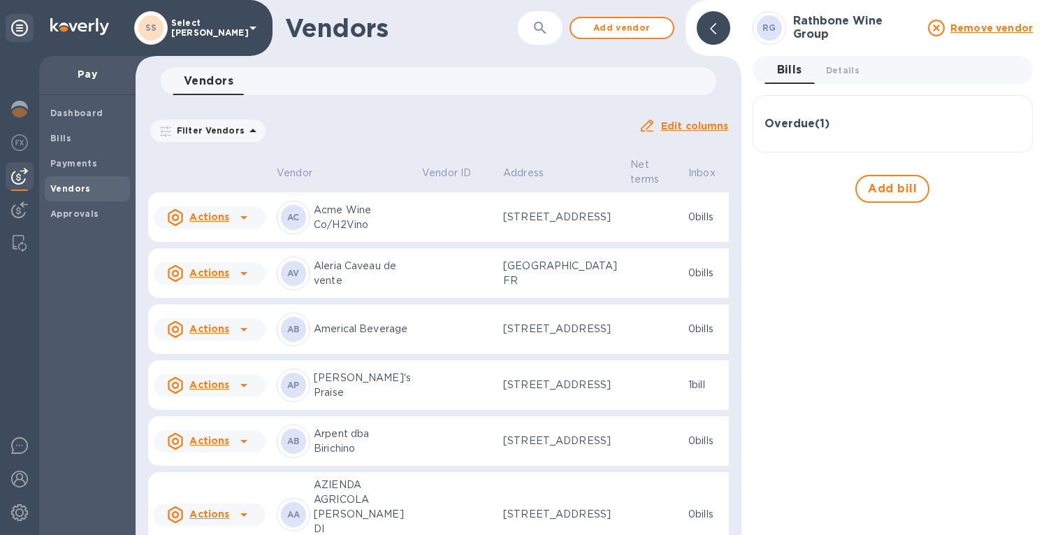
click at [12, 210] on img at bounding box center [19, 209] width 17 height 17
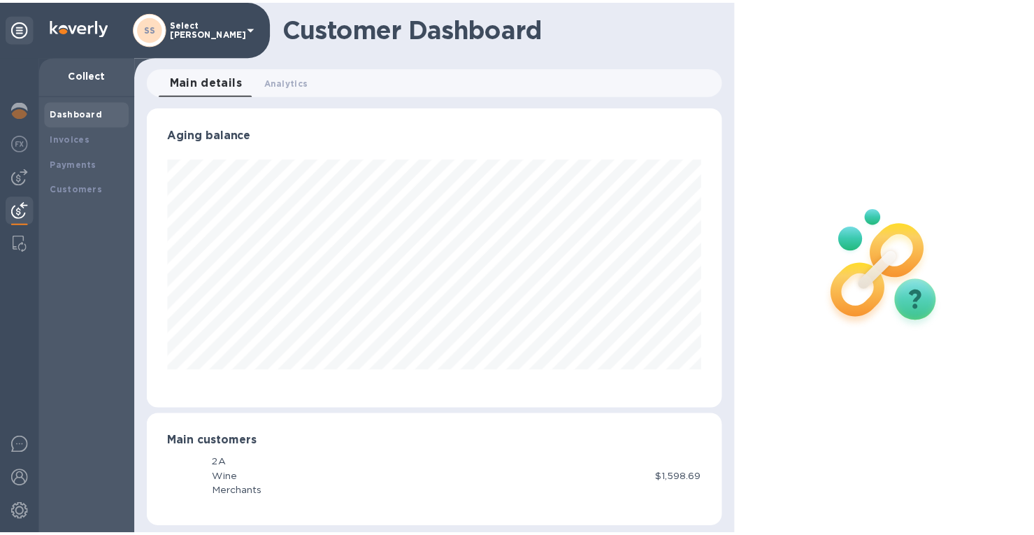
scroll to position [302, 575]
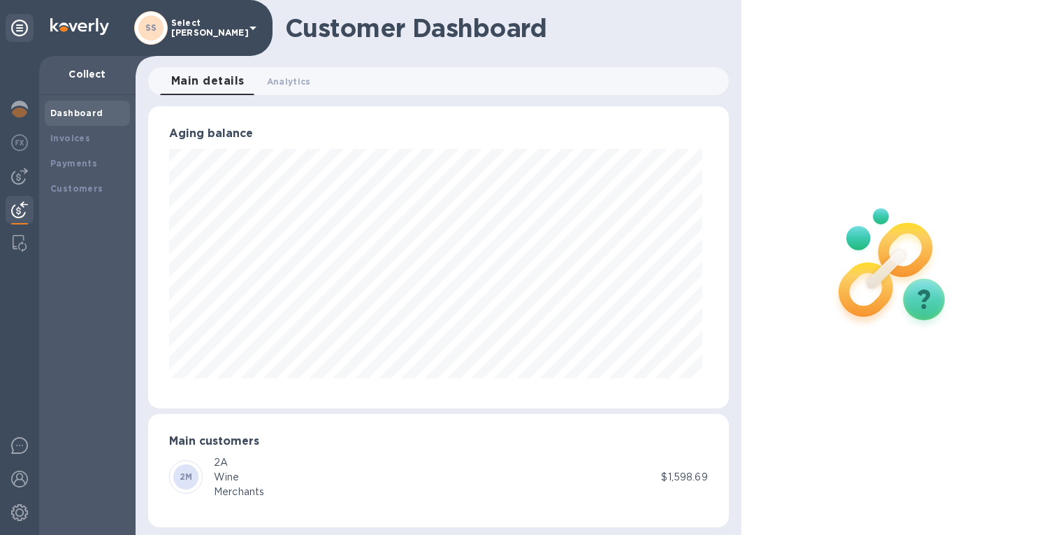
click at [57, 161] on b "Payments" at bounding box center [73, 163] width 47 height 10
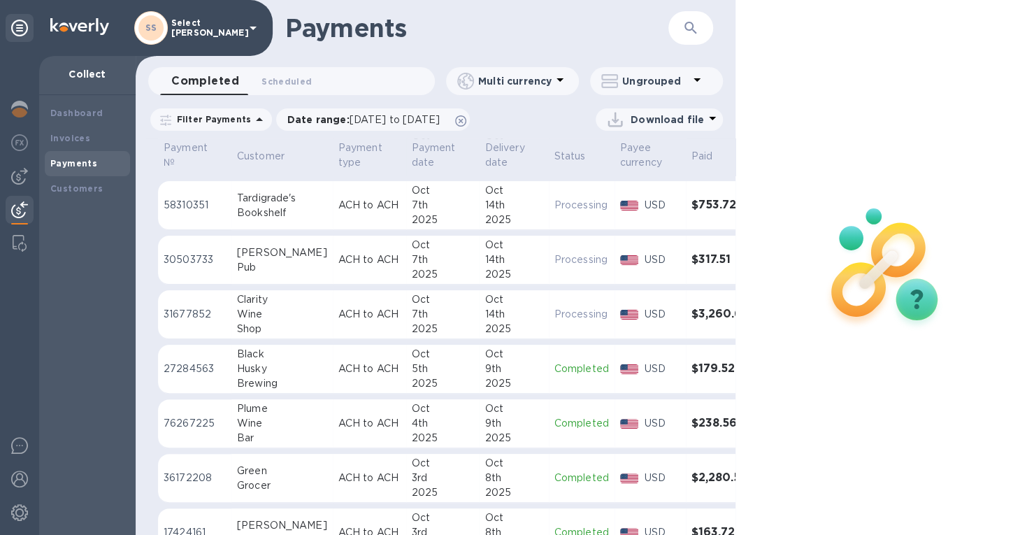
scroll to position [280, 0]
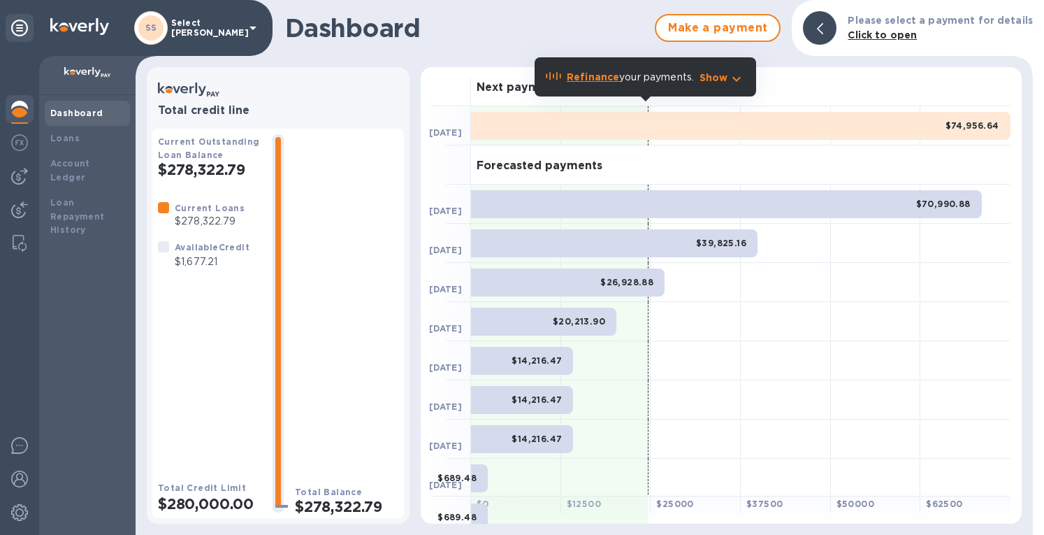
click at [17, 178] on img at bounding box center [19, 176] width 17 height 17
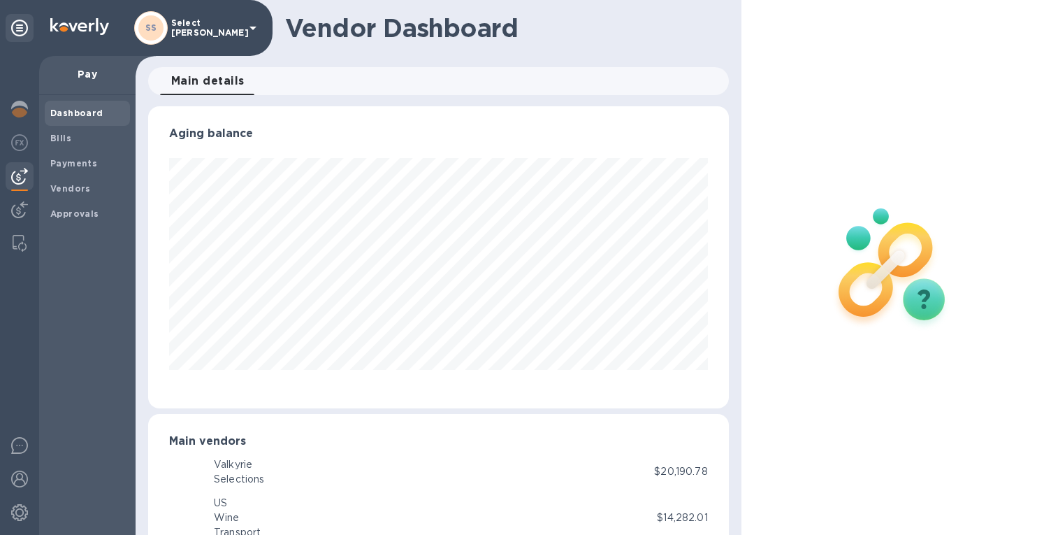
scroll to position [698758, 698485]
click at [51, 146] on div "Bills" at bounding box center [87, 138] width 85 height 25
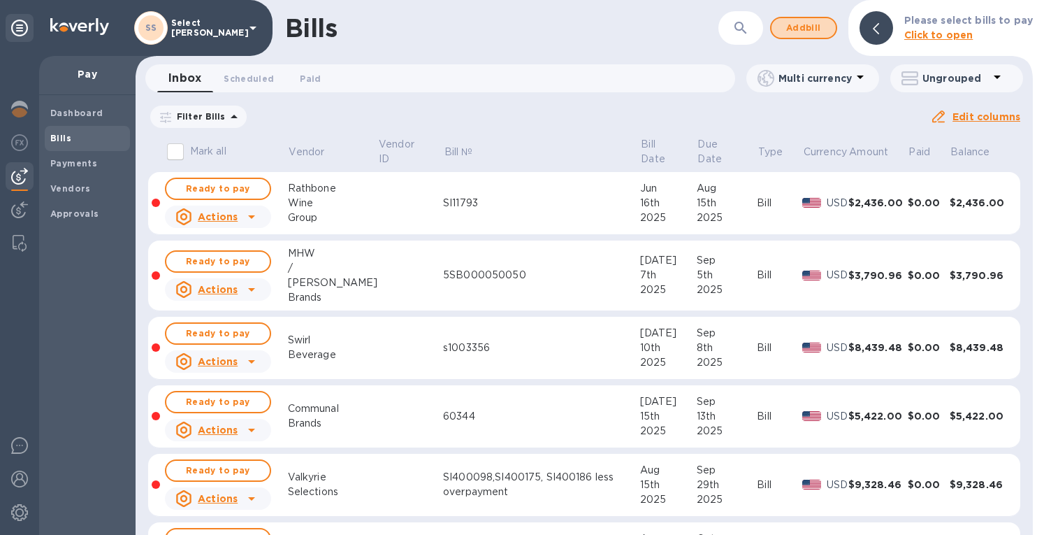
click at [805, 35] on span "Add bill" at bounding box center [804, 28] width 42 height 17
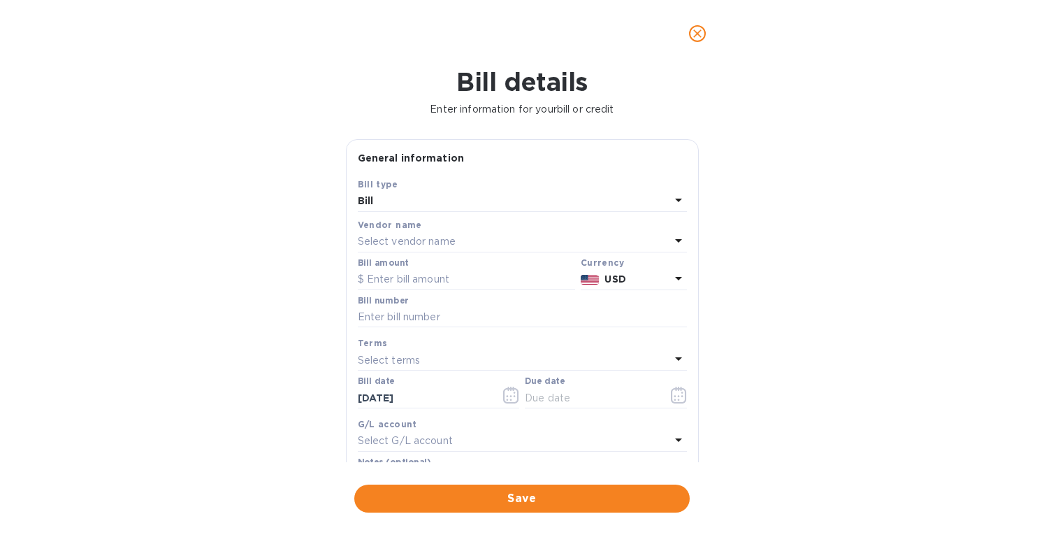
click at [384, 234] on p "Select vendor name" at bounding box center [407, 241] width 98 height 15
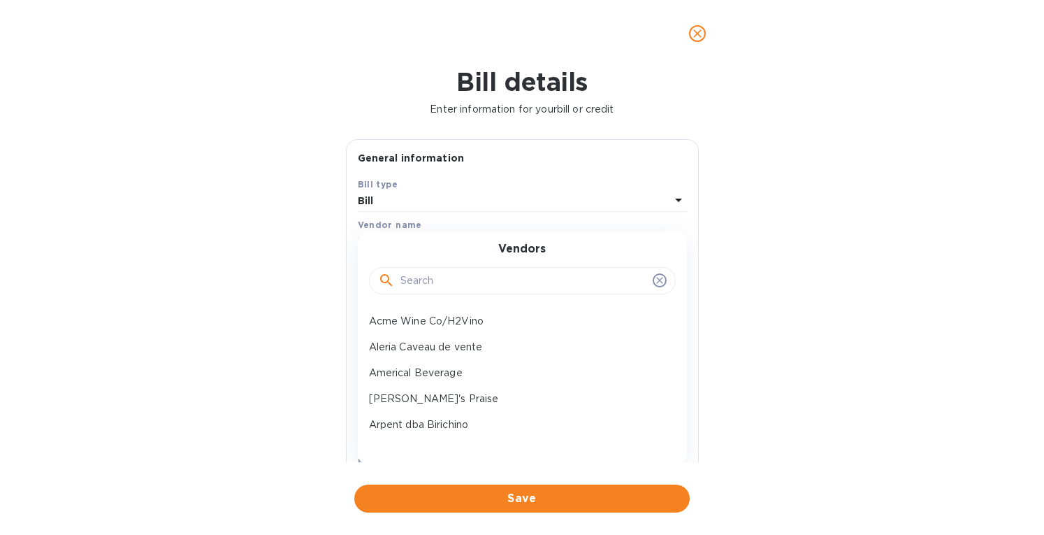
click at [428, 273] on input "text" at bounding box center [524, 281] width 247 height 21
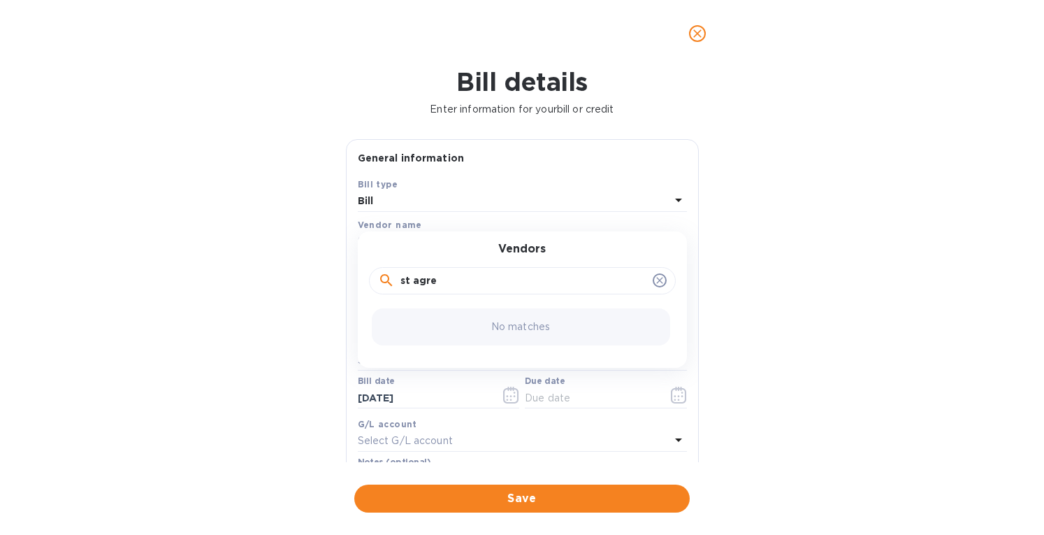
drag, startPoint x: 442, startPoint y: 278, endPoint x: 384, endPoint y: 280, distance: 57.4
click at [384, 280] on div "st agre" at bounding box center [522, 281] width 289 height 21
type input "St."
click at [390, 315] on p "St. Agrestis" at bounding box center [517, 321] width 296 height 15
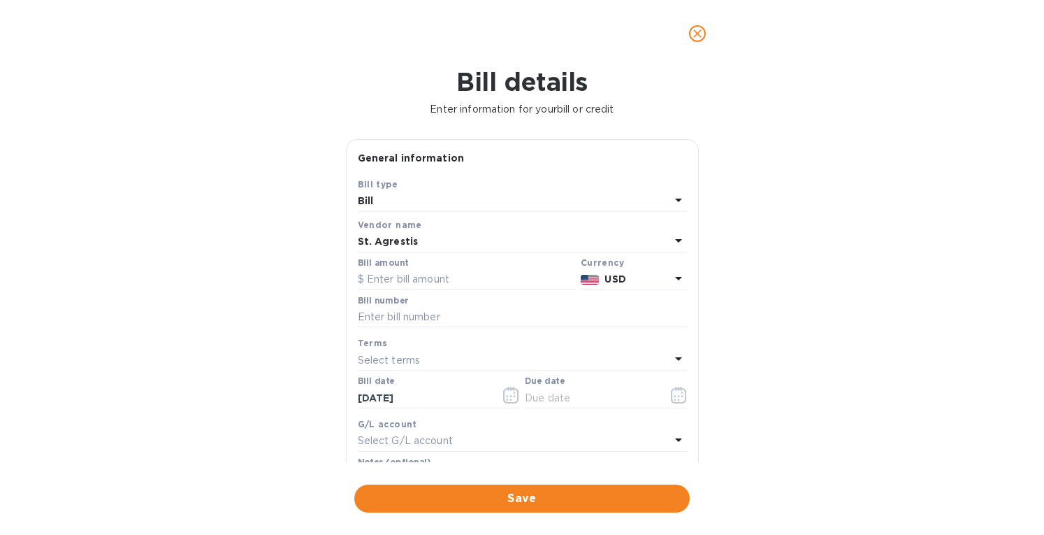
scroll to position [200, 0]
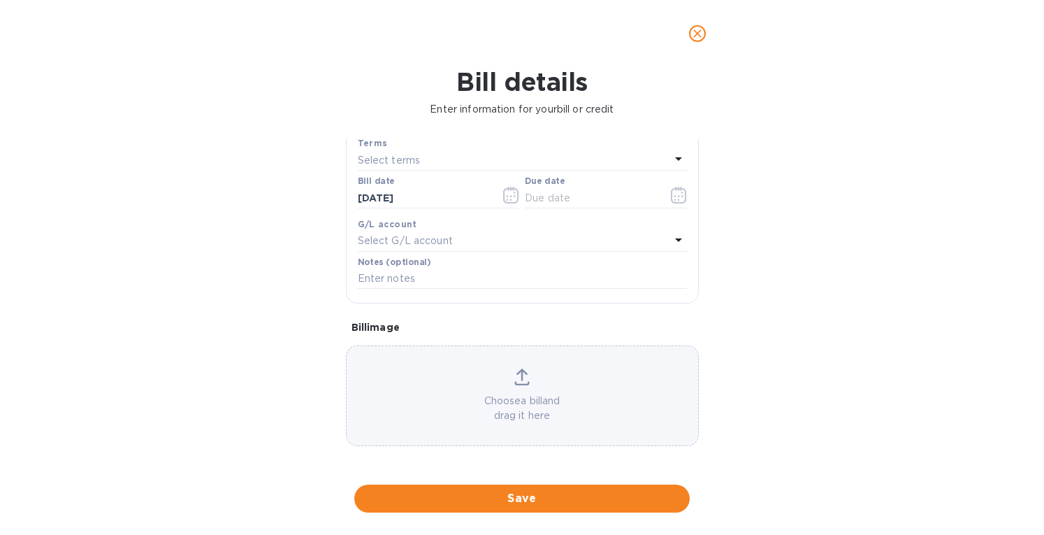
click at [517, 383] on icon at bounding box center [522, 383] width 15 height 3
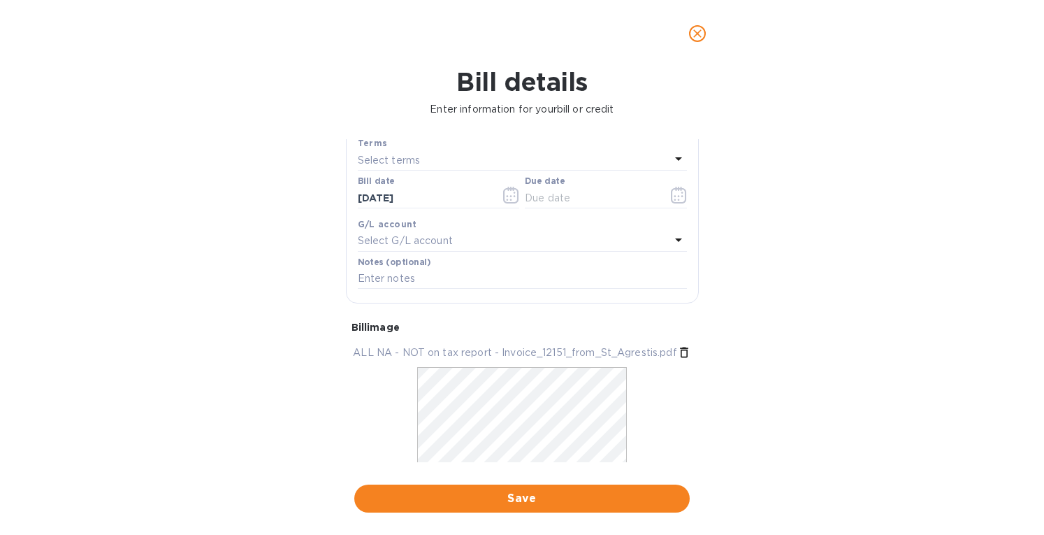
click at [384, 153] on p "Select terms" at bounding box center [389, 160] width 63 height 15
drag, startPoint x: 294, startPoint y: 151, endPoint x: 368, endPoint y: 157, distance: 74.3
click at [294, 152] on div "Bill details Enter information for your bill or credit General information Save…" at bounding box center [522, 301] width 1044 height 468
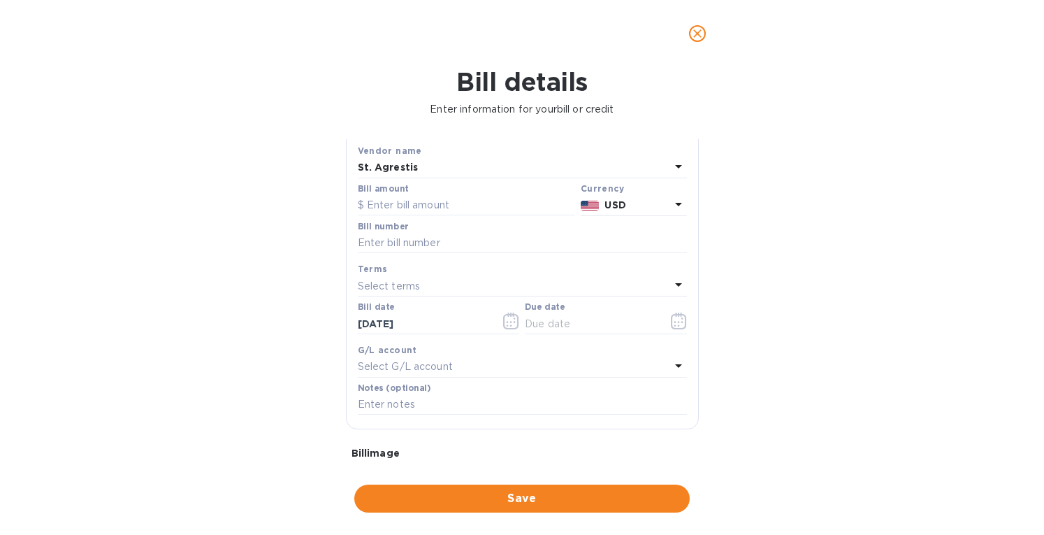
scroll to position [60, 0]
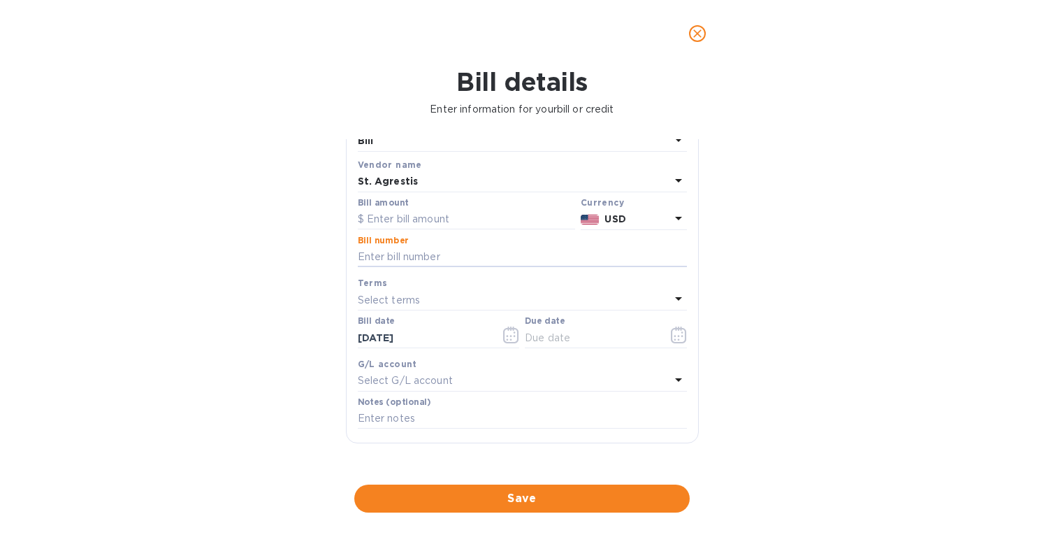
click at [394, 250] on input "text" at bounding box center [522, 257] width 329 height 21
type input "12151"
drag, startPoint x: 440, startPoint y: 341, endPoint x: 148, endPoint y: 312, distance: 293.6
click at [148, 313] on div "Bill details Enter information for your bill or credit General information Save…" at bounding box center [522, 301] width 1044 height 468
type input "06/15/2025"
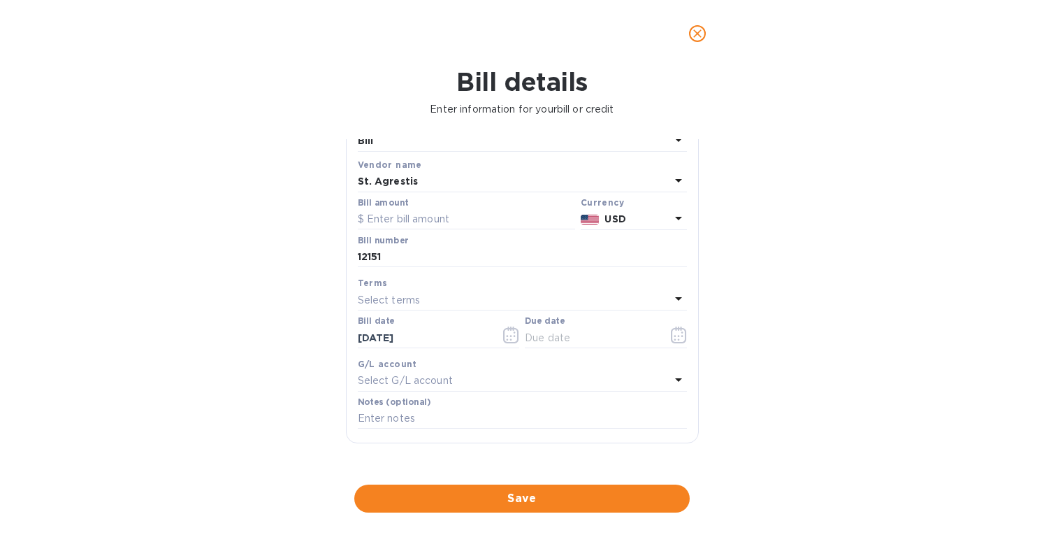
click at [407, 288] on div "Terms" at bounding box center [522, 282] width 329 height 15
click at [393, 294] on p "Select terms" at bounding box center [389, 300] width 63 height 15
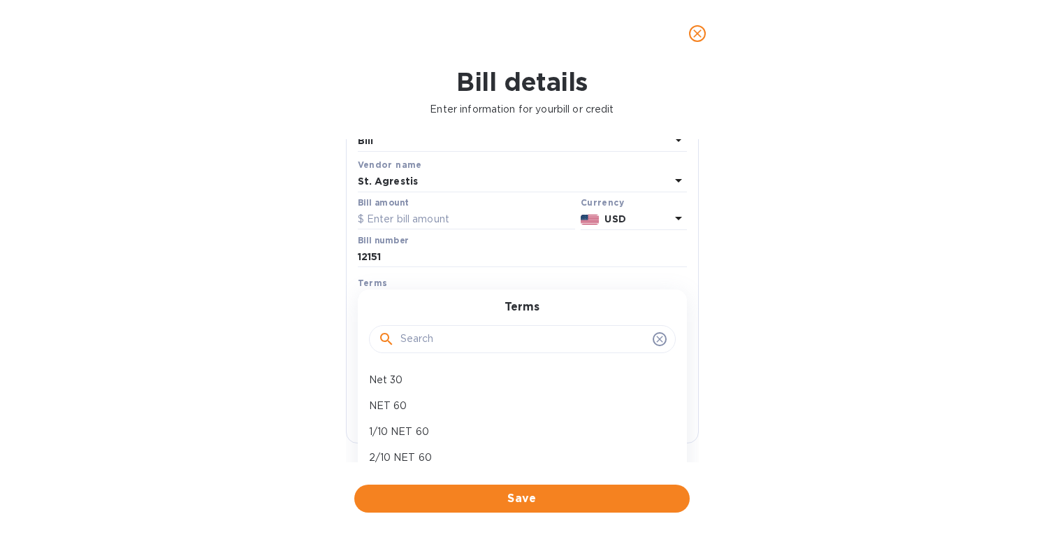
drag, startPoint x: 403, startPoint y: 396, endPoint x: 412, endPoint y: 395, distance: 9.2
click at [409, 395] on div "NET 60" at bounding box center [517, 406] width 307 height 26
type input "08/14/2025"
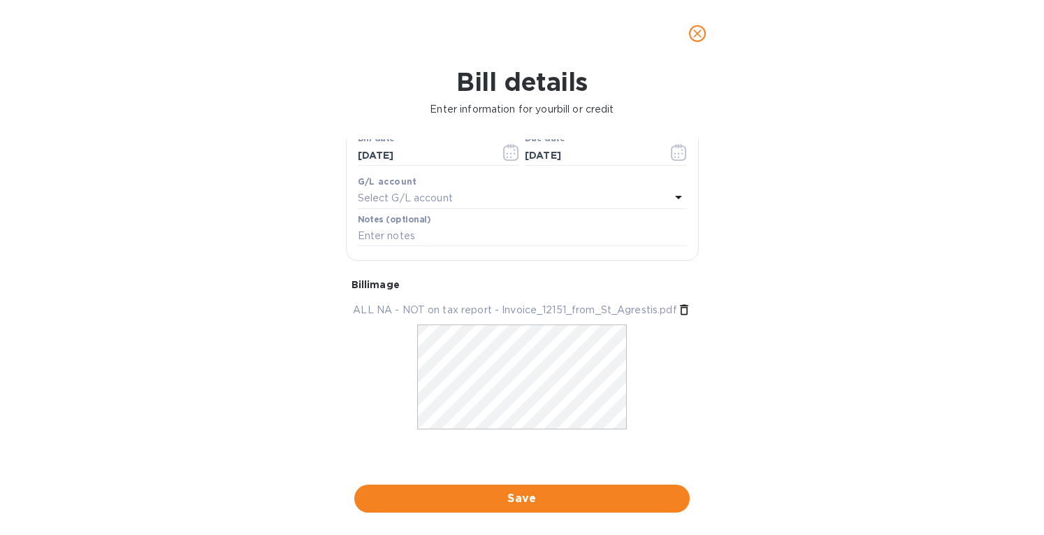
scroll to position [0, 0]
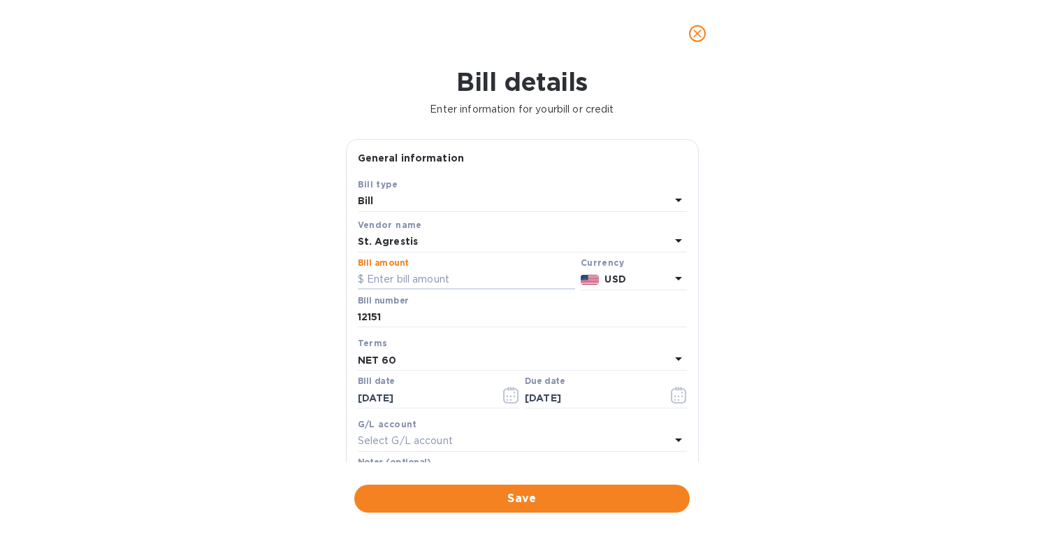
click at [430, 278] on input "text" at bounding box center [466, 279] width 217 height 21
paste input "5,414.40"
type input "5,414.40"
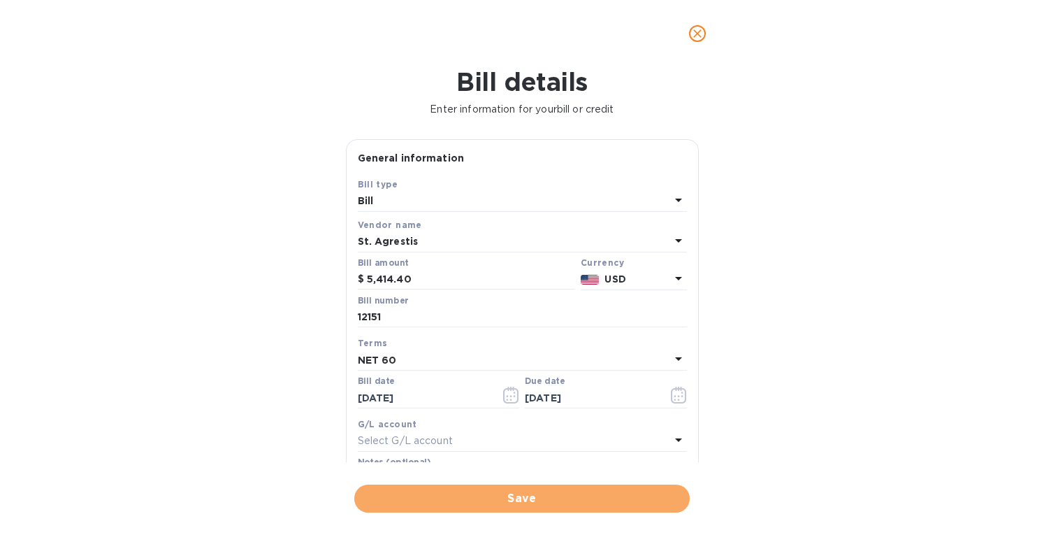
drag, startPoint x: 489, startPoint y: 497, endPoint x: 556, endPoint y: 439, distance: 88.2
click at [489, 496] on span "Save" at bounding box center [522, 498] width 313 height 17
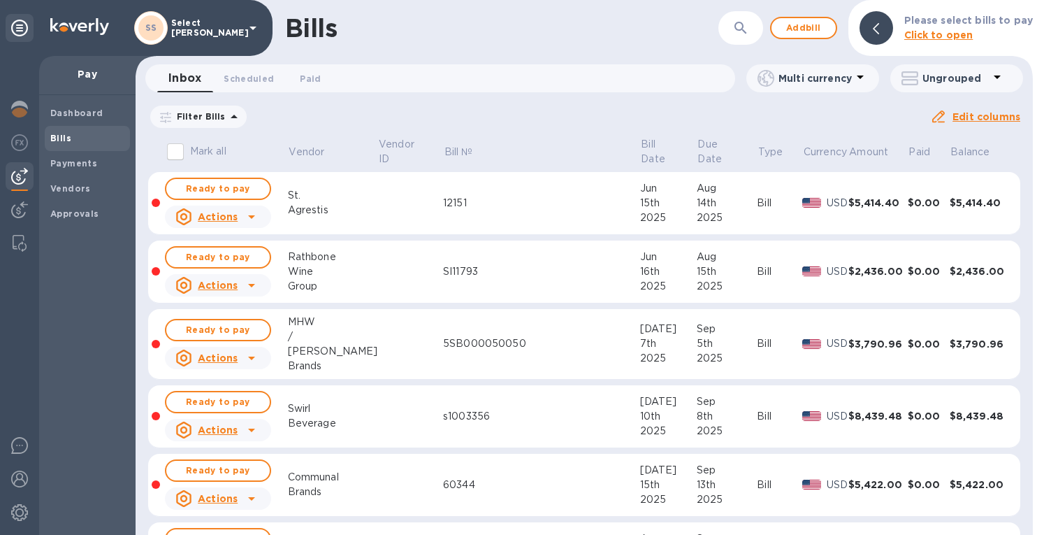
click at [800, 24] on span "Add bill" at bounding box center [804, 28] width 42 height 17
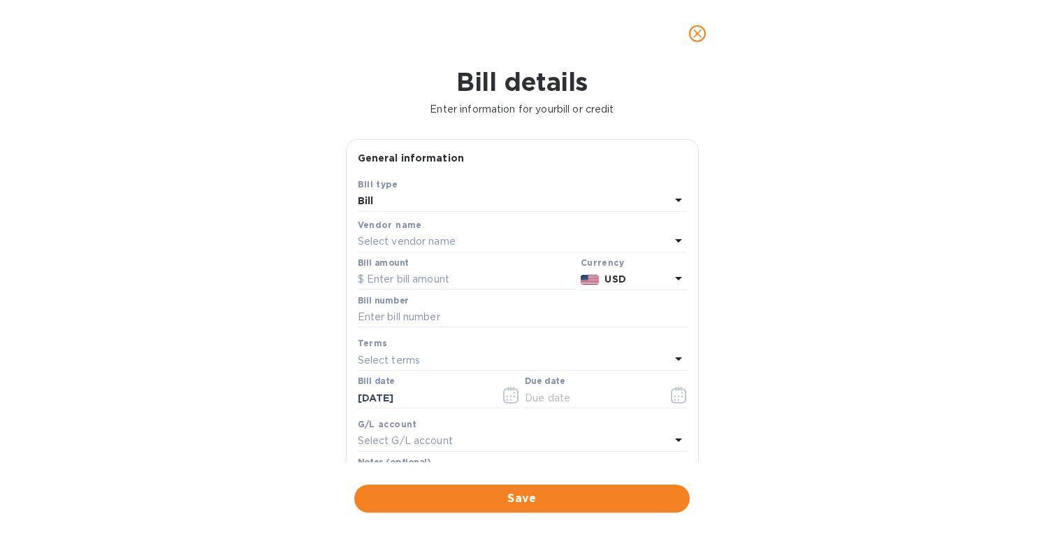
click at [390, 232] on div "Select vendor name" at bounding box center [514, 242] width 312 height 20
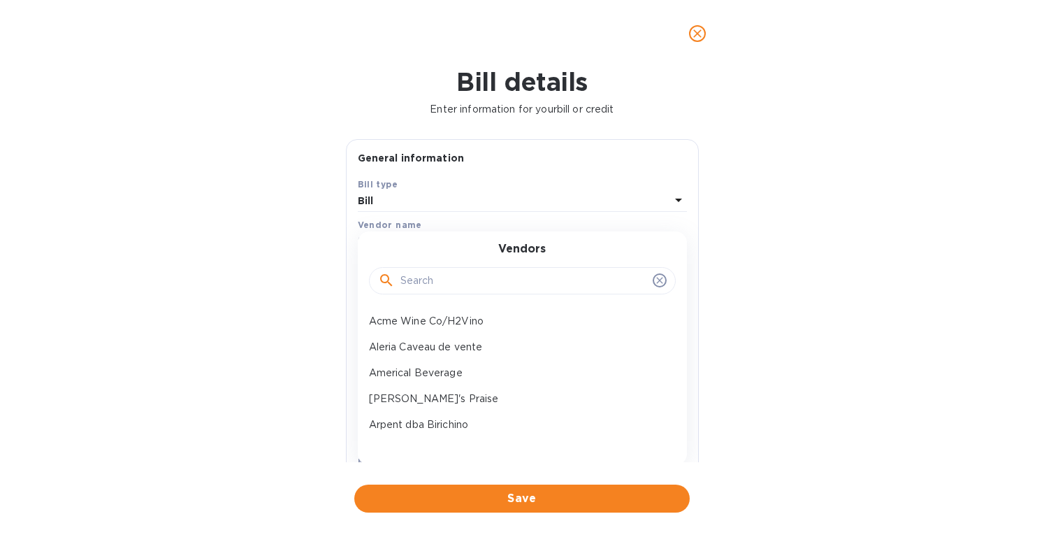
click at [417, 283] on input "text" at bounding box center [524, 281] width 247 height 21
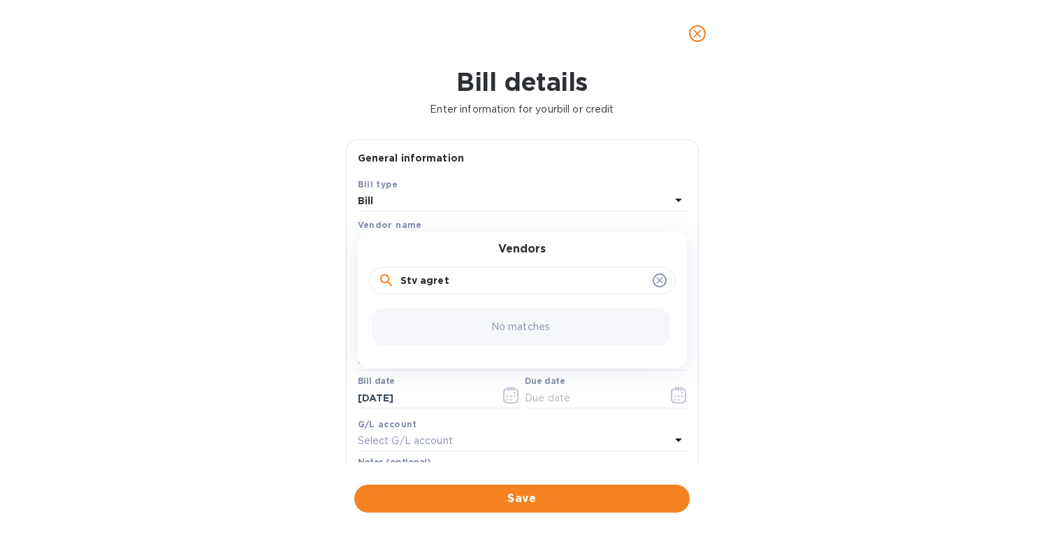
drag, startPoint x: 404, startPoint y: 273, endPoint x: 586, endPoint y: 275, distance: 181.8
click at [586, 275] on input "Stv agret" at bounding box center [524, 281] width 247 height 21
click at [409, 282] on input "St Agre" at bounding box center [524, 281] width 247 height 21
click at [462, 279] on input "St. Agre" at bounding box center [524, 281] width 247 height 21
type input "St. Agre"
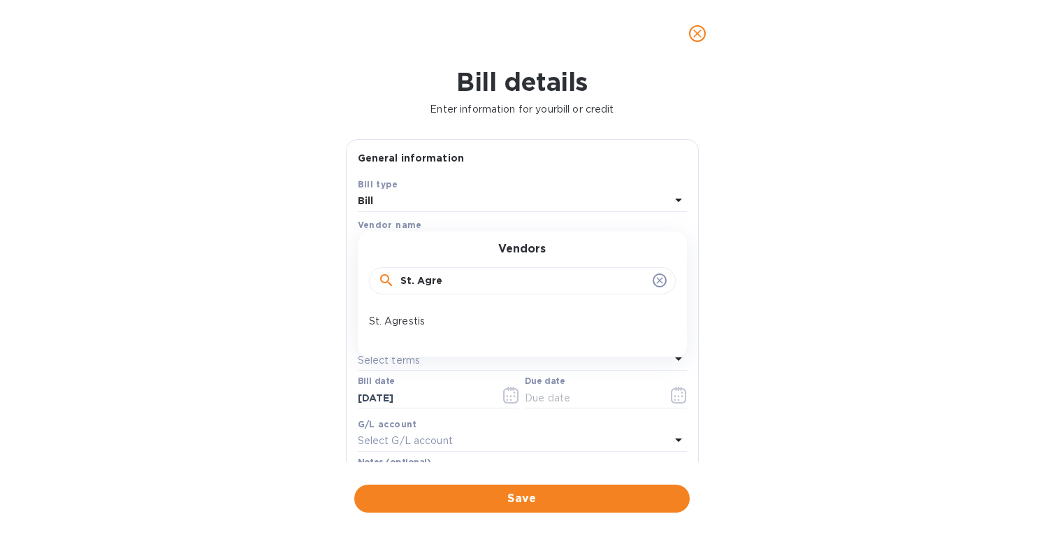
click at [426, 309] on div "St. Agrestis" at bounding box center [517, 321] width 307 height 26
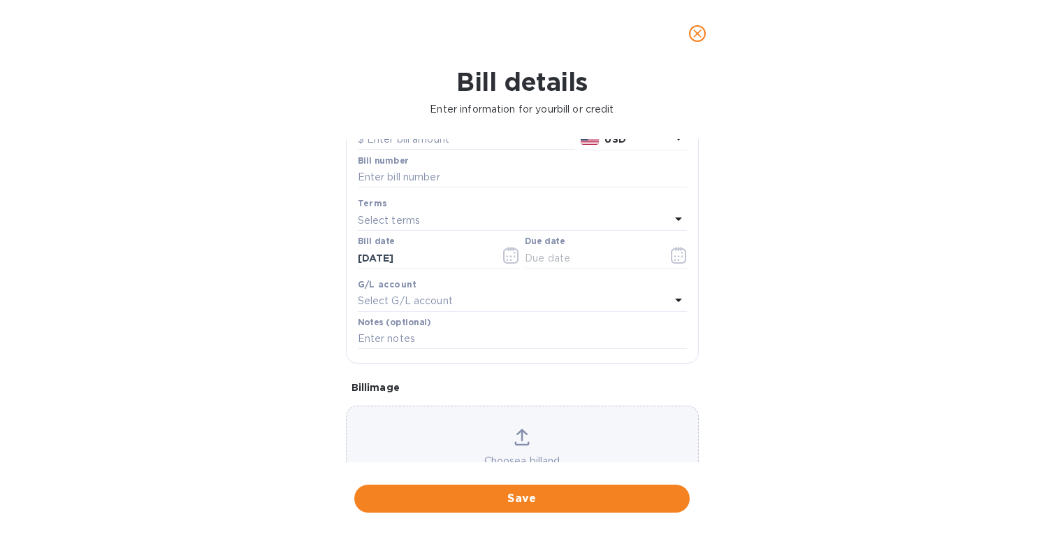
scroll to position [200, 0]
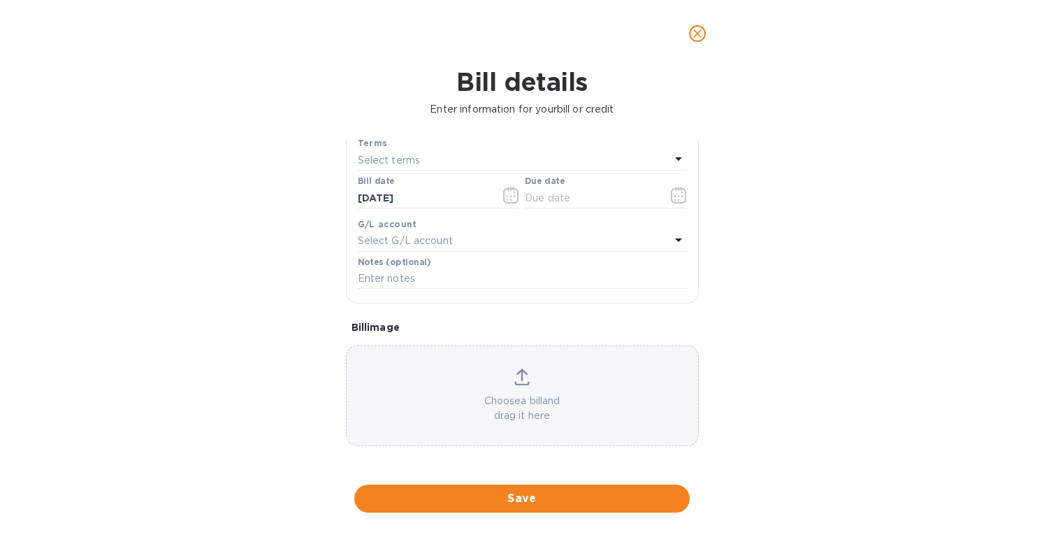
click at [524, 353] on div "Choose a bill and drag it here" at bounding box center [522, 395] width 353 height 101
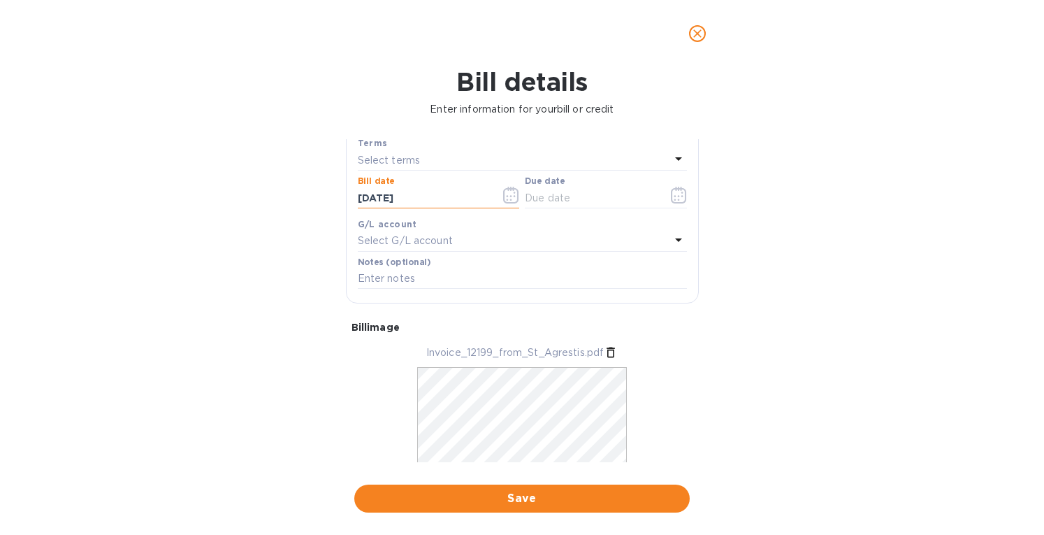
drag, startPoint x: 414, startPoint y: 194, endPoint x: 255, endPoint y: 208, distance: 159.3
click at [255, 208] on div "Bill details Enter information for your bill or credit General information Save…" at bounding box center [522, 301] width 1044 height 468
type input "08/05/2025"
click at [379, 160] on p "Select terms" at bounding box center [389, 160] width 63 height 15
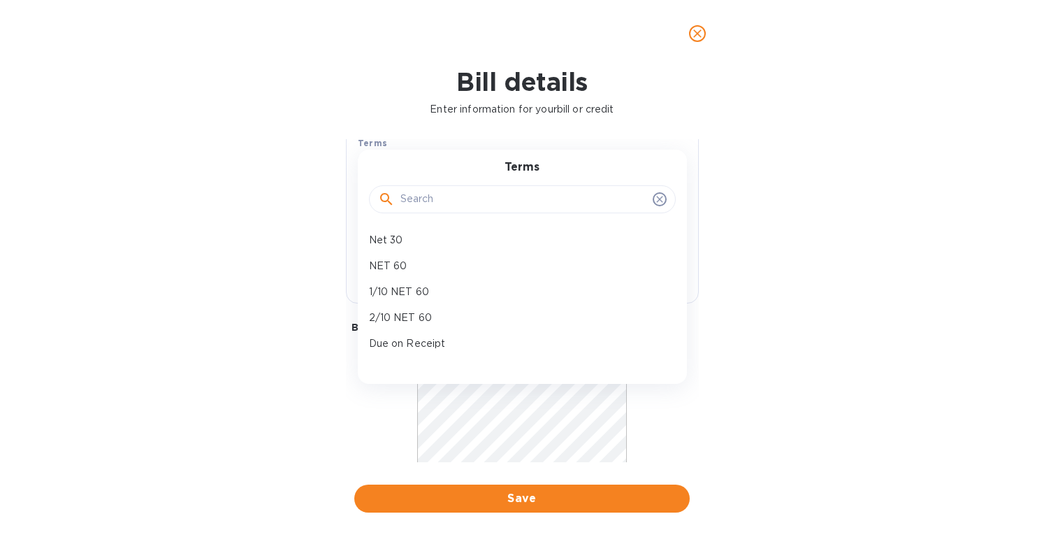
click at [379, 259] on p "NET 60" at bounding box center [517, 266] width 296 height 15
type input "10/04/2025"
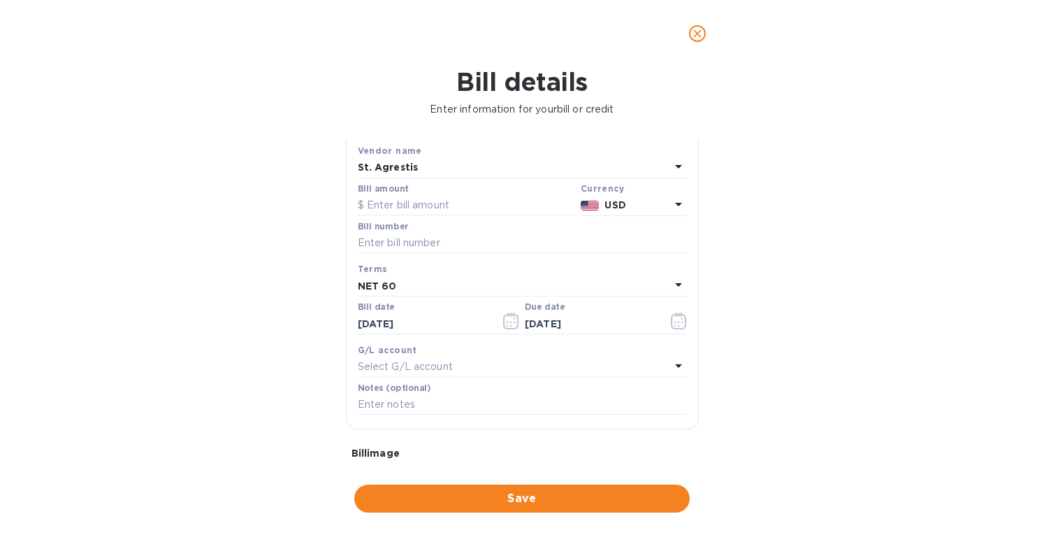
scroll to position [60, 0]
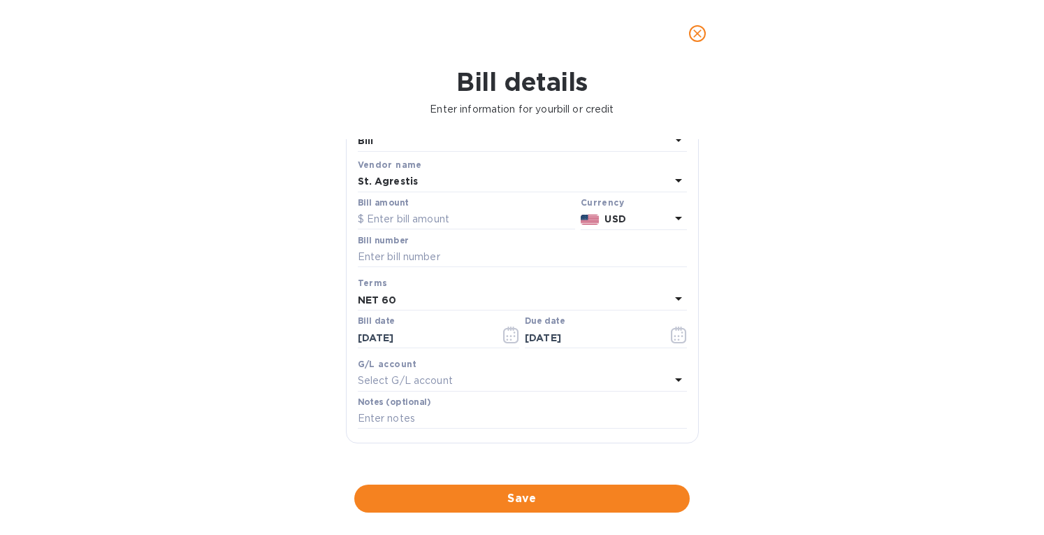
click at [407, 252] on input "text" at bounding box center [522, 257] width 329 height 21
type input "12199"
drag, startPoint x: 456, startPoint y: 224, endPoint x: 460, endPoint y: 217, distance: 7.2
click at [459, 219] on input "text" at bounding box center [466, 219] width 217 height 21
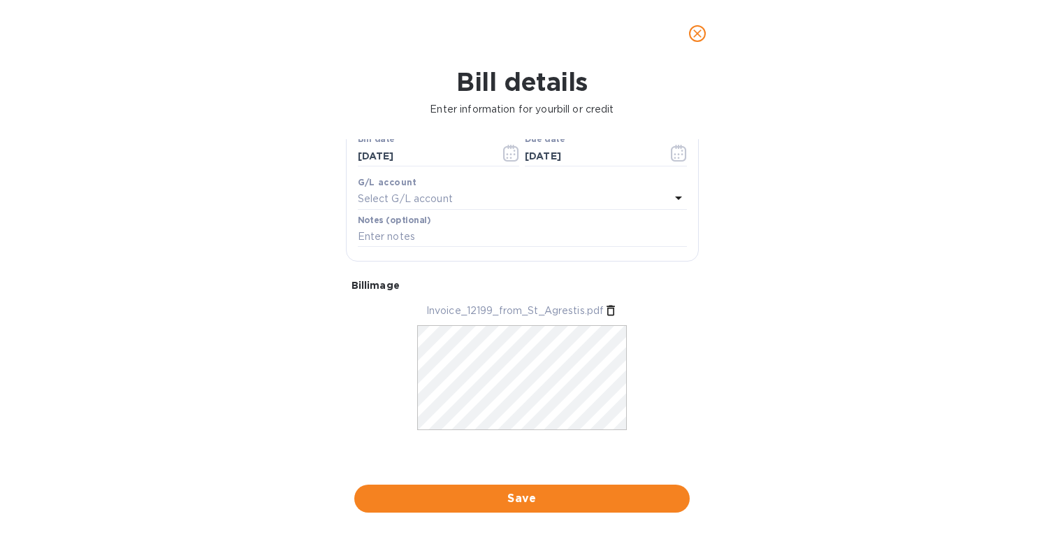
scroll to position [243, 0]
type input "5,376"
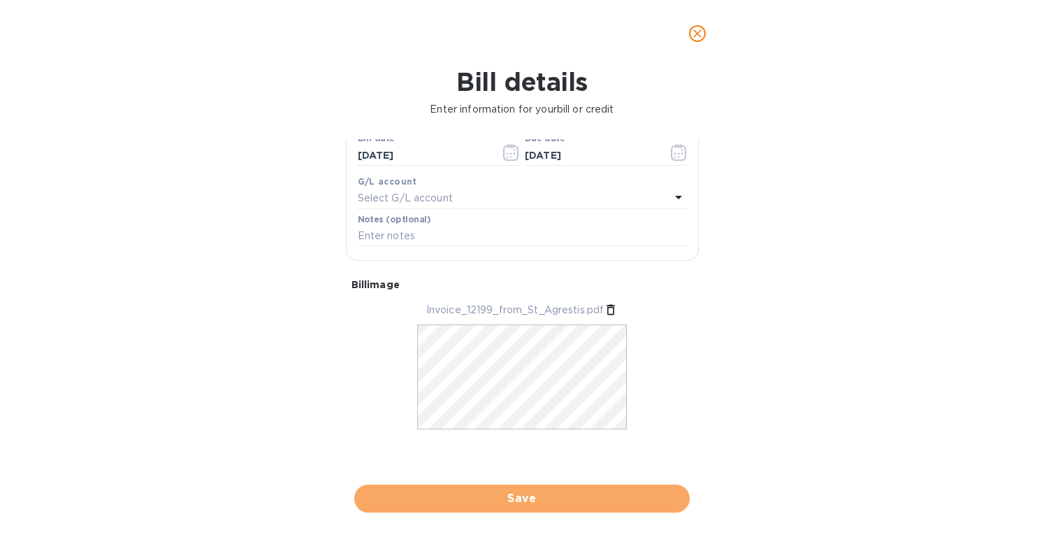
click at [512, 497] on span "Save" at bounding box center [522, 498] width 313 height 17
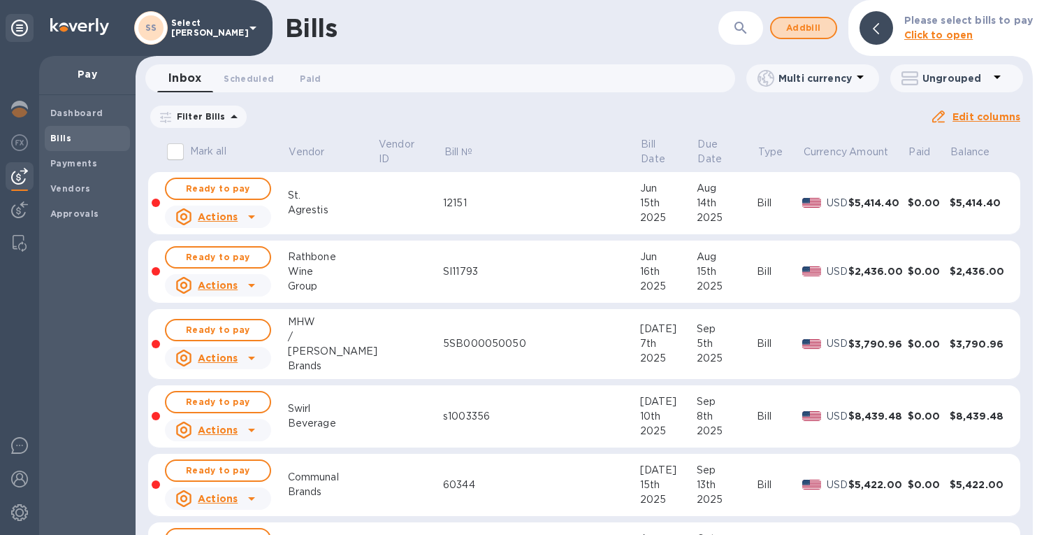
click at [798, 25] on span "Add bill" at bounding box center [804, 28] width 42 height 17
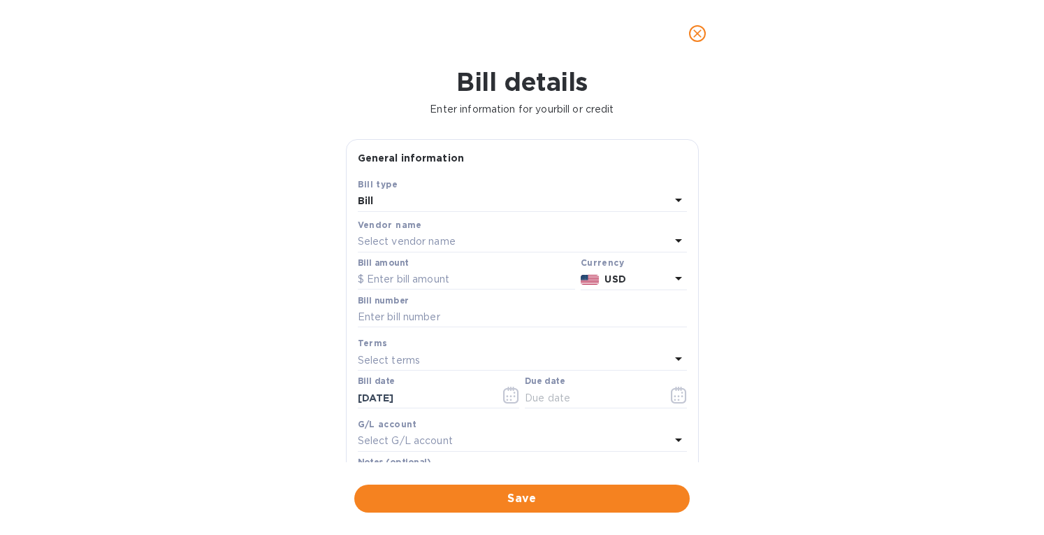
click at [411, 242] on p "Select vendor name" at bounding box center [407, 241] width 98 height 15
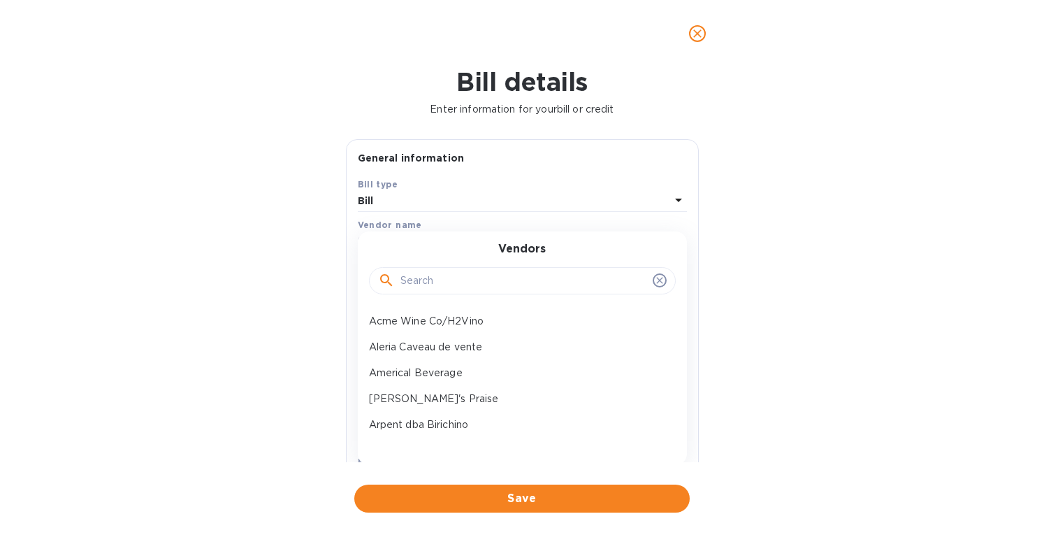
click at [430, 280] on input "text" at bounding box center [524, 281] width 247 height 21
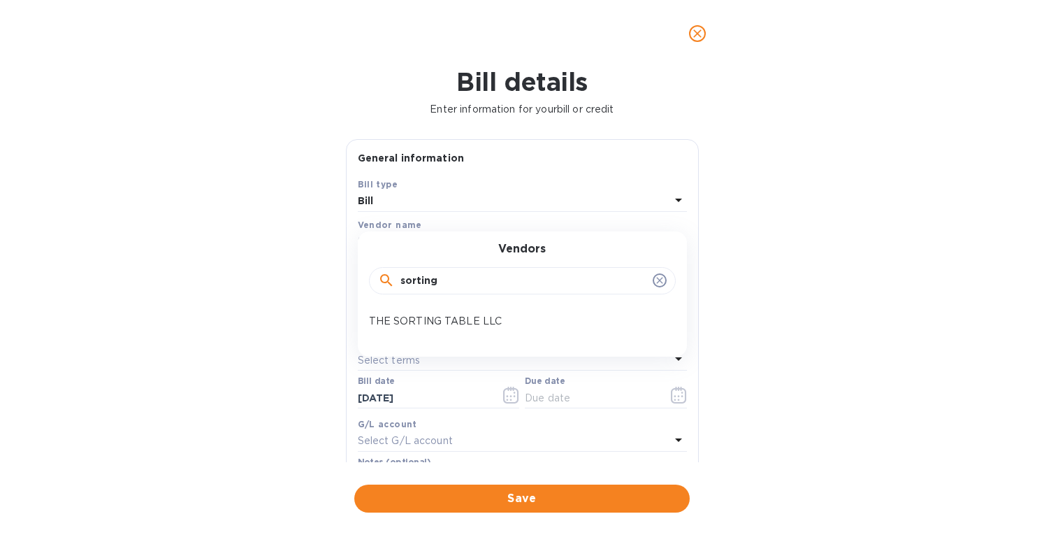
type input "sorting"
click at [439, 316] on p "THE SORTING TABLE LLC" at bounding box center [517, 321] width 296 height 15
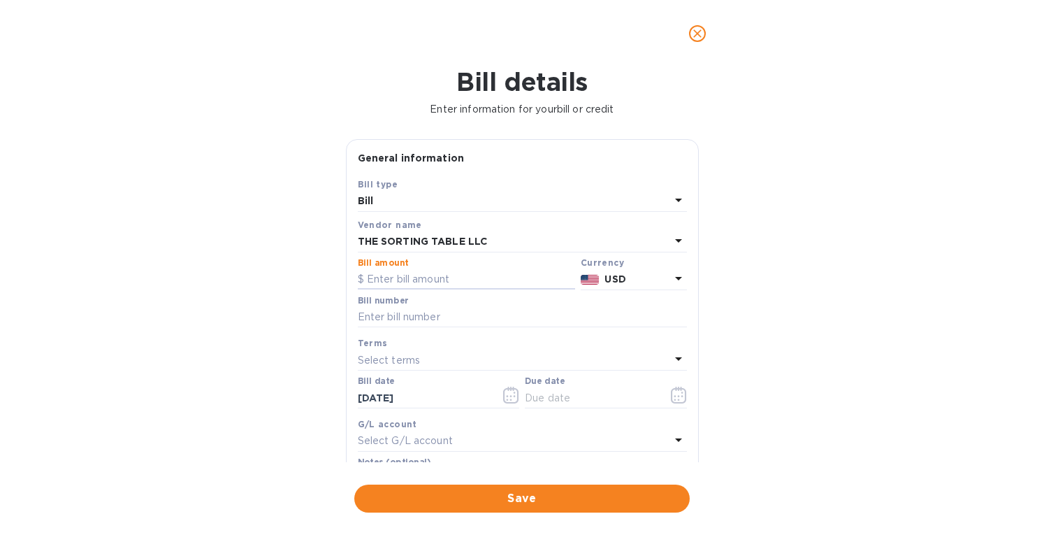
click at [382, 281] on input "text" at bounding box center [466, 279] width 217 height 21
paste input "7,335.14"
type input "7,335.14"
drag, startPoint x: 377, startPoint y: 315, endPoint x: 400, endPoint y: 324, distance: 23.9
click at [377, 315] on input "text" at bounding box center [522, 317] width 329 height 21
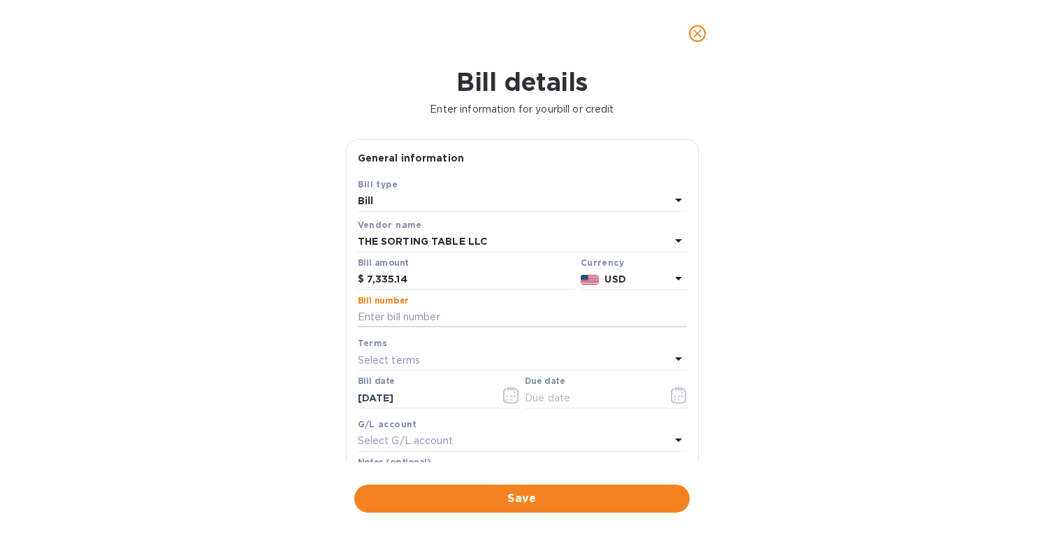
paste input "59593 59568 59570"
type input "59593 59568 59570"
drag, startPoint x: 382, startPoint y: 394, endPoint x: 278, endPoint y: 408, distance: 105.1
click at [278, 410] on div "Bill details Enter information for your bill or credit General information Save…" at bounding box center [522, 301] width 1044 height 468
type input "08/21/2025"
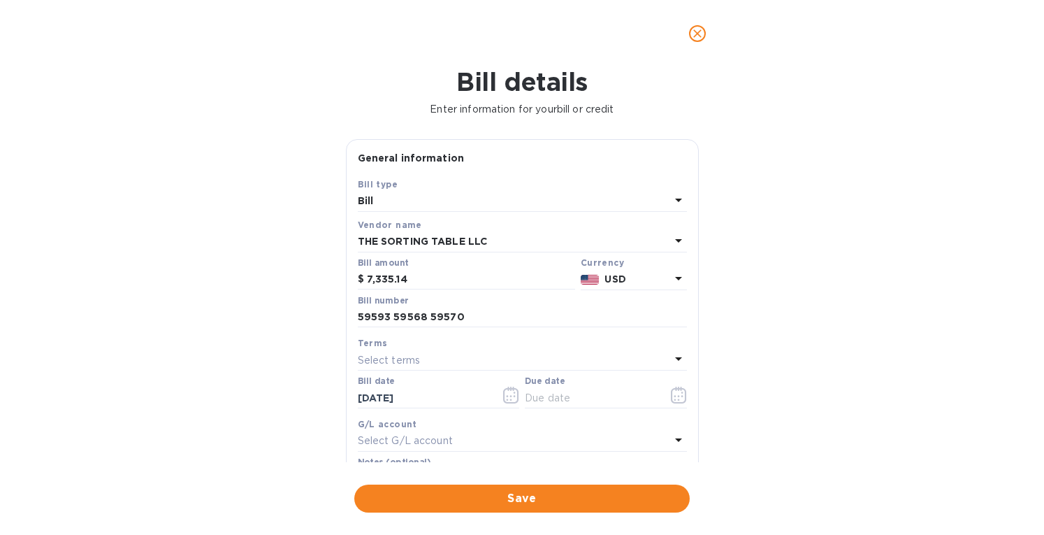
click at [392, 361] on p "Select terms" at bounding box center [389, 360] width 63 height 15
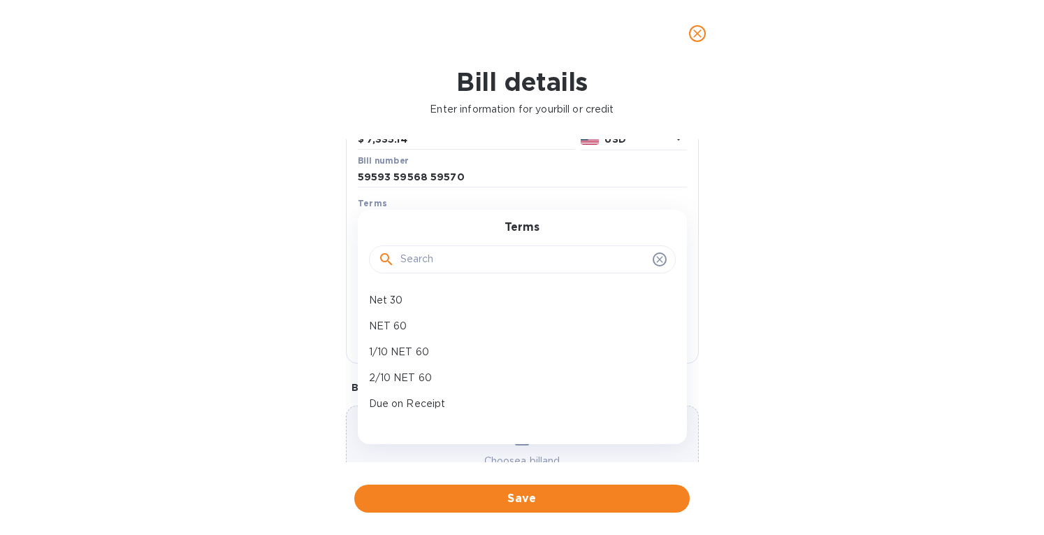
scroll to position [124, 0]
click at [393, 330] on p "Net 45" at bounding box center [517, 331] width 296 height 15
type input "10/05/2025"
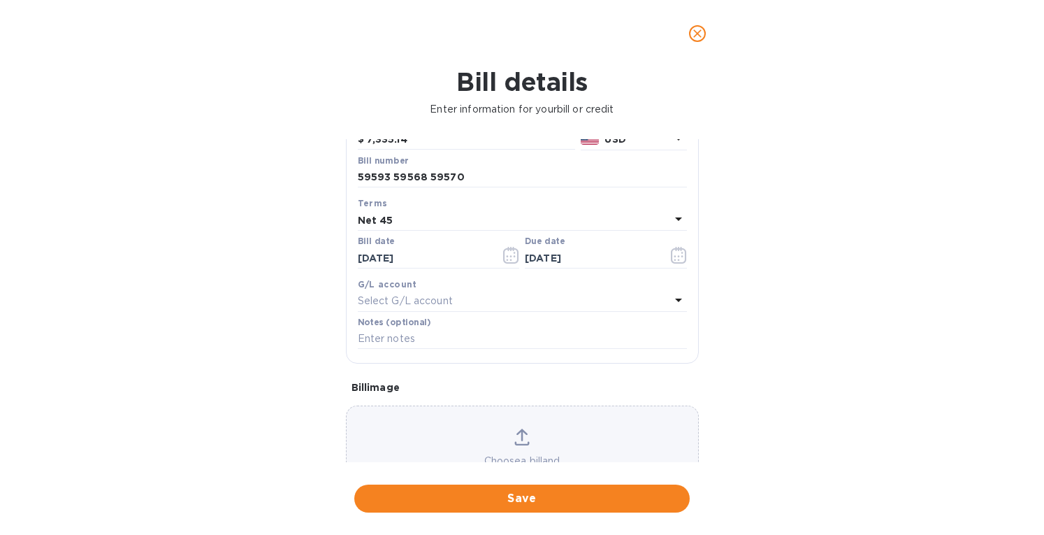
click at [523, 433] on icon at bounding box center [522, 435] width 11 height 13
click at [510, 496] on span "Save" at bounding box center [522, 498] width 313 height 17
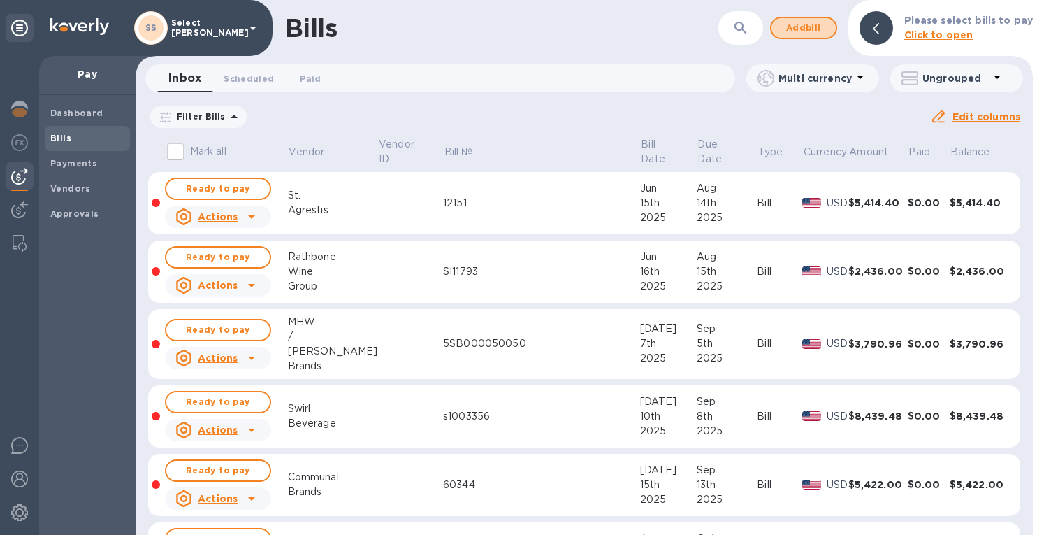
click at [806, 20] on span "Add bill" at bounding box center [804, 28] width 42 height 17
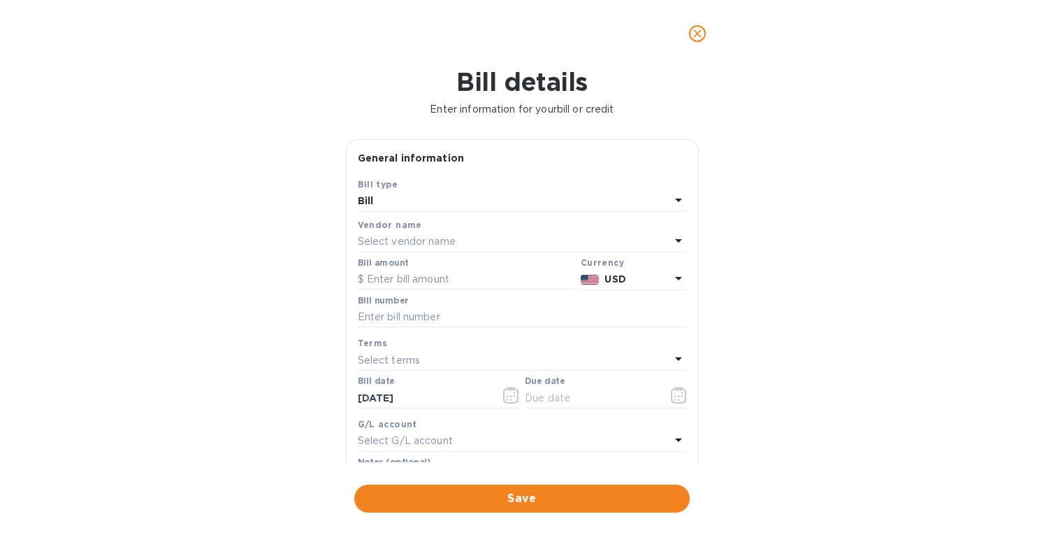
click at [383, 243] on p "Select vendor name" at bounding box center [407, 241] width 98 height 15
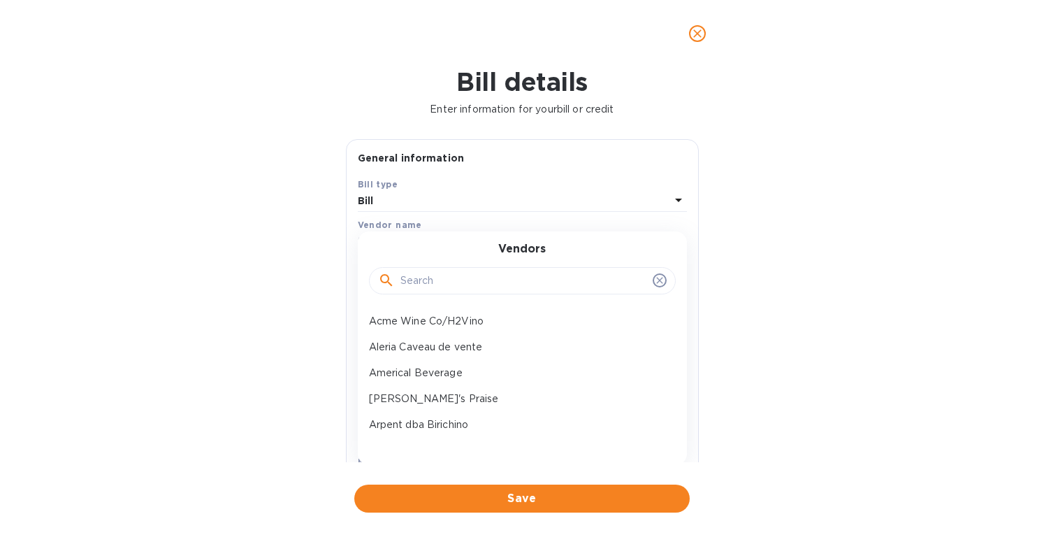
click at [412, 280] on input "text" at bounding box center [524, 281] width 247 height 21
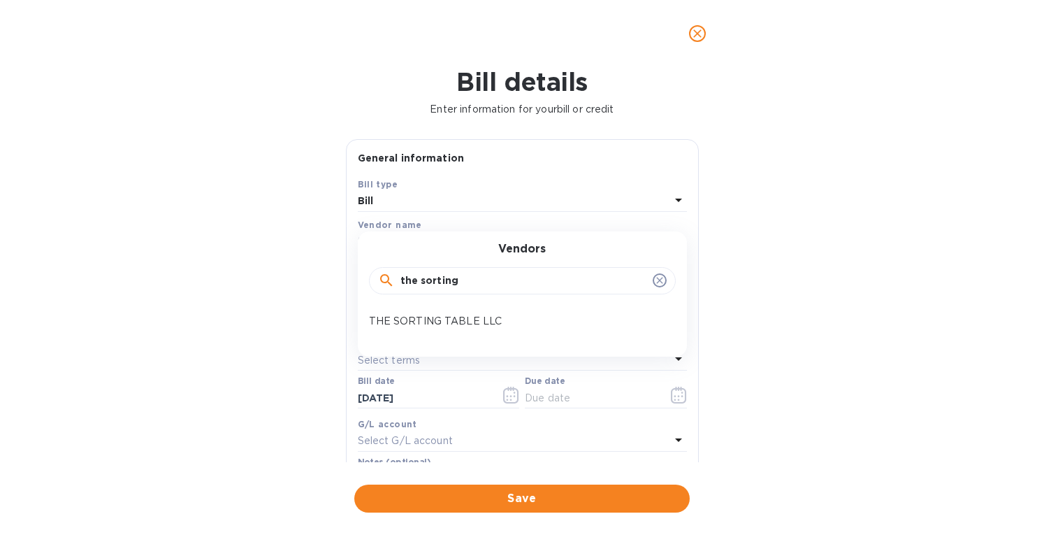
type input "the sorting"
click at [432, 315] on p "THE SORTING TABLE LLC" at bounding box center [517, 321] width 296 height 15
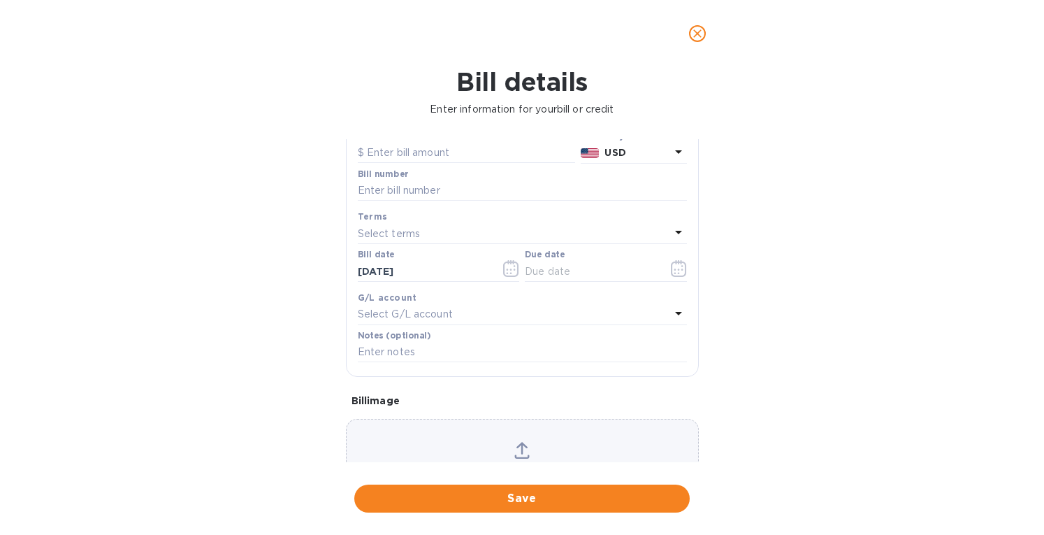
scroll to position [140, 0]
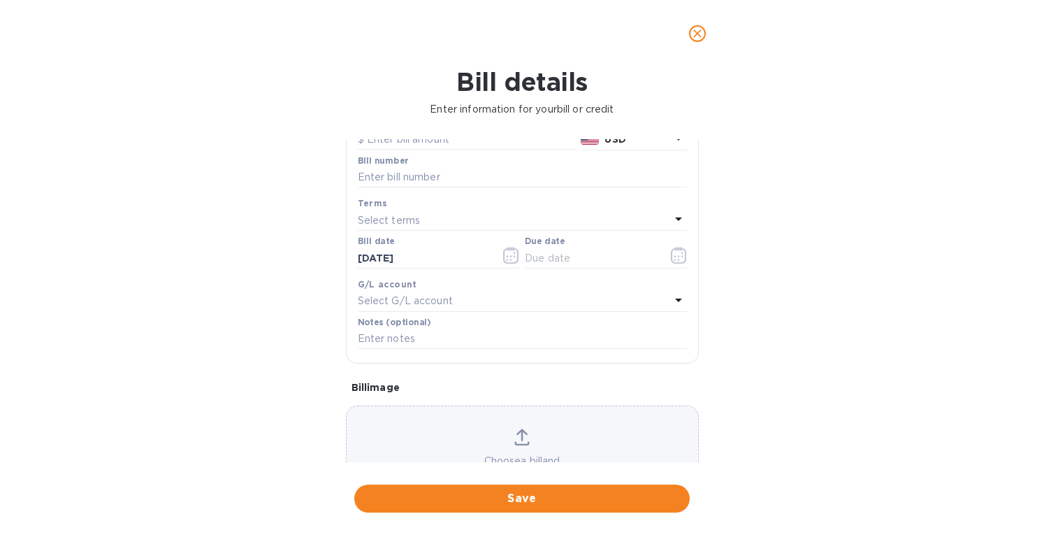
click at [523, 438] on icon at bounding box center [522, 437] width 15 height 17
click at [417, 173] on input "text" at bounding box center [522, 177] width 329 height 21
type input "59845-DPST"
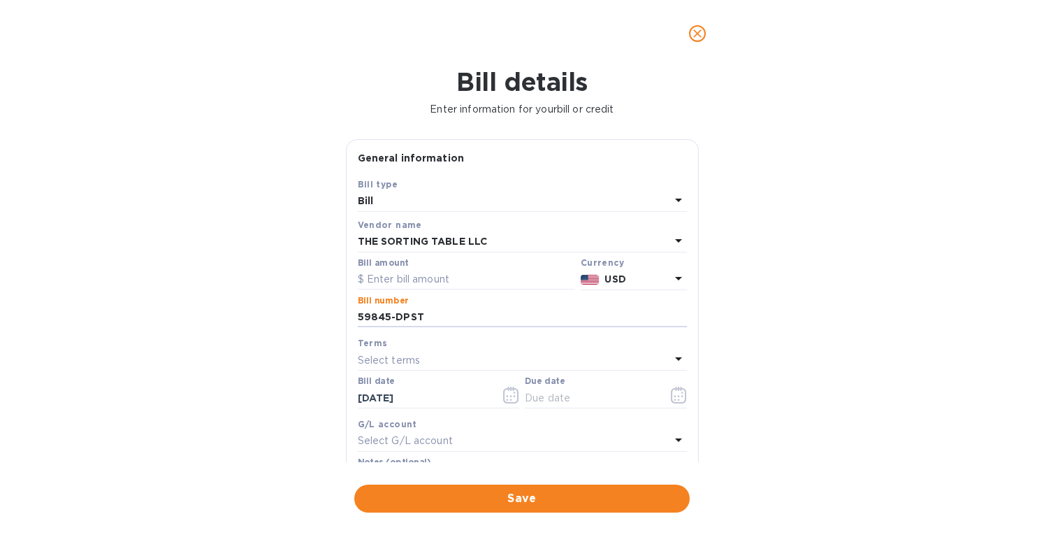
click at [391, 279] on input "text" at bounding box center [466, 279] width 217 height 21
type input "4,982.84"
drag, startPoint x: 424, startPoint y: 398, endPoint x: 310, endPoint y: 394, distance: 113.4
click at [312, 395] on div "Bill details Enter information for your bill or credit General information Save…" at bounding box center [522, 301] width 1044 height 468
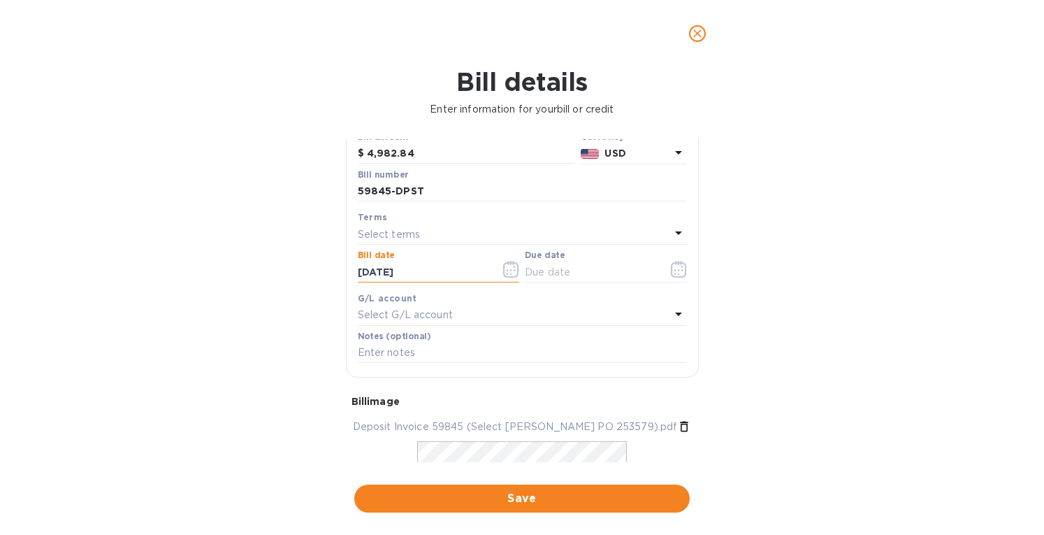
scroll to position [140, 0]
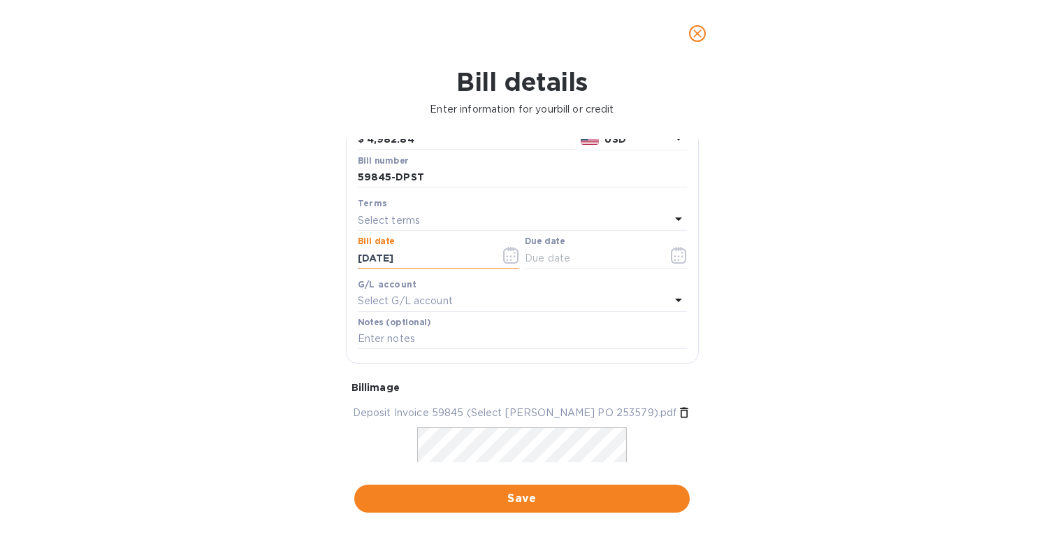
type input "10/03/2025"
click at [407, 218] on p "Select terms" at bounding box center [389, 220] width 63 height 15
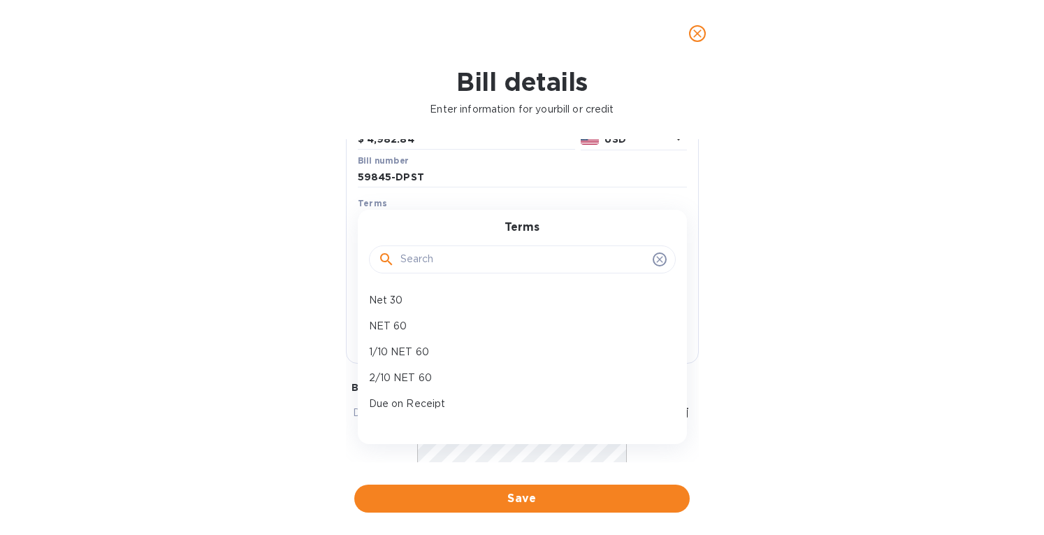
drag, startPoint x: 419, startPoint y: 398, endPoint x: 447, endPoint y: 422, distance: 36.2
click at [419, 398] on p "Due on Receipt" at bounding box center [517, 403] width 296 height 15
type input "10/03/2025"
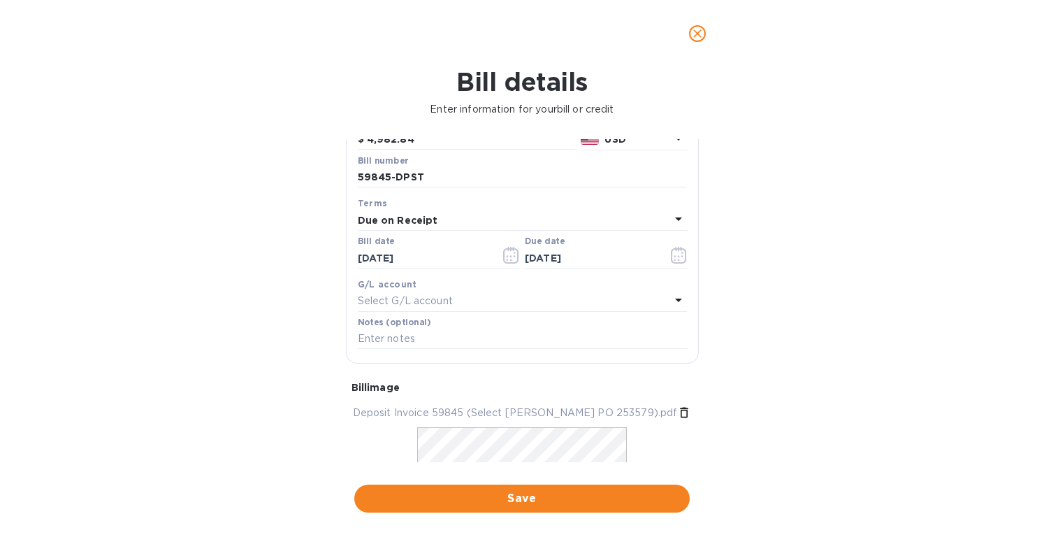
click at [470, 500] on span "Save" at bounding box center [522, 498] width 313 height 17
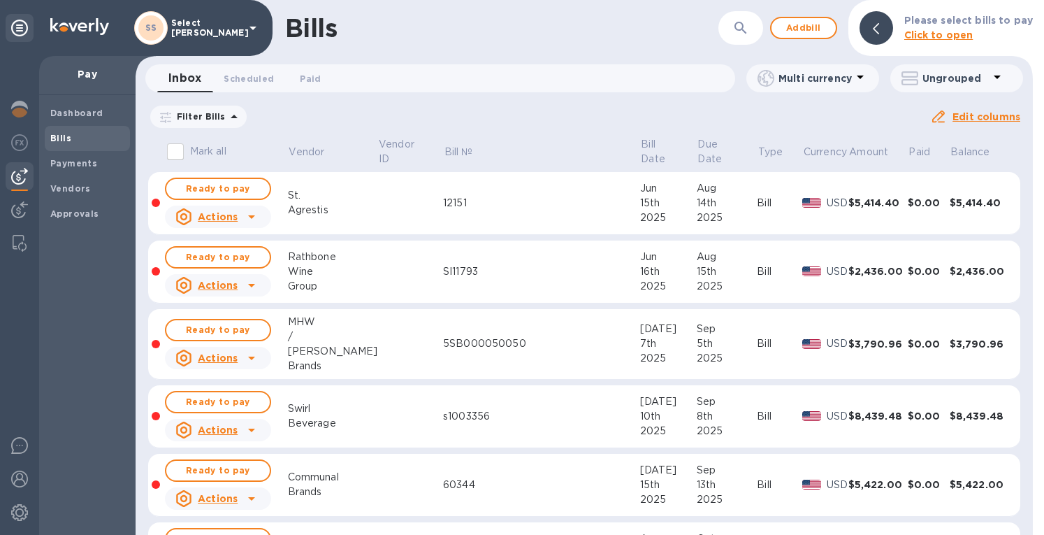
click at [791, 36] on span "Add bill" at bounding box center [804, 28] width 42 height 17
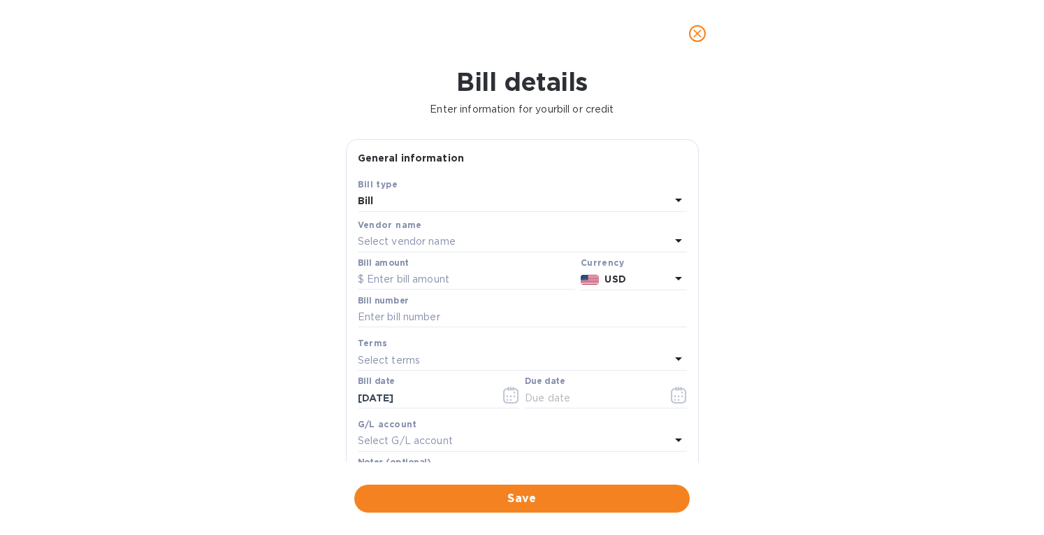
click at [390, 245] on p "Select vendor name" at bounding box center [407, 241] width 98 height 15
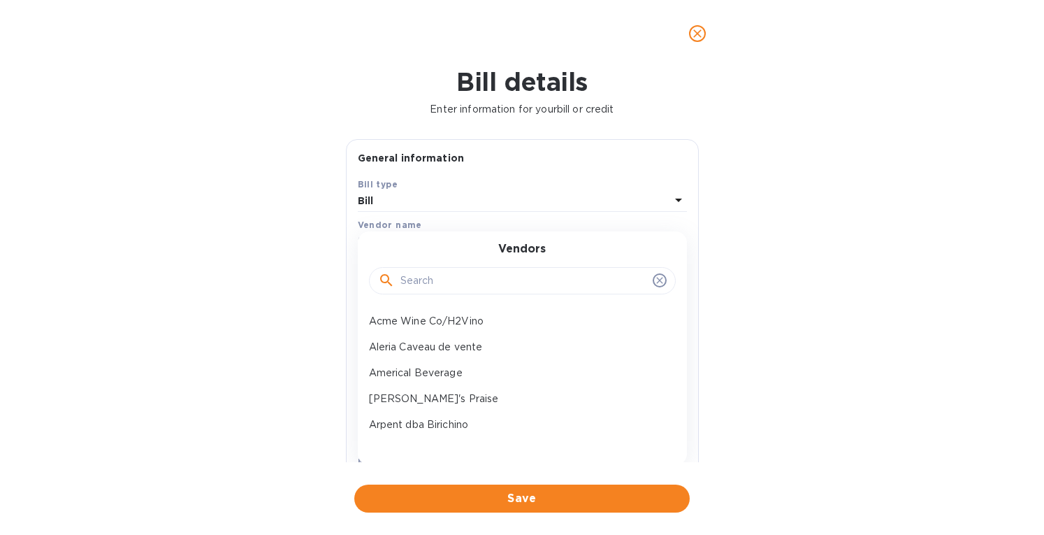
click at [403, 275] on input "text" at bounding box center [524, 281] width 247 height 21
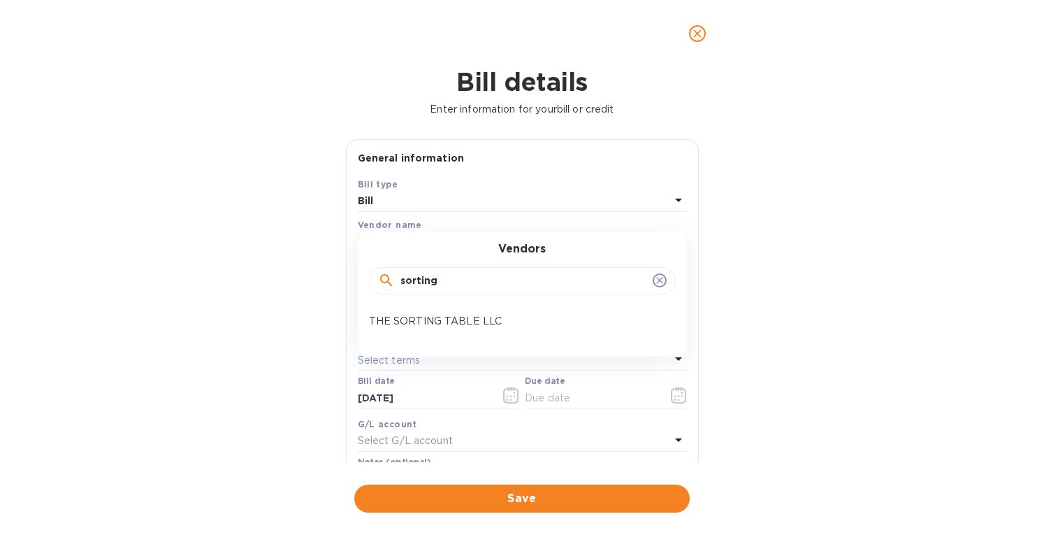
type input "sorting"
click at [426, 324] on p "THE SORTING TABLE LLC" at bounding box center [517, 321] width 296 height 15
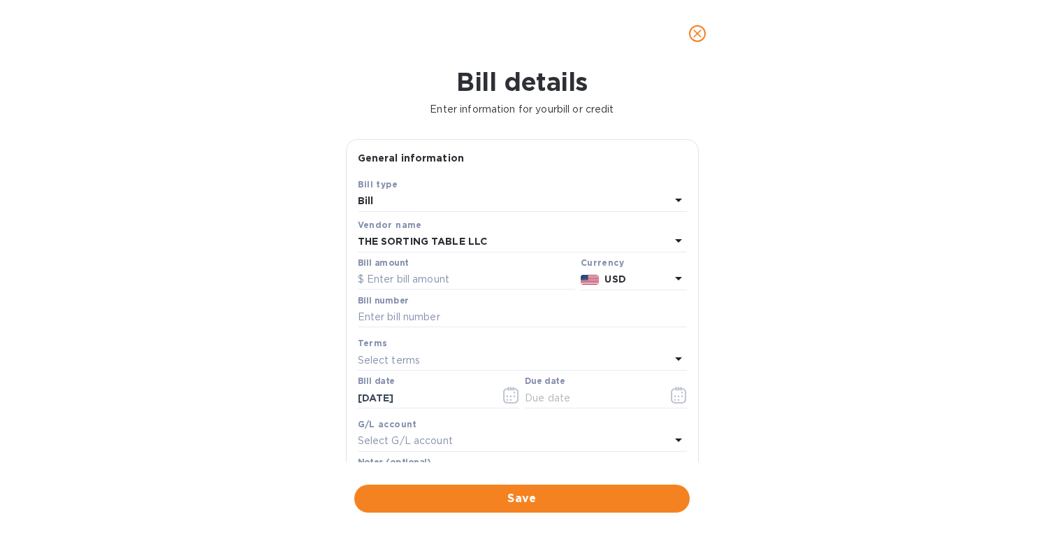
click at [380, 316] on input "text" at bounding box center [522, 317] width 329 height 21
click at [382, 317] on input "text" at bounding box center [522, 317] width 329 height 21
click at [430, 276] on input "text" at bounding box center [466, 279] width 217 height 21
drag, startPoint x: 411, startPoint y: 317, endPoint x: 394, endPoint y: 330, distance: 21.0
click at [396, 327] on div "Bill number 59939" at bounding box center [522, 313] width 335 height 41
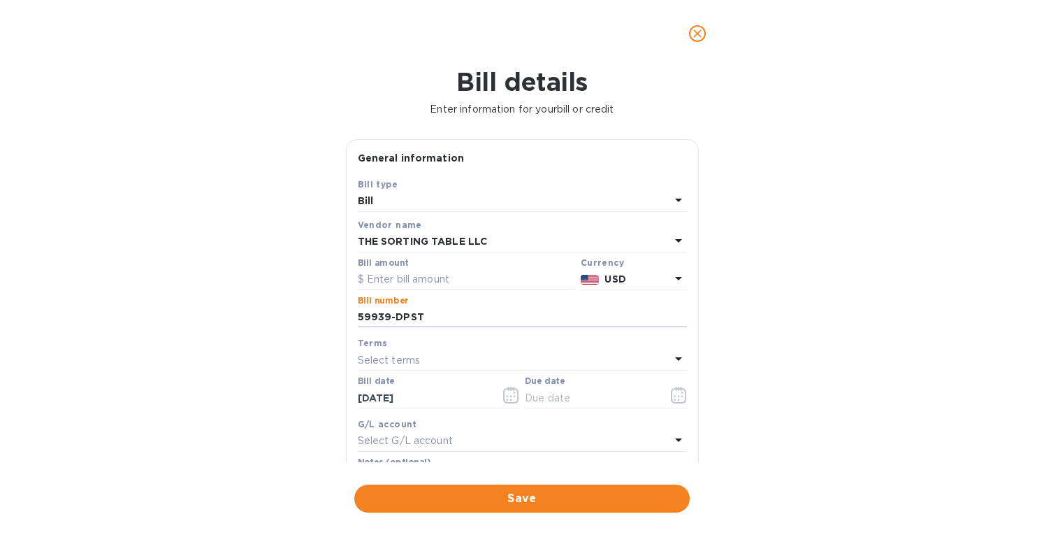
type input "59939-DPST"
drag, startPoint x: 398, startPoint y: 276, endPoint x: 404, endPoint y: 285, distance: 10.1
click at [401, 281] on input "text" at bounding box center [466, 279] width 217 height 21
type input "1,294.96"
drag, startPoint x: 426, startPoint y: 391, endPoint x: 305, endPoint y: 406, distance: 121.1
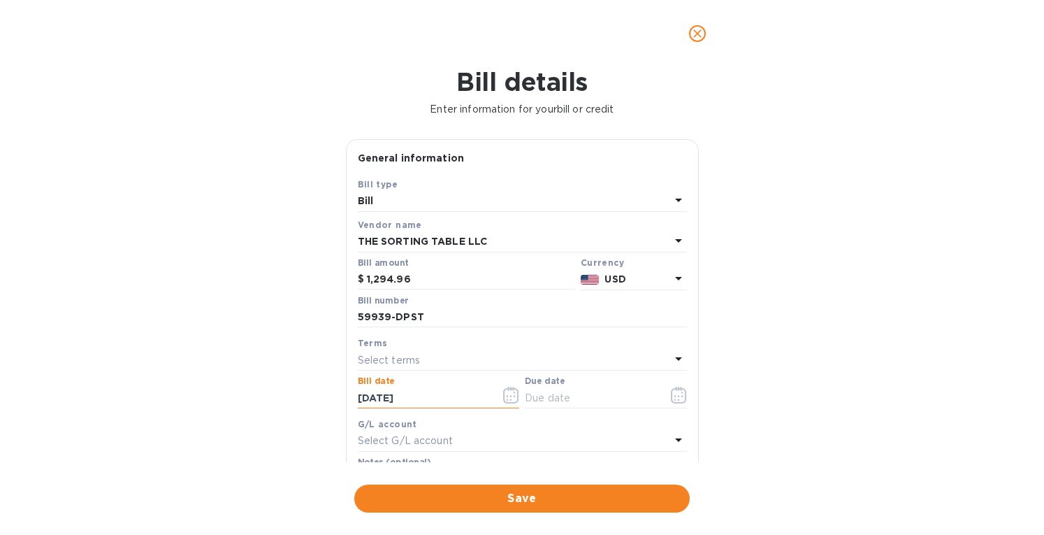
click at [305, 405] on div "Bill details Enter information for your bill or credit General information Save…" at bounding box center [522, 301] width 1044 height 468
type input "09/26/2025"
click at [409, 359] on p "Select terms" at bounding box center [389, 360] width 63 height 15
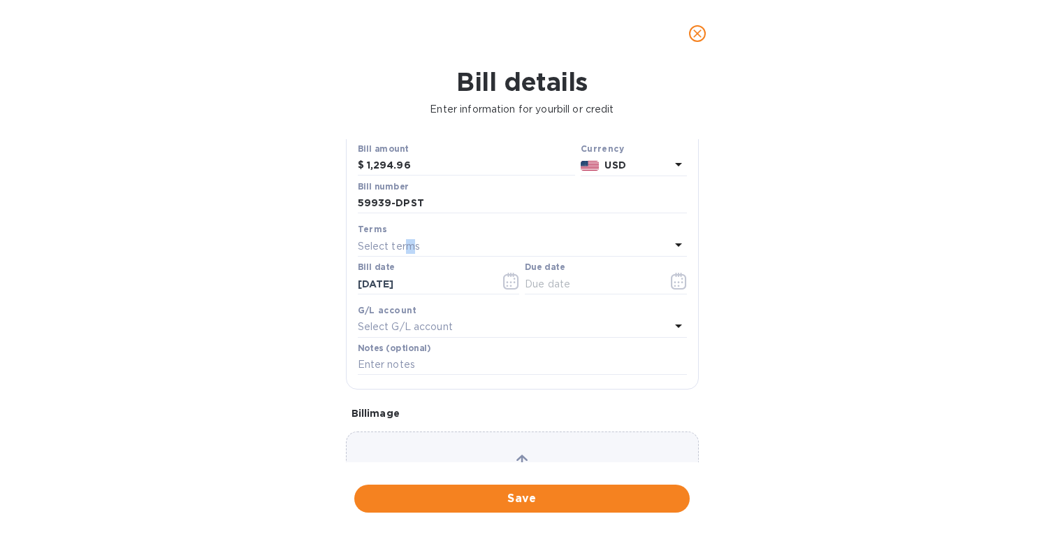
scroll to position [115, 0]
click at [399, 245] on p "Select terms" at bounding box center [389, 245] width 63 height 15
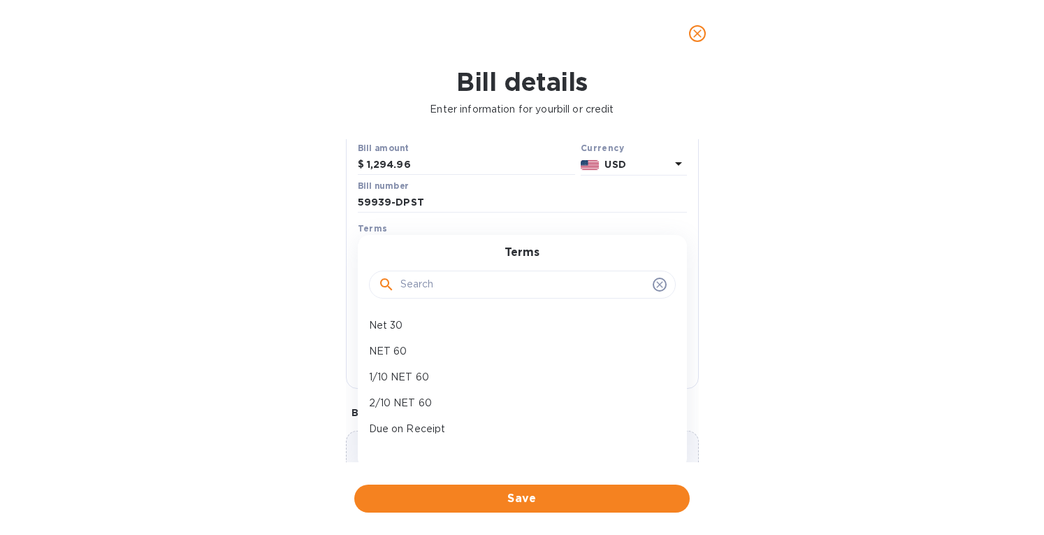
click at [404, 422] on p "Due on Receipt" at bounding box center [517, 429] width 296 height 15
type input "09/26/2025"
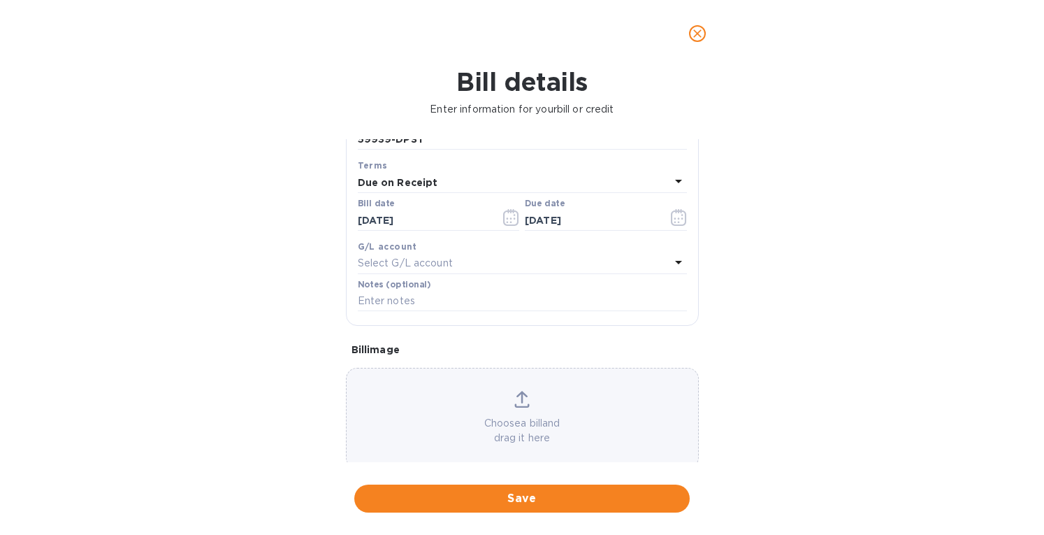
scroll to position [200, 0]
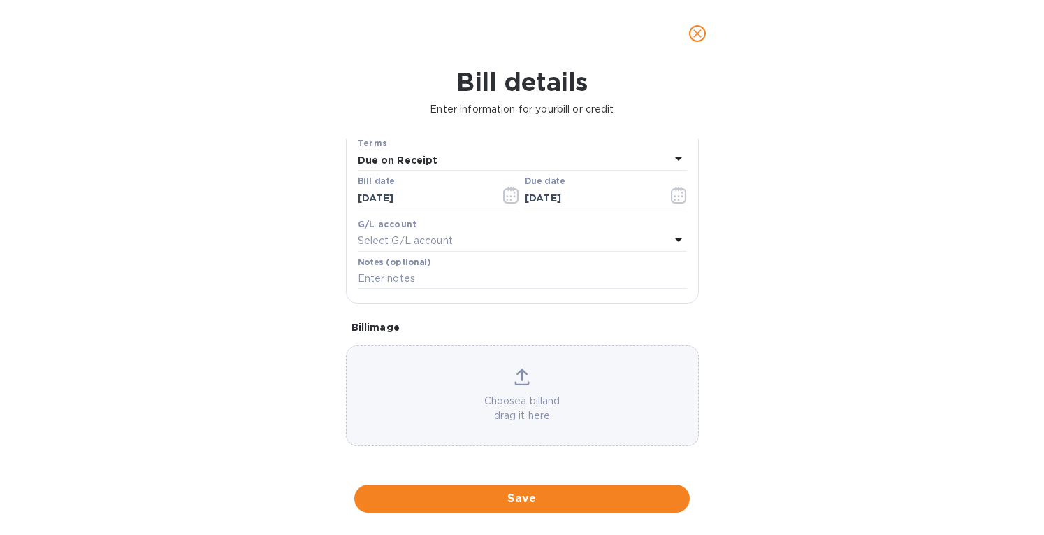
click at [515, 376] on icon at bounding box center [522, 376] width 15 height 17
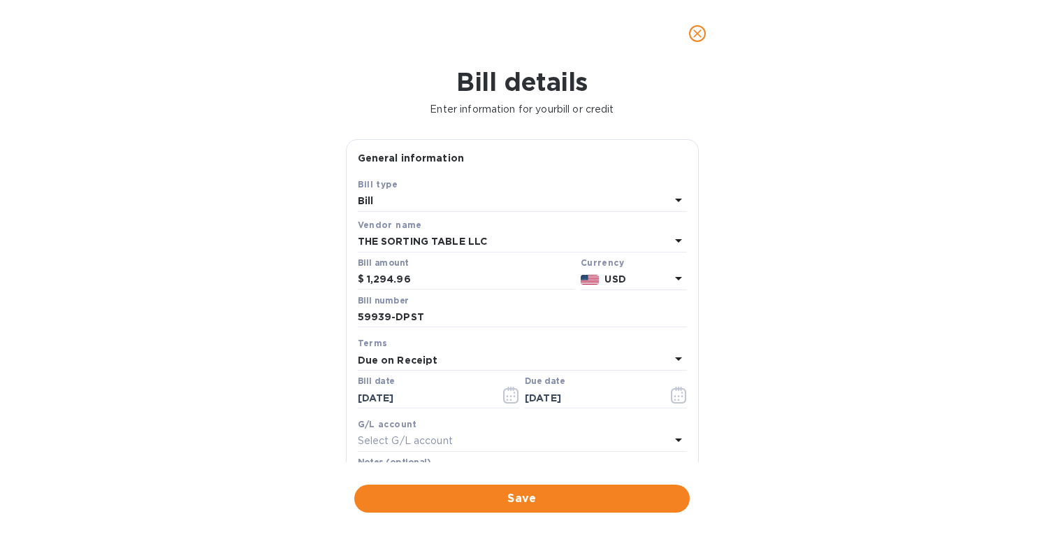
scroll to position [243, 0]
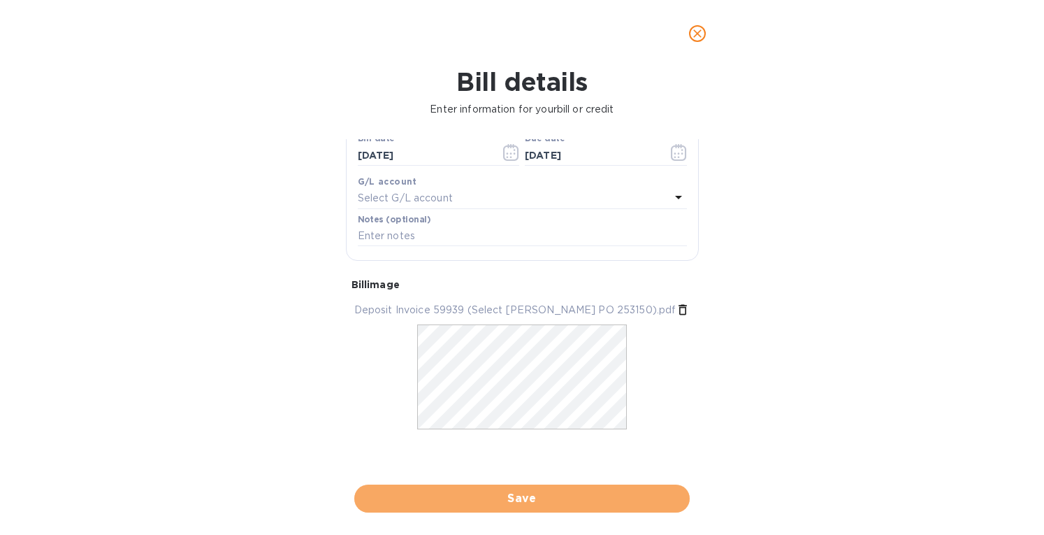
click at [477, 505] on span "Save" at bounding box center [522, 498] width 313 height 17
